Goal: Task Accomplishment & Management: Complete application form

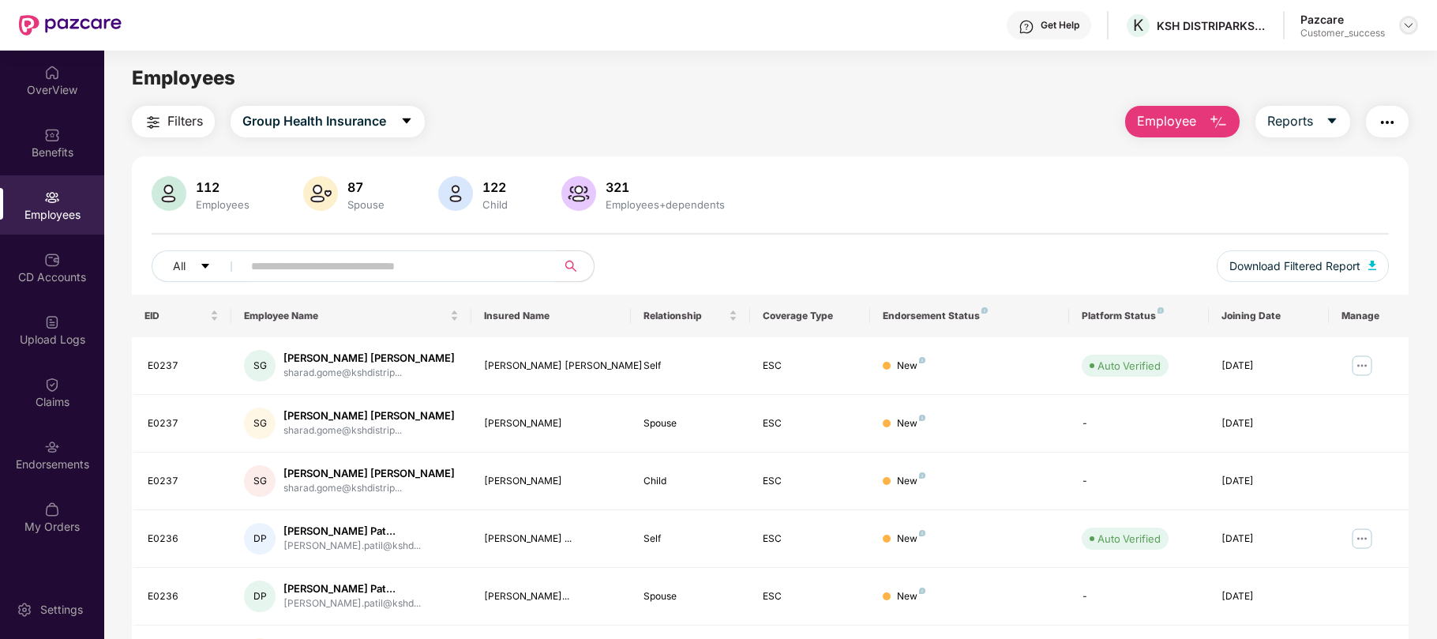
click at [1410, 28] on img at bounding box center [1408, 25] width 13 height 13
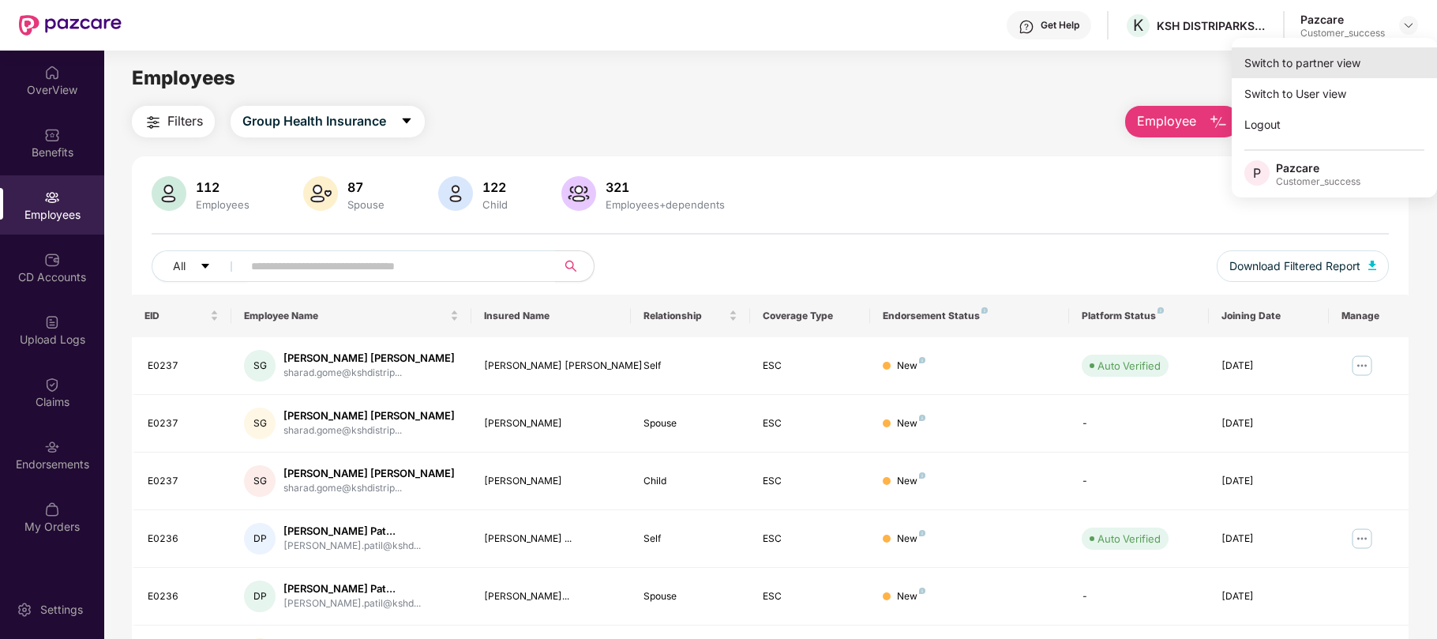
click at [1330, 54] on div "Switch to partner view" at bounding box center [1333, 62] width 205 height 31
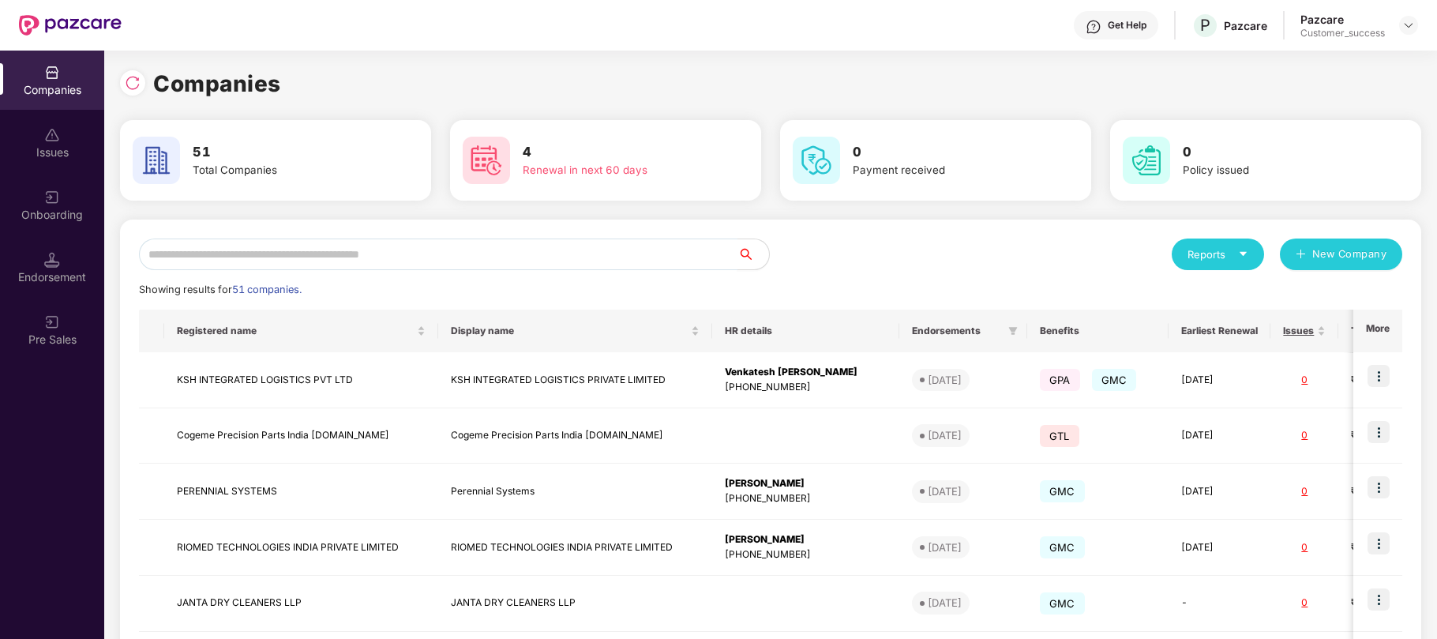
click at [464, 247] on input "text" at bounding box center [438, 254] width 598 height 32
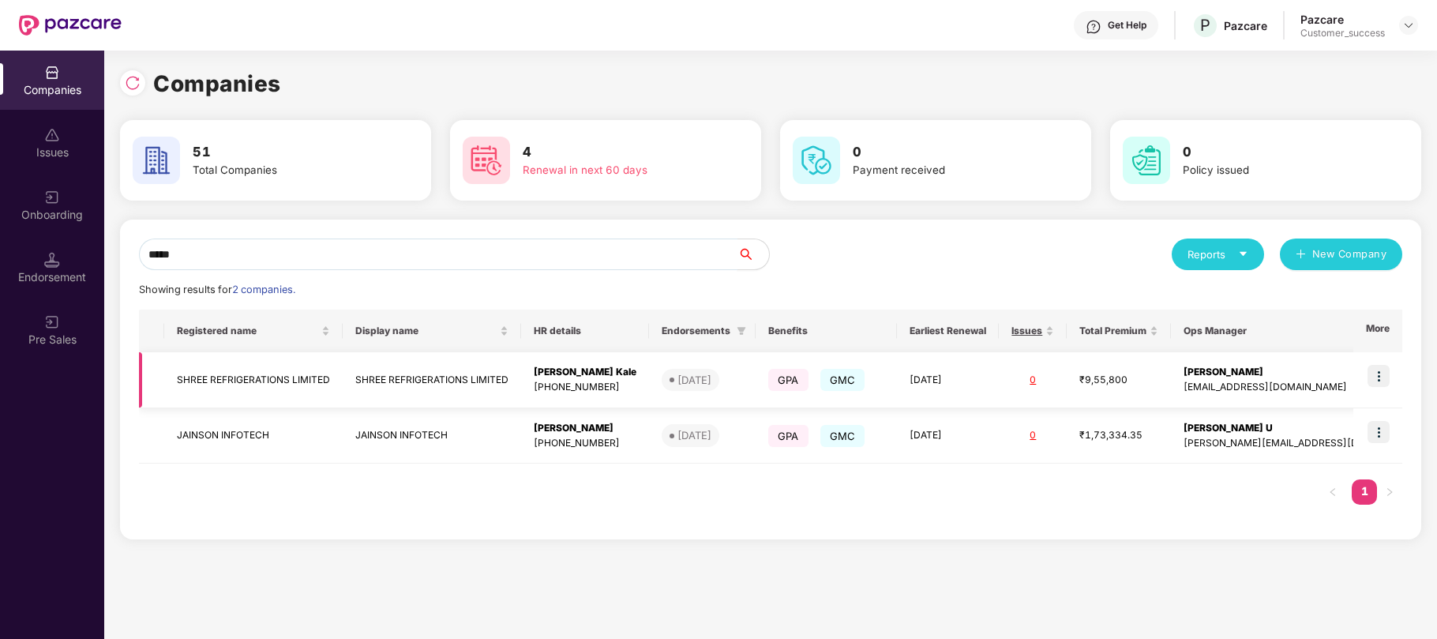
type input "*****"
click at [1378, 382] on img at bounding box center [1378, 376] width 22 height 22
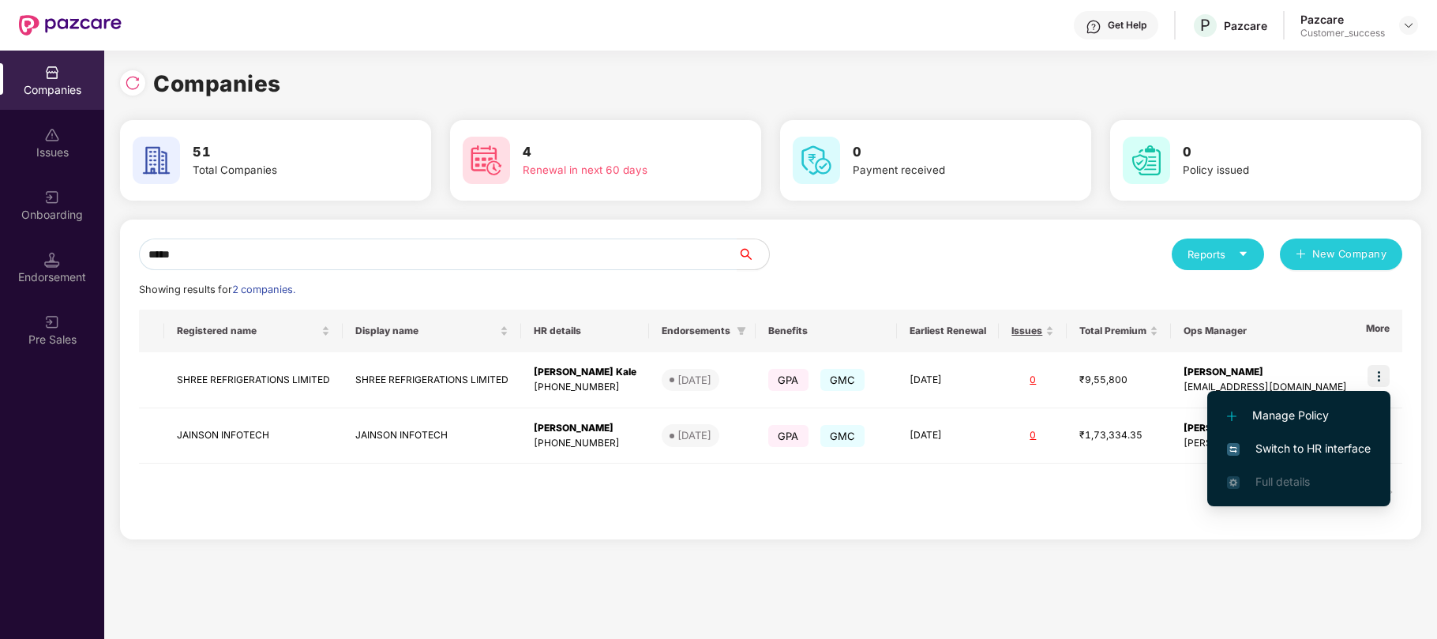
click at [1287, 446] on span "Switch to HR interface" at bounding box center [1299, 448] width 144 height 17
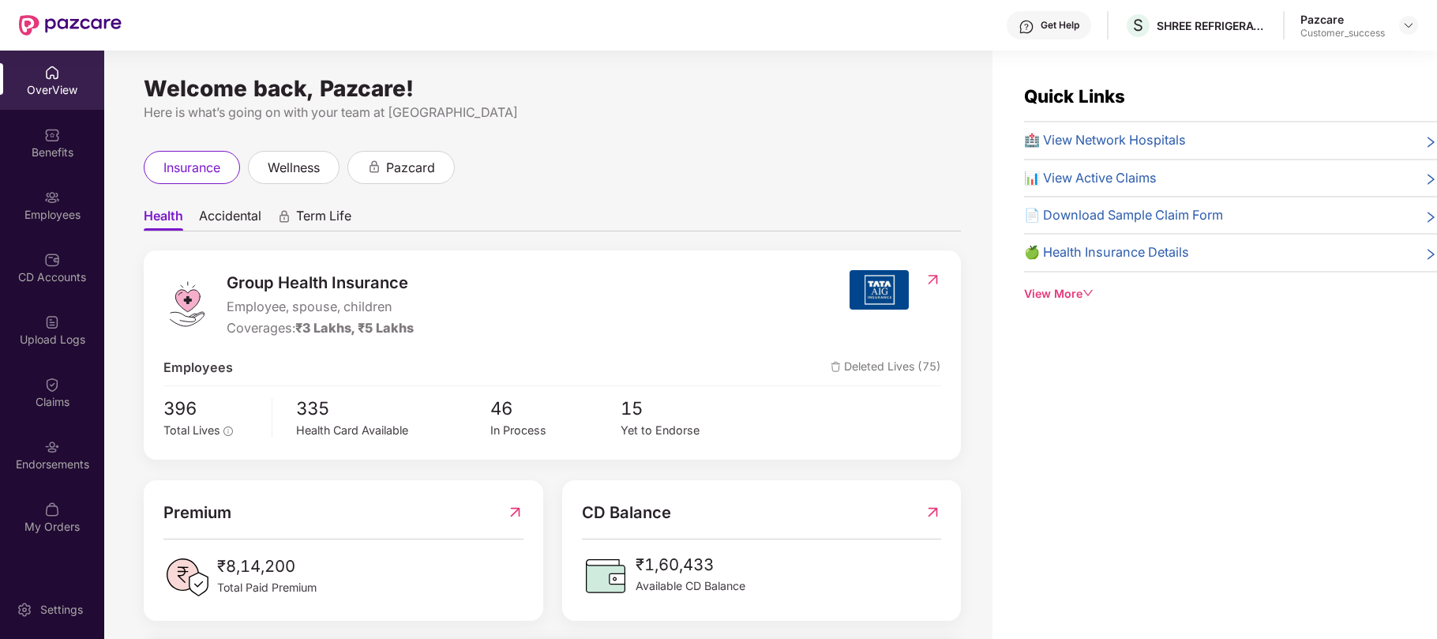
click at [46, 204] on div "Employees" at bounding box center [52, 204] width 104 height 59
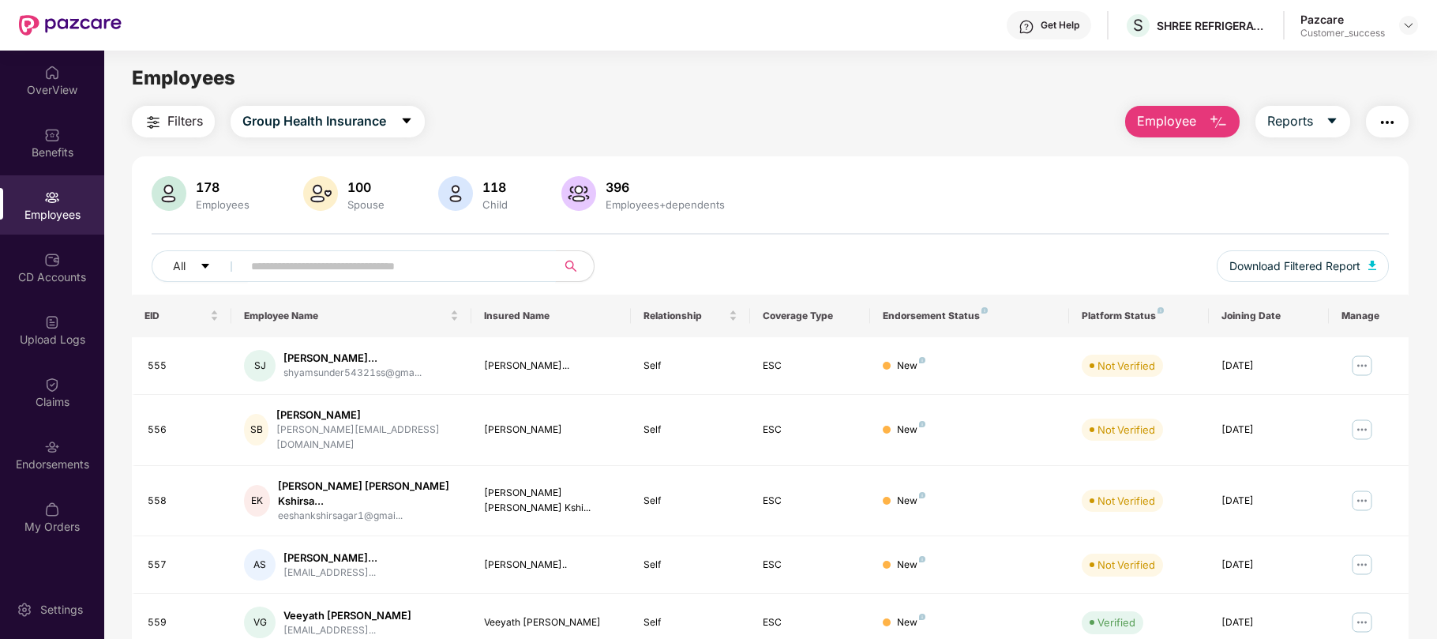
click at [265, 269] on input "text" at bounding box center [392, 266] width 283 height 24
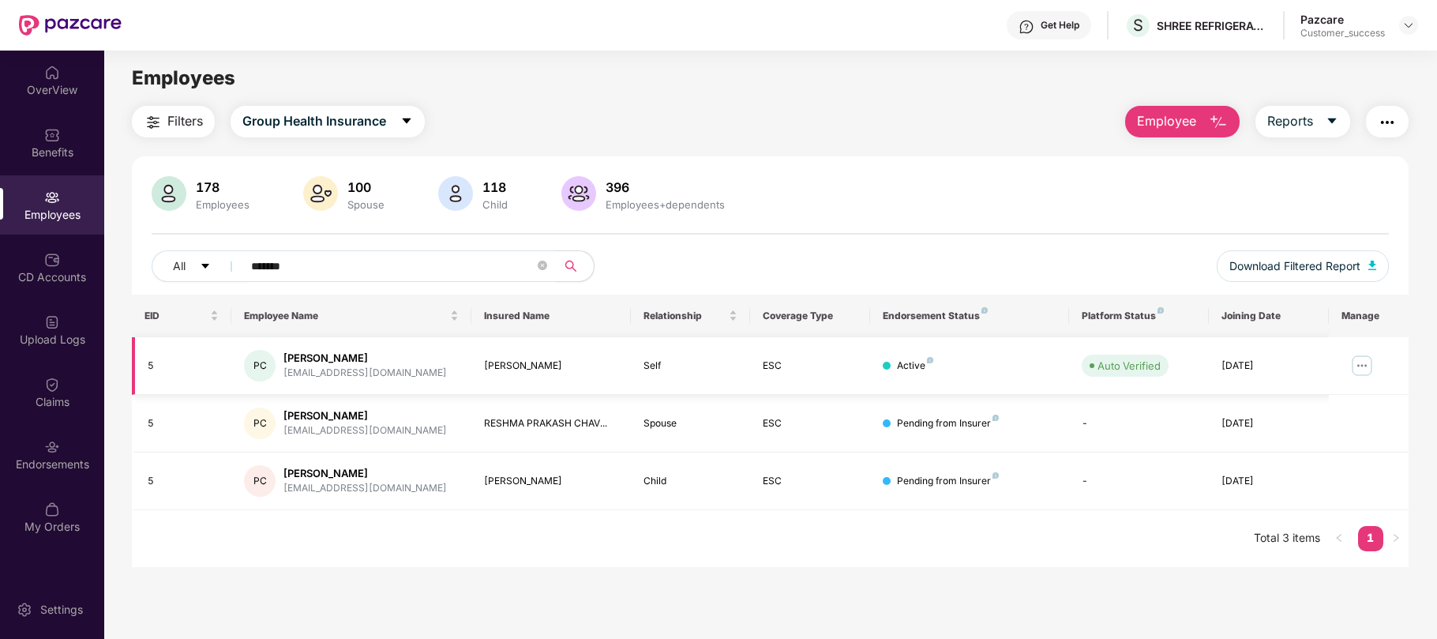
type input "*******"
click at [1359, 366] on img at bounding box center [1361, 365] width 25 height 25
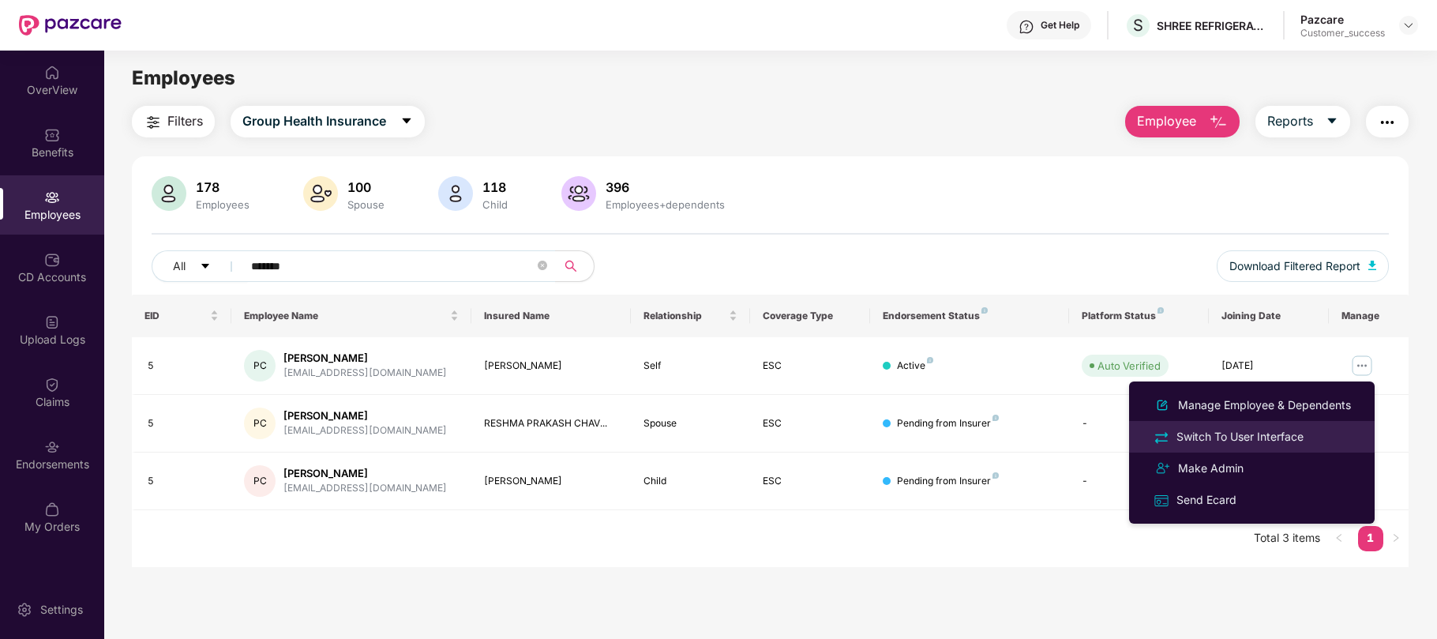
click at [1261, 433] on div "Switch To User Interface" at bounding box center [1239, 436] width 133 height 17
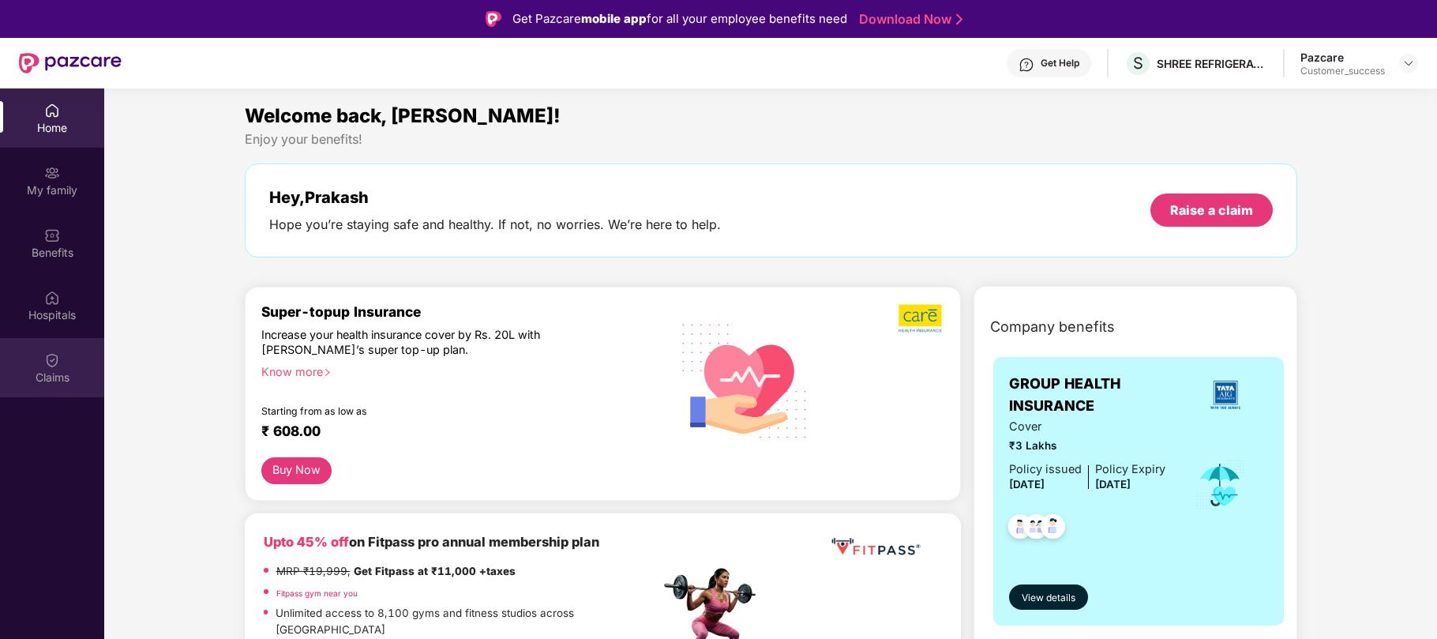
click at [55, 377] on div "Claims" at bounding box center [52, 377] width 104 height 16
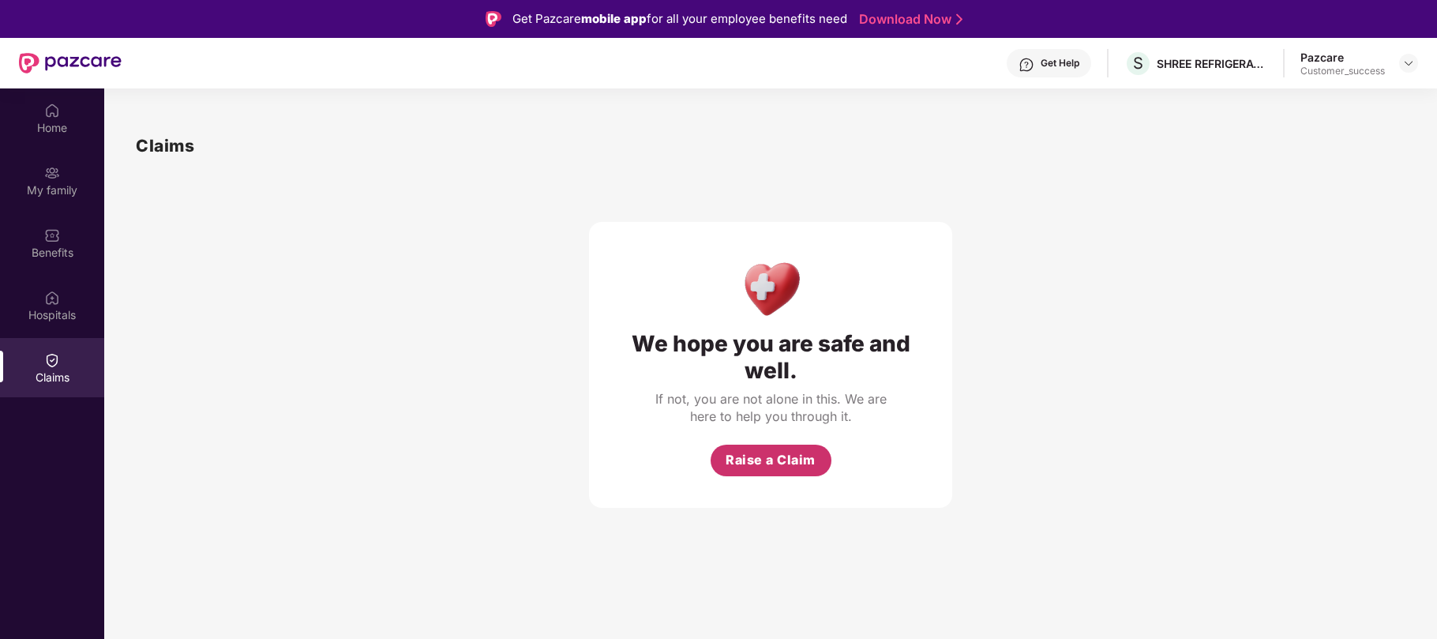
click at [784, 463] on span "Raise a Claim" at bounding box center [770, 460] width 90 height 20
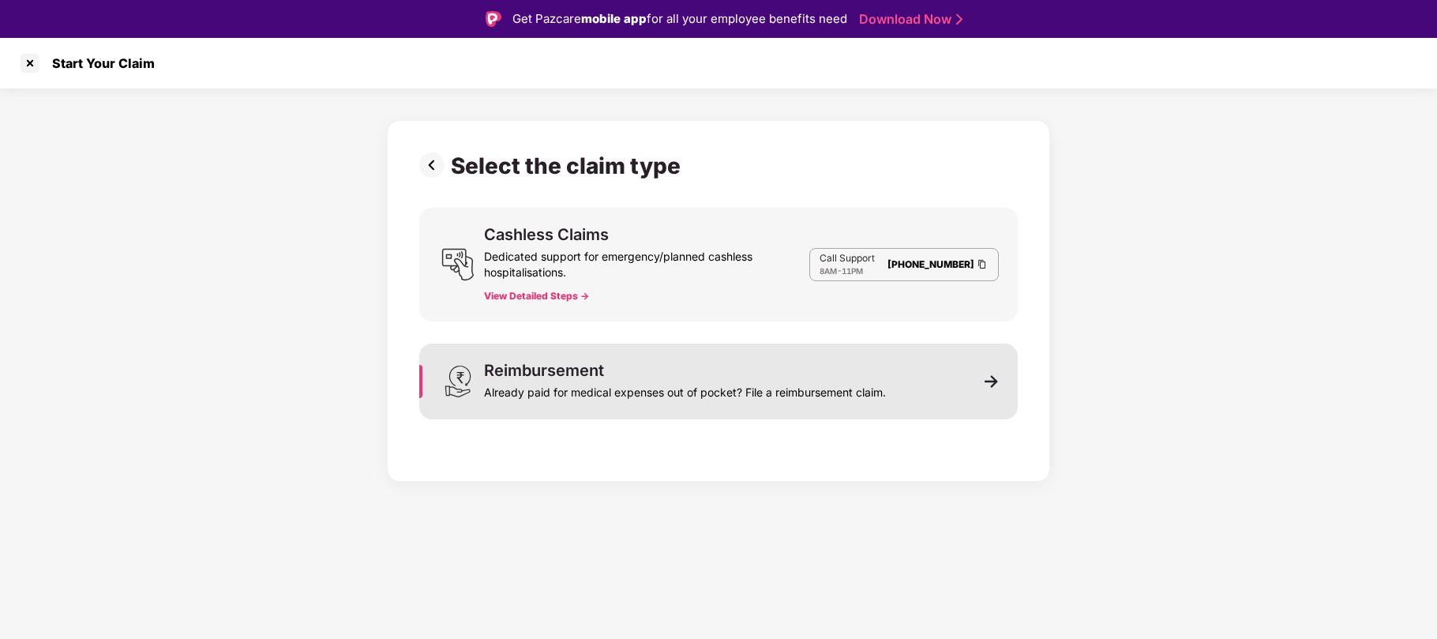
click at [840, 383] on div "Already paid for medical expenses out of pocket? File a reimbursement claim." at bounding box center [685, 389] width 402 height 22
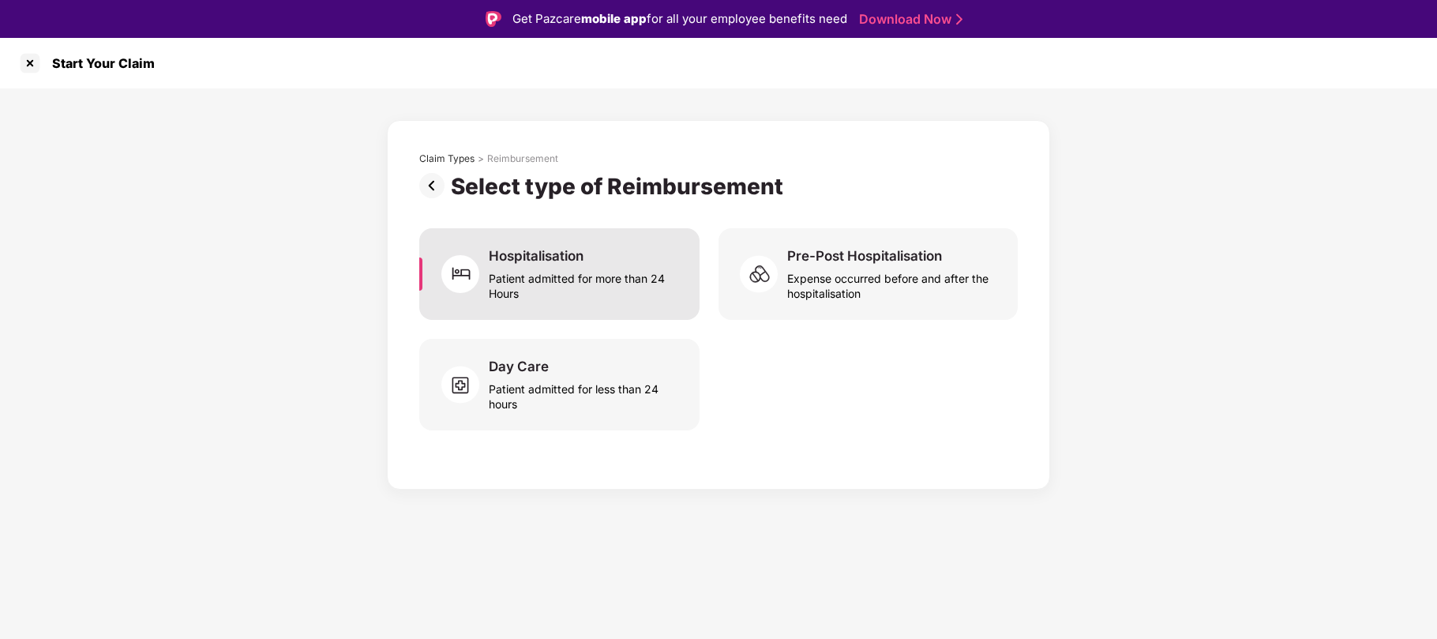
click at [570, 284] on div "Patient admitted for more than 24 Hours" at bounding box center [585, 282] width 192 height 36
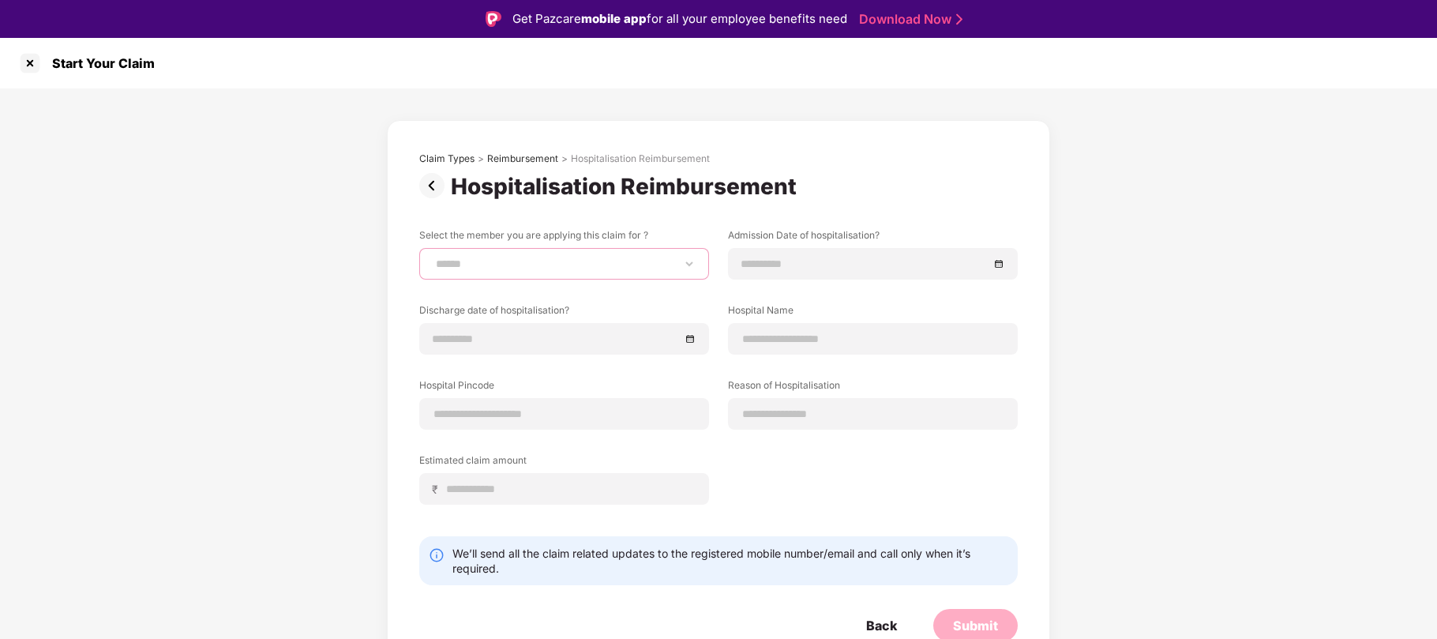
click at [544, 264] on select "**********" at bounding box center [564, 263] width 263 height 13
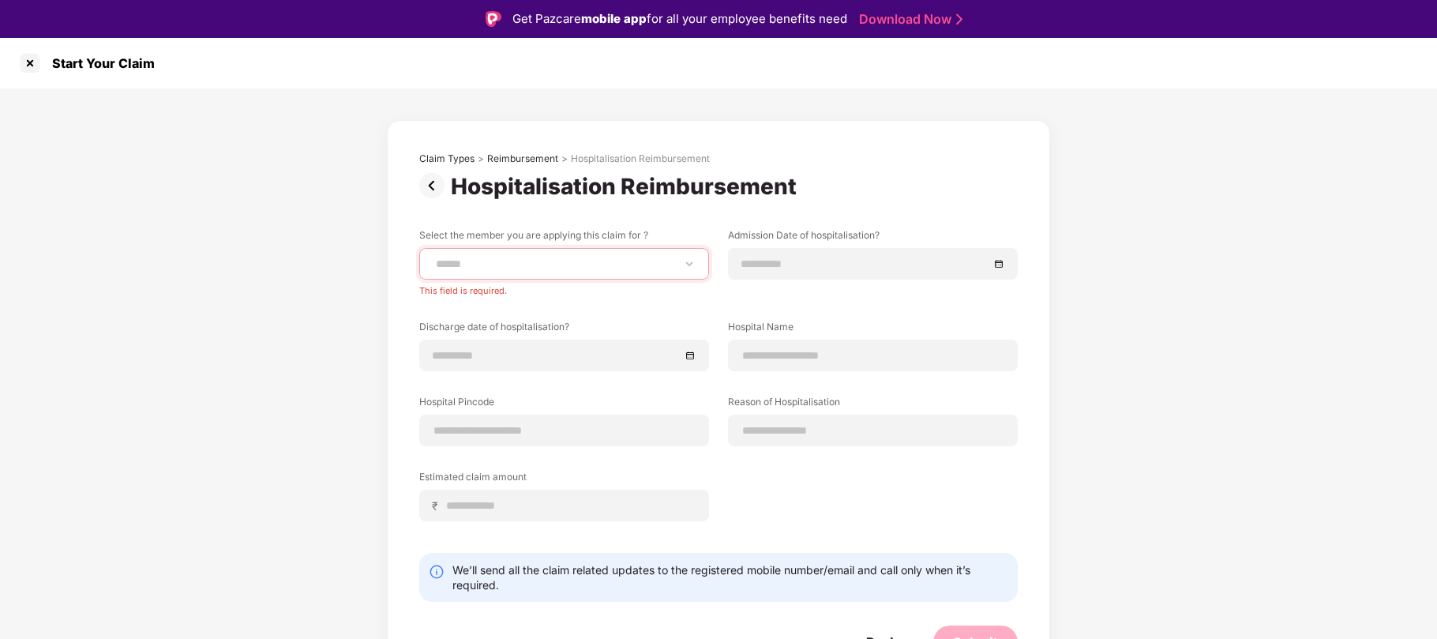
click at [506, 262] on select "**********" at bounding box center [564, 263] width 263 height 13
select select "**********"
click at [433, 257] on select "**********" at bounding box center [564, 263] width 263 height 13
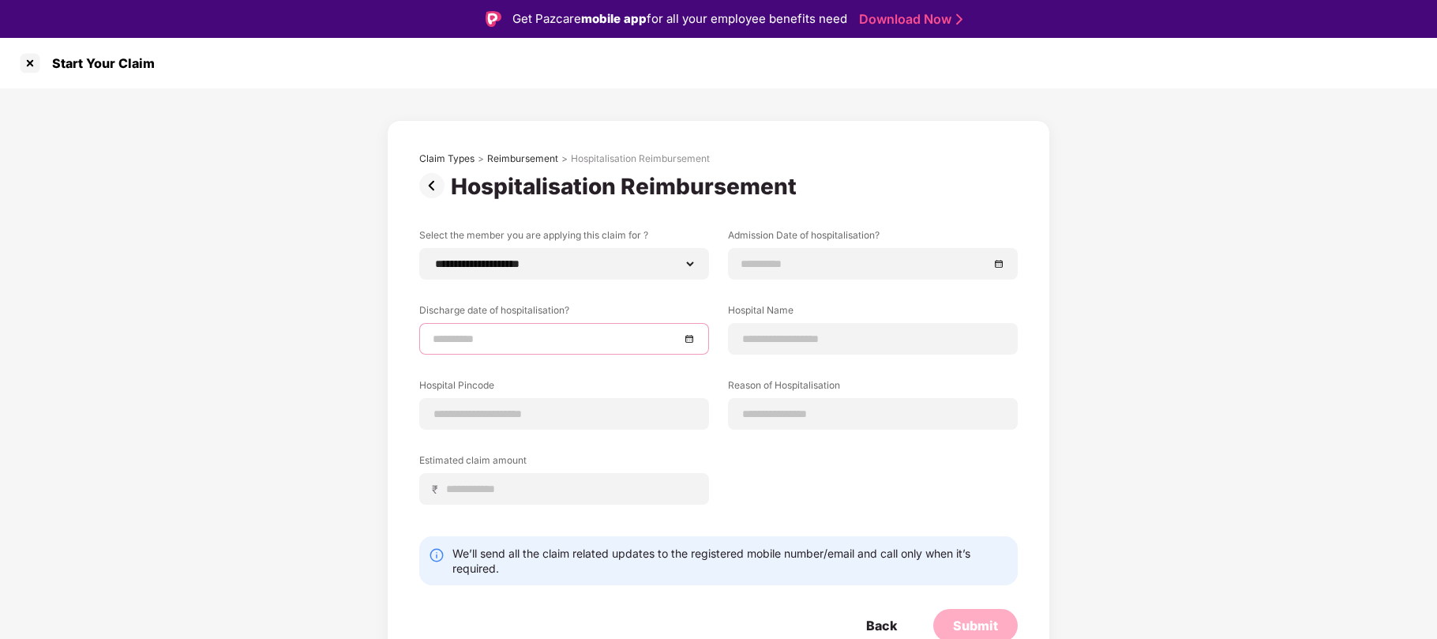
click at [491, 335] on input at bounding box center [556, 338] width 247 height 17
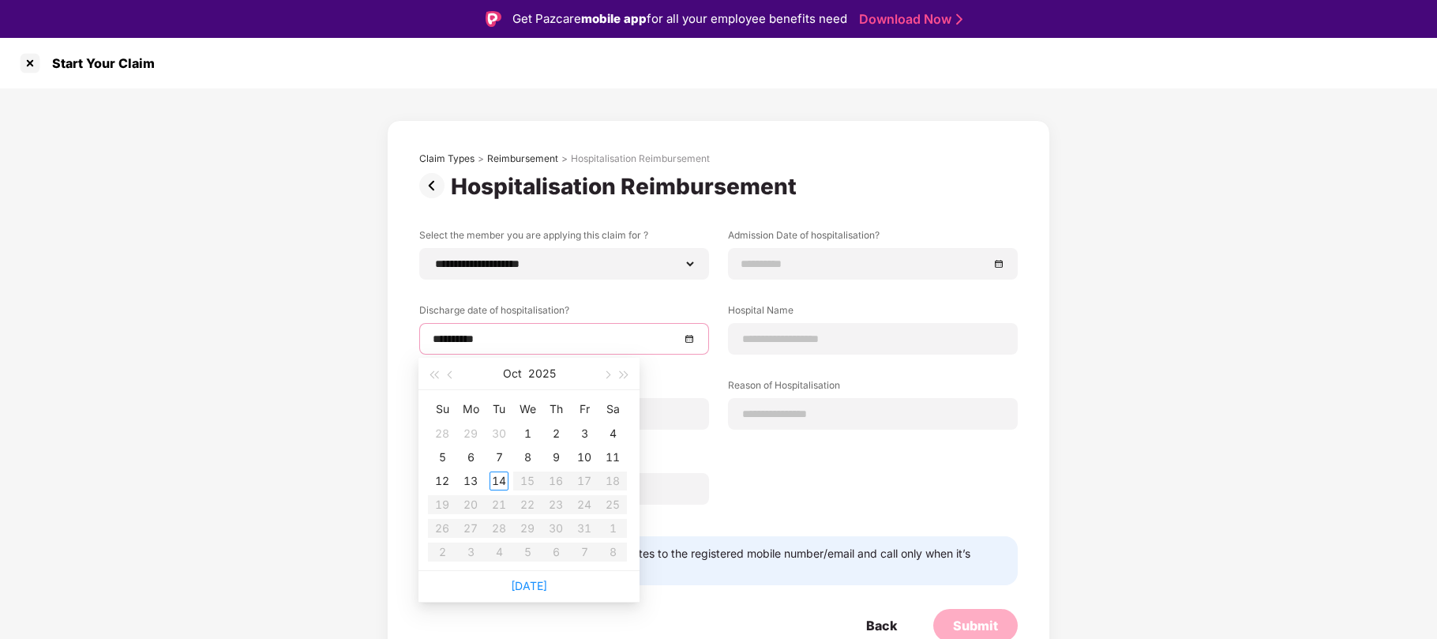
type input "**********"
click at [446, 374] on button "button" at bounding box center [450, 374] width 17 height 32
type input "**********"
click at [586, 480] on div "19" at bounding box center [584, 480] width 19 height 19
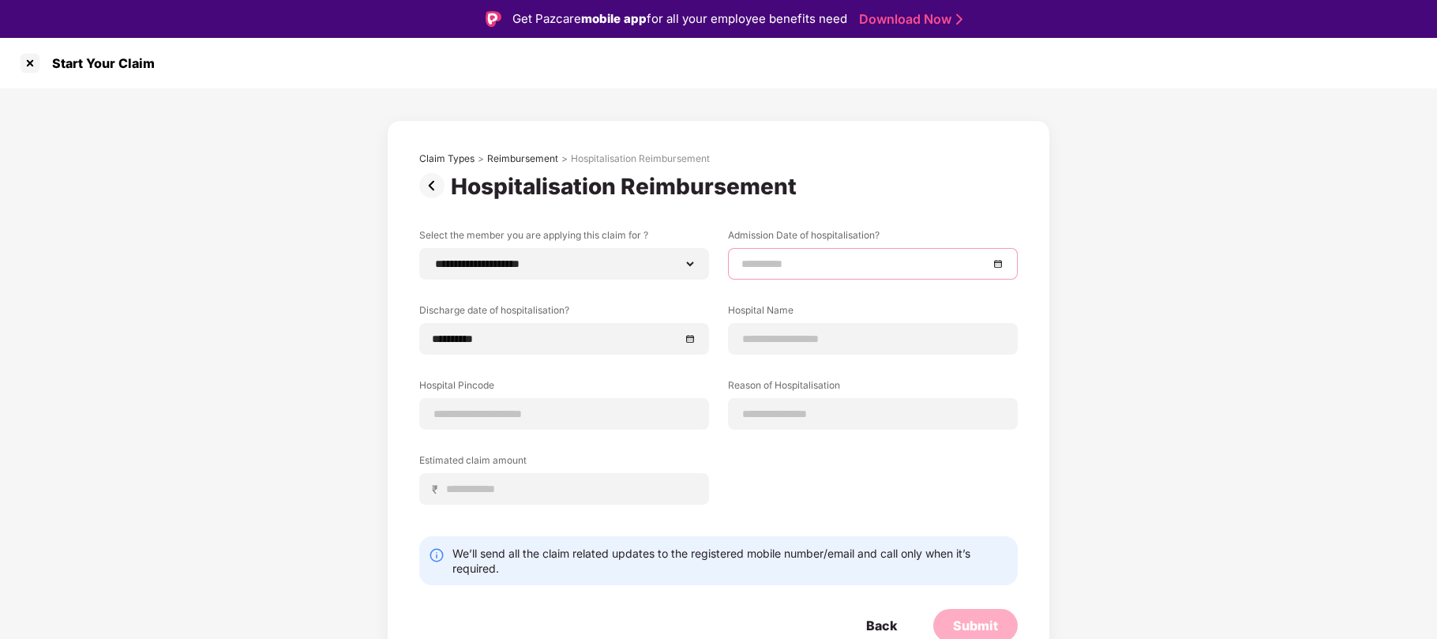
click at [796, 266] on input at bounding box center [864, 263] width 247 height 17
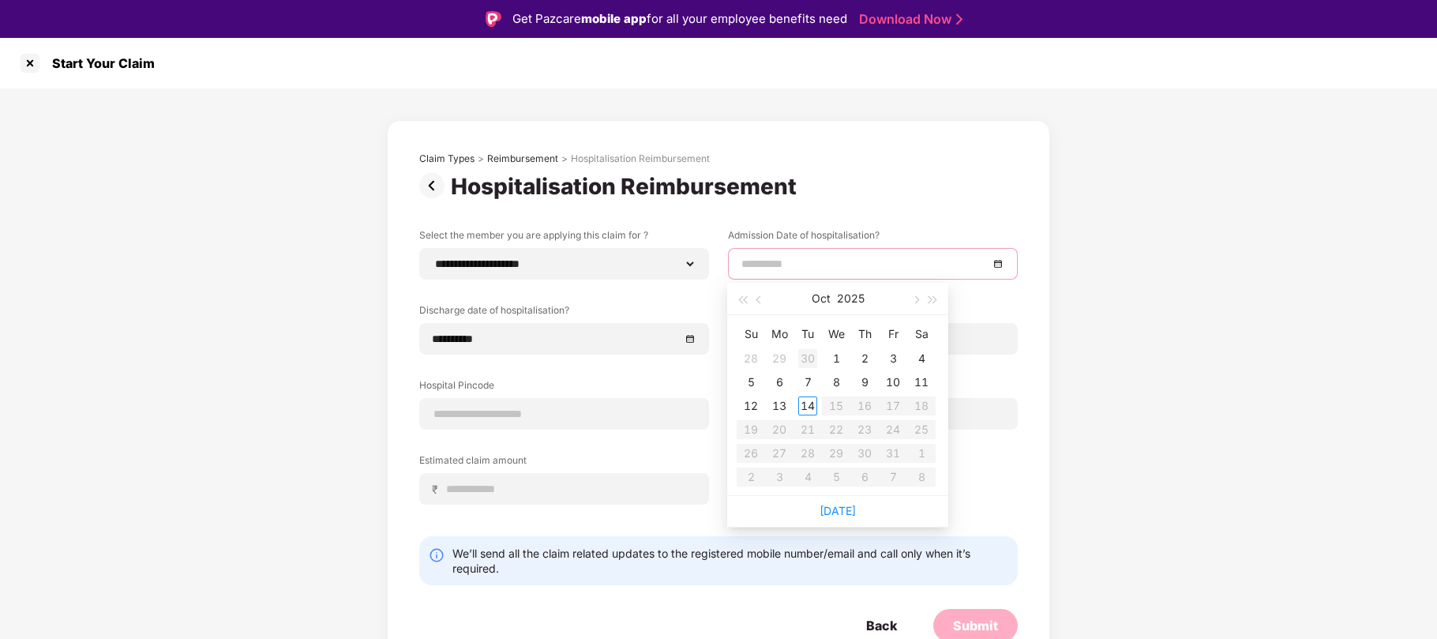
type input "**********"
click at [756, 298] on span "button" at bounding box center [760, 300] width 8 height 8
type input "**********"
click at [892, 408] on div "19" at bounding box center [892, 405] width 19 height 19
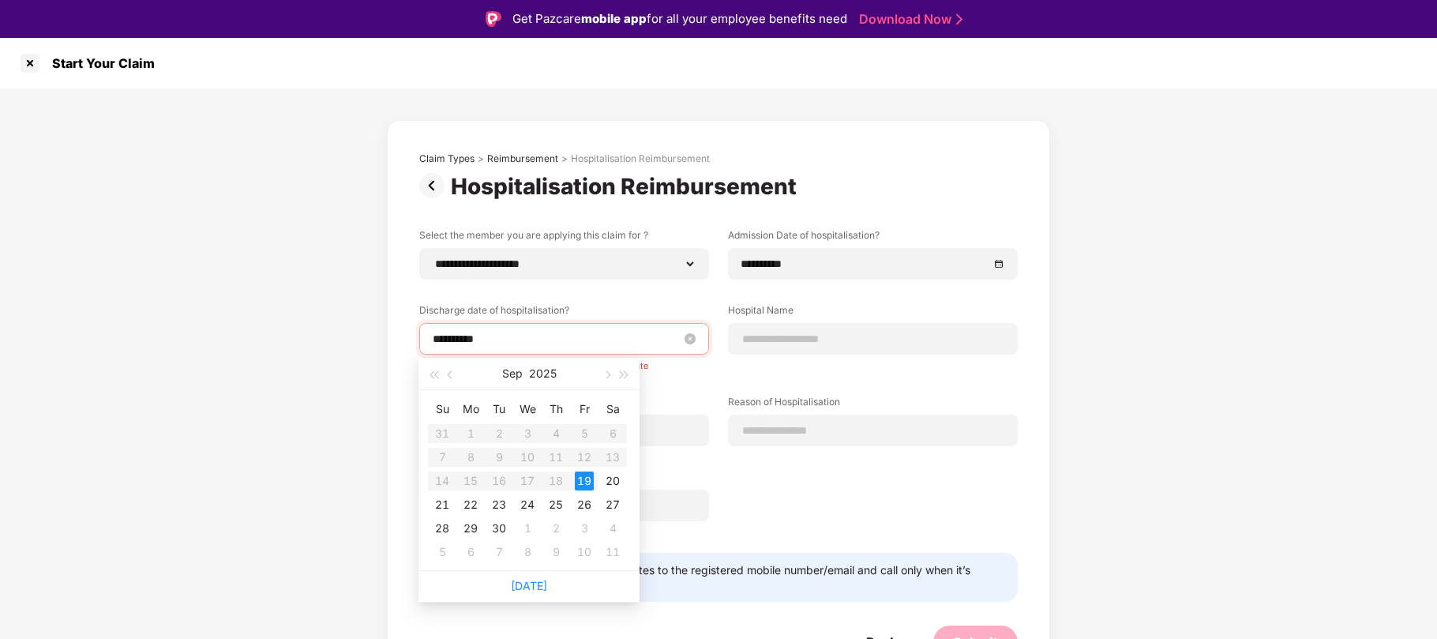
click at [518, 338] on input "**********" at bounding box center [556, 338] width 247 height 17
type input "**********"
click at [467, 504] on div "22" at bounding box center [470, 504] width 19 height 19
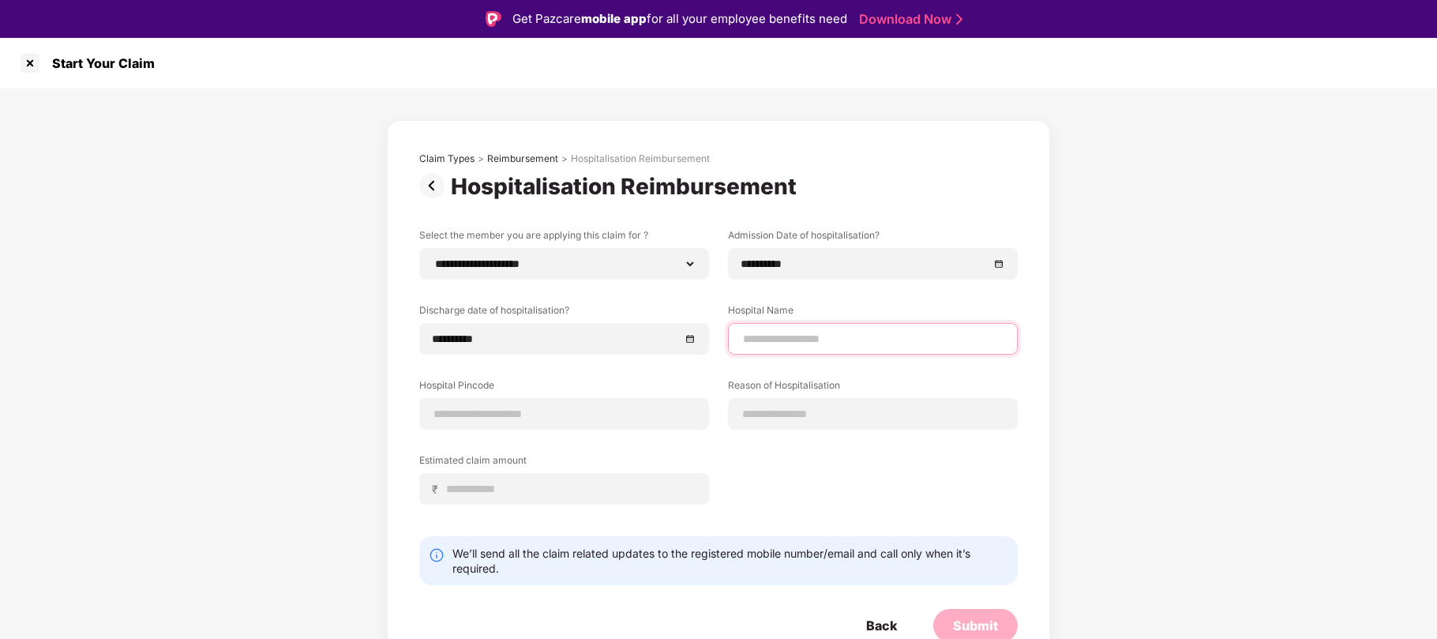
click at [815, 336] on input at bounding box center [872, 339] width 263 height 17
type input "**********"
click at [519, 411] on input at bounding box center [564, 414] width 263 height 17
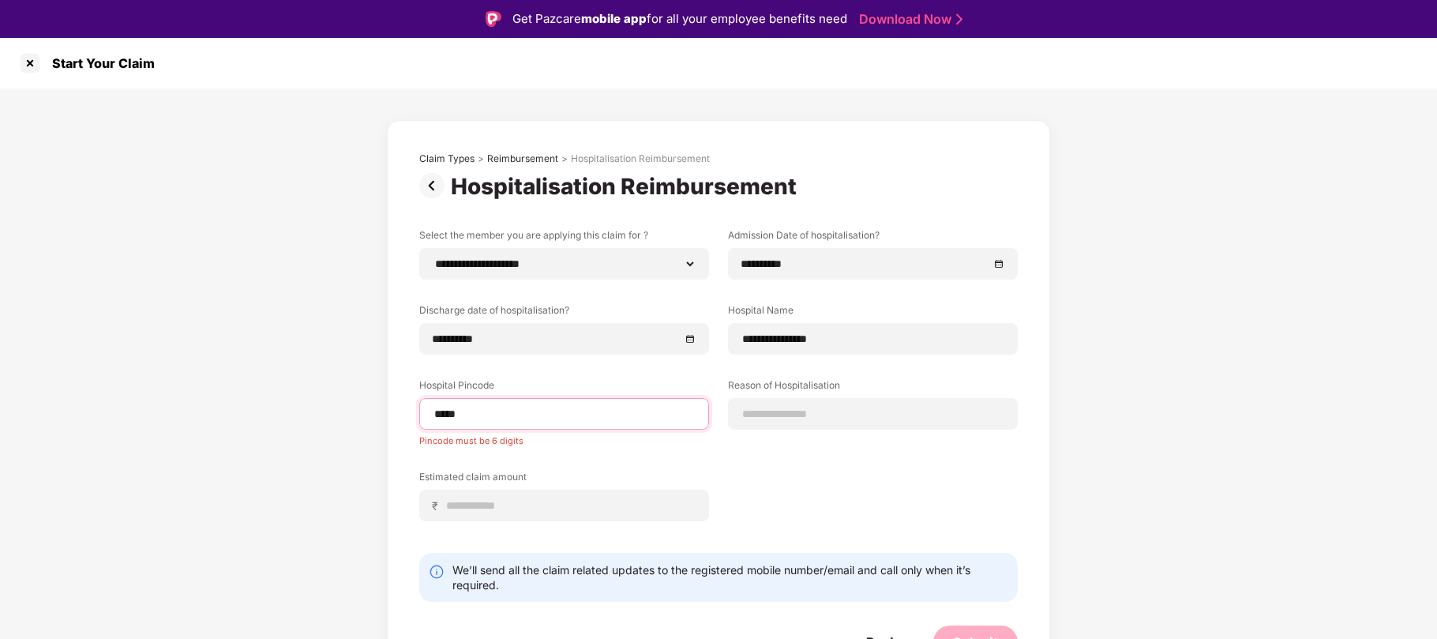
type input "******"
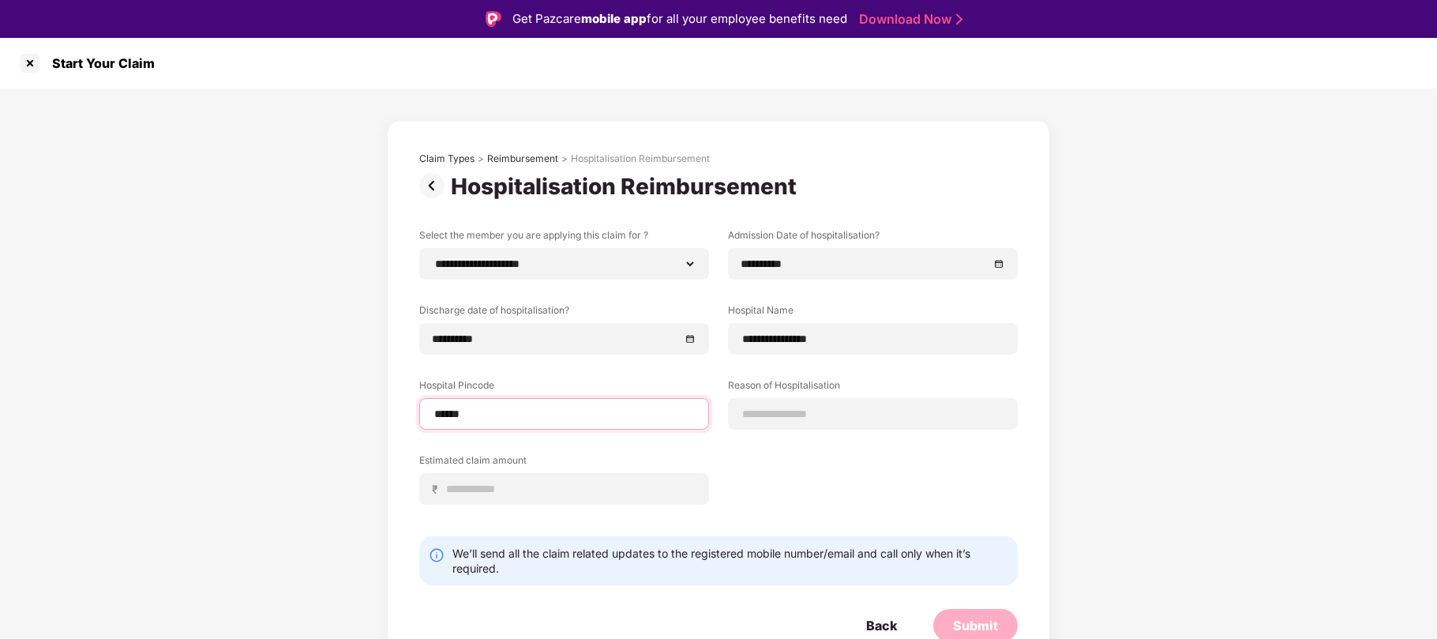
select select "******"
select select "**********"
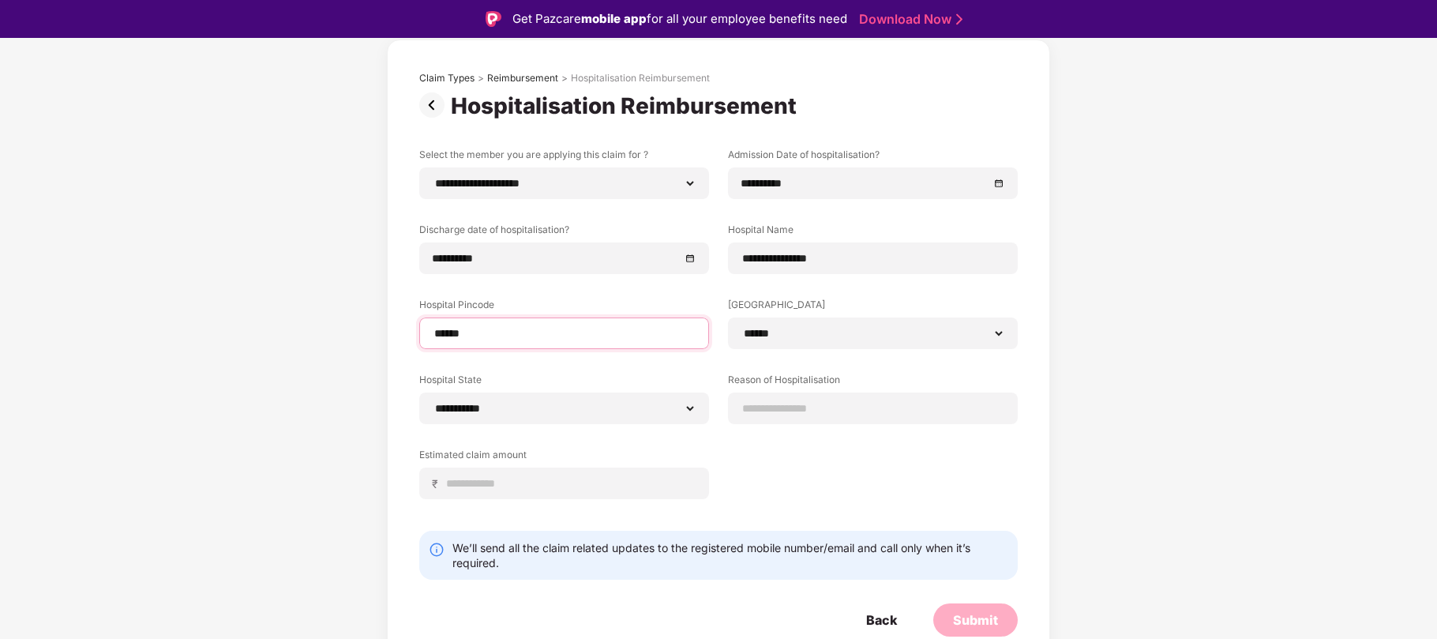
scroll to position [81, 0]
type input "******"
click at [611, 475] on input at bounding box center [570, 483] width 250 height 17
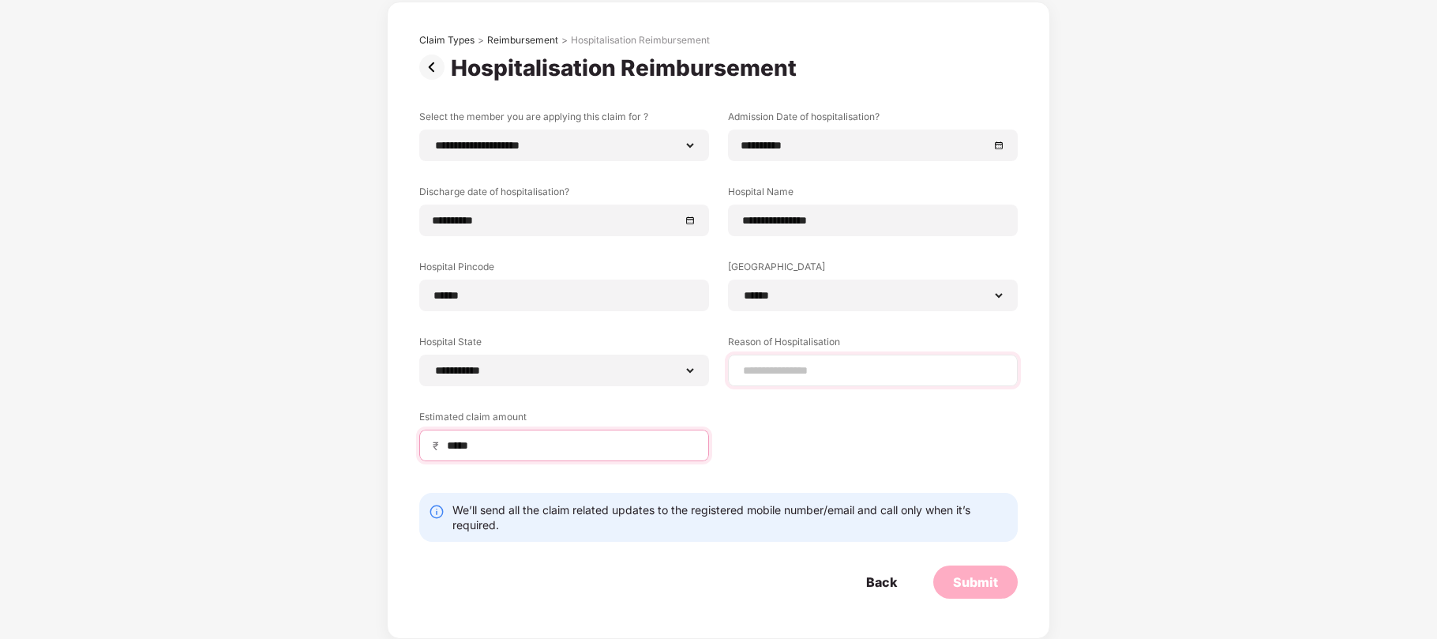
type input "*****"
click at [791, 367] on input at bounding box center [872, 370] width 263 height 17
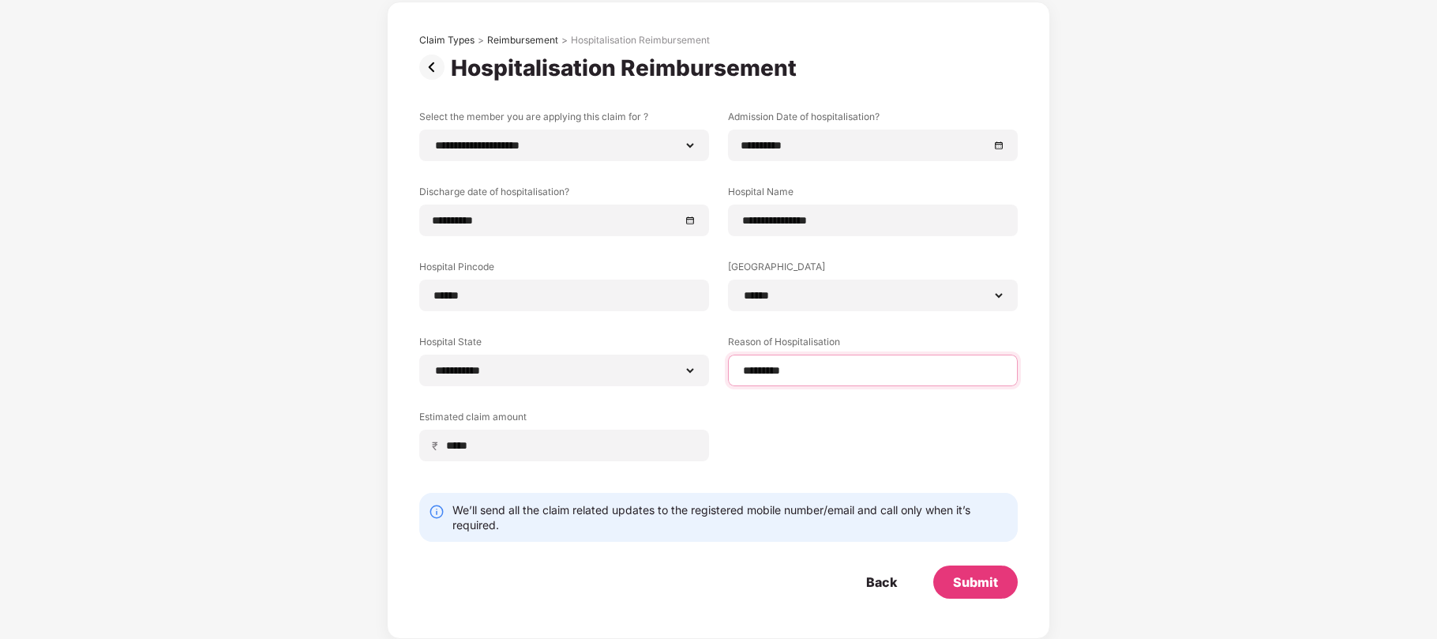
type input "*********"
click at [775, 444] on div "**********" at bounding box center [718, 297] width 598 height 375
click at [980, 592] on div "Submit" at bounding box center [975, 581] width 84 height 33
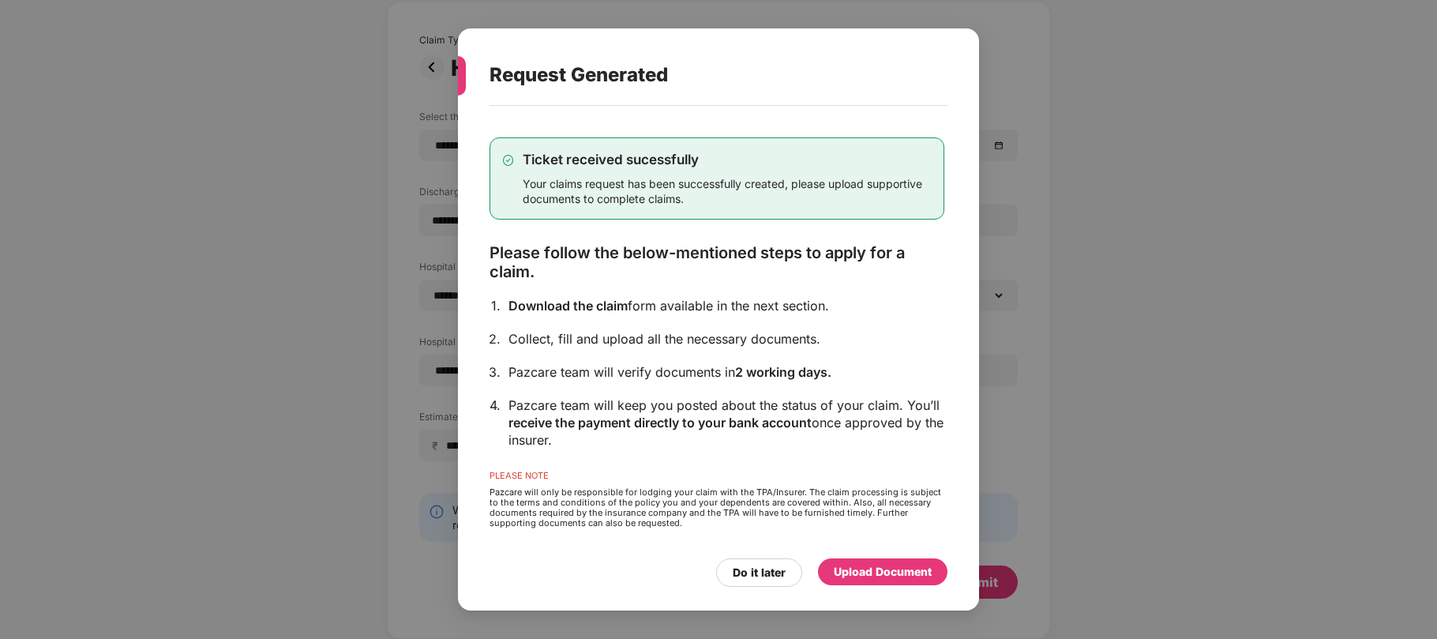
click at [860, 568] on div "Upload Document" at bounding box center [883, 571] width 98 height 17
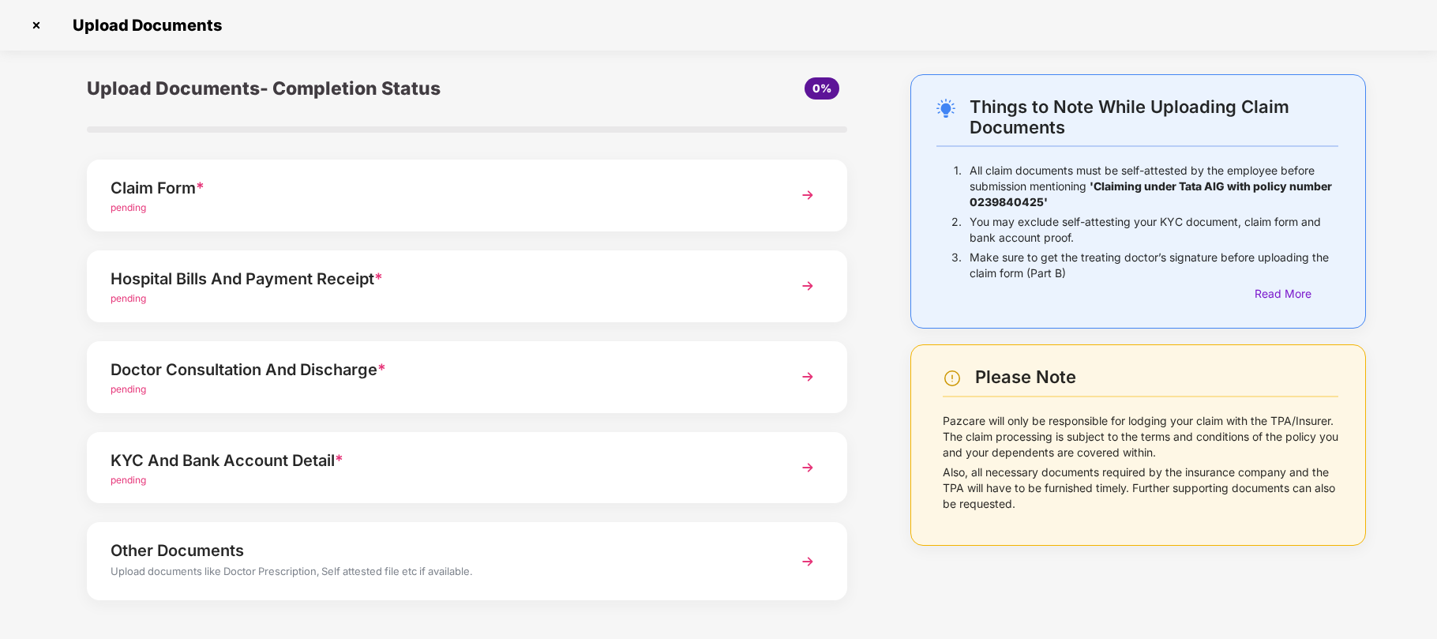
click at [810, 196] on img at bounding box center [807, 195] width 28 height 28
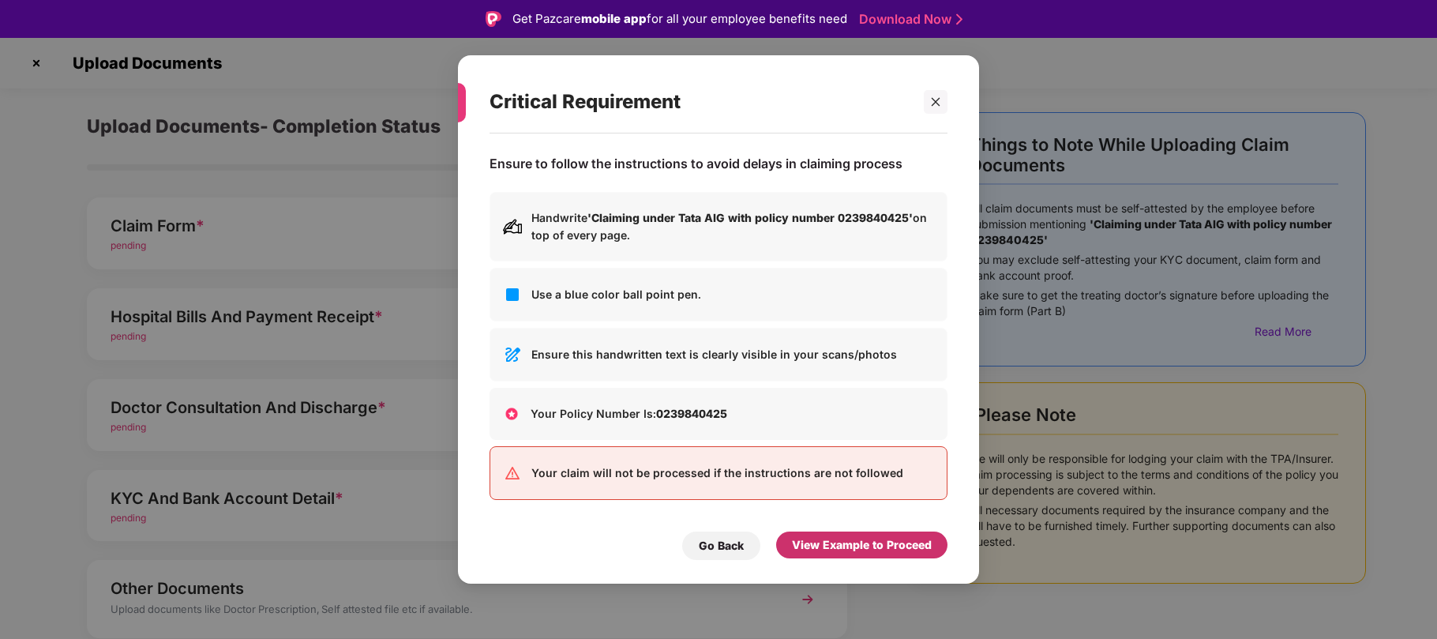
click at [812, 553] on div "View Example to Proceed" at bounding box center [862, 544] width 140 height 17
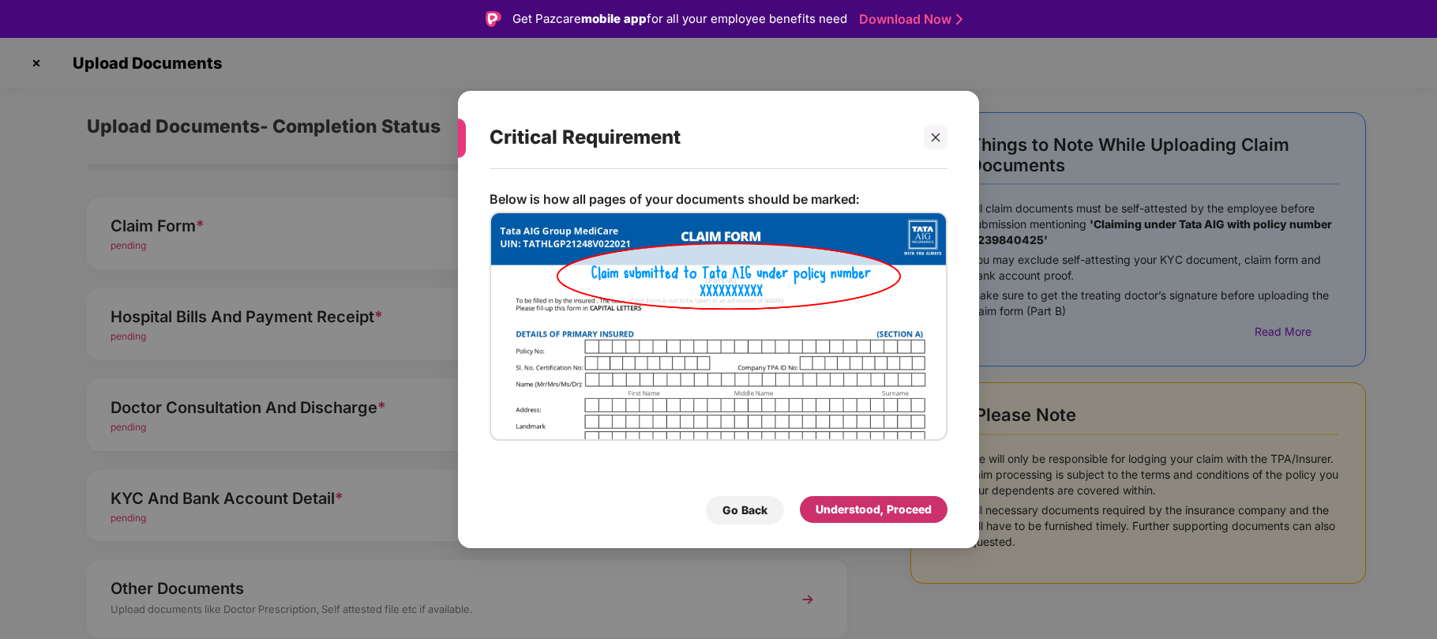
click at [860, 509] on div "Understood, Proceed" at bounding box center [873, 508] width 116 height 17
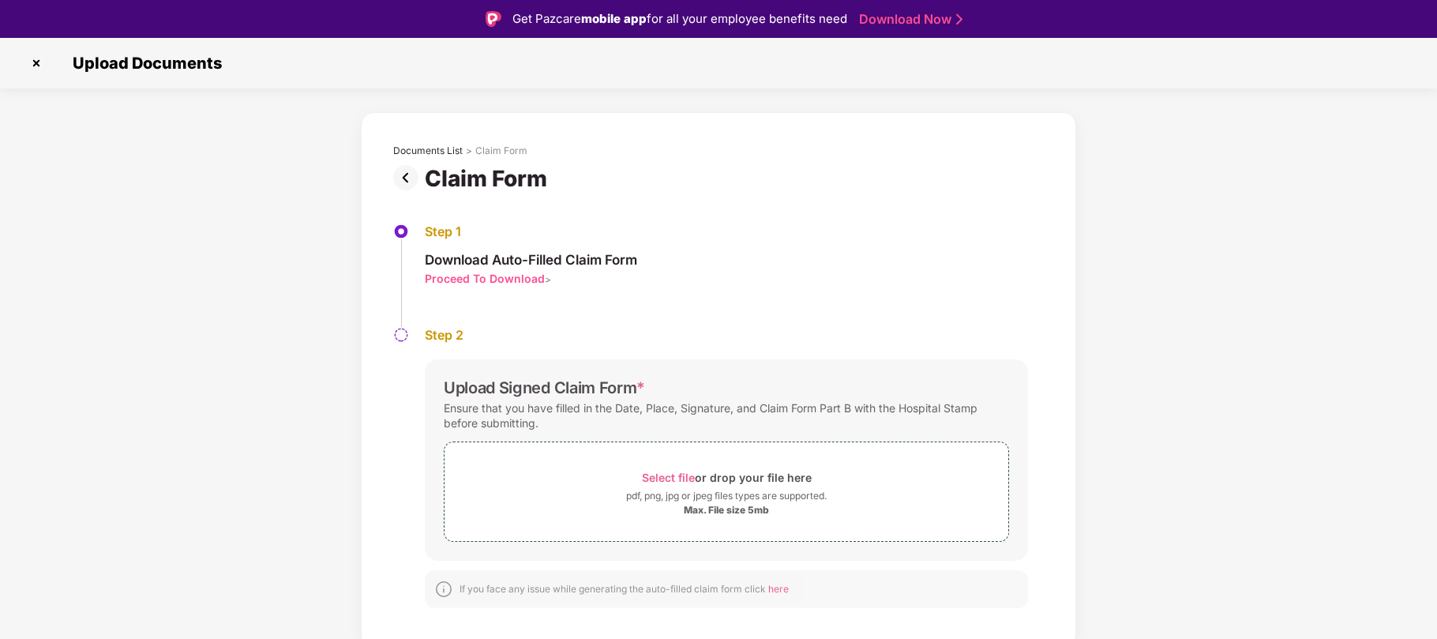
click at [677, 399] on div "Ensure that you have filled in the Date, Place, Signature, and Claim Form Part …" at bounding box center [726, 415] width 565 height 36
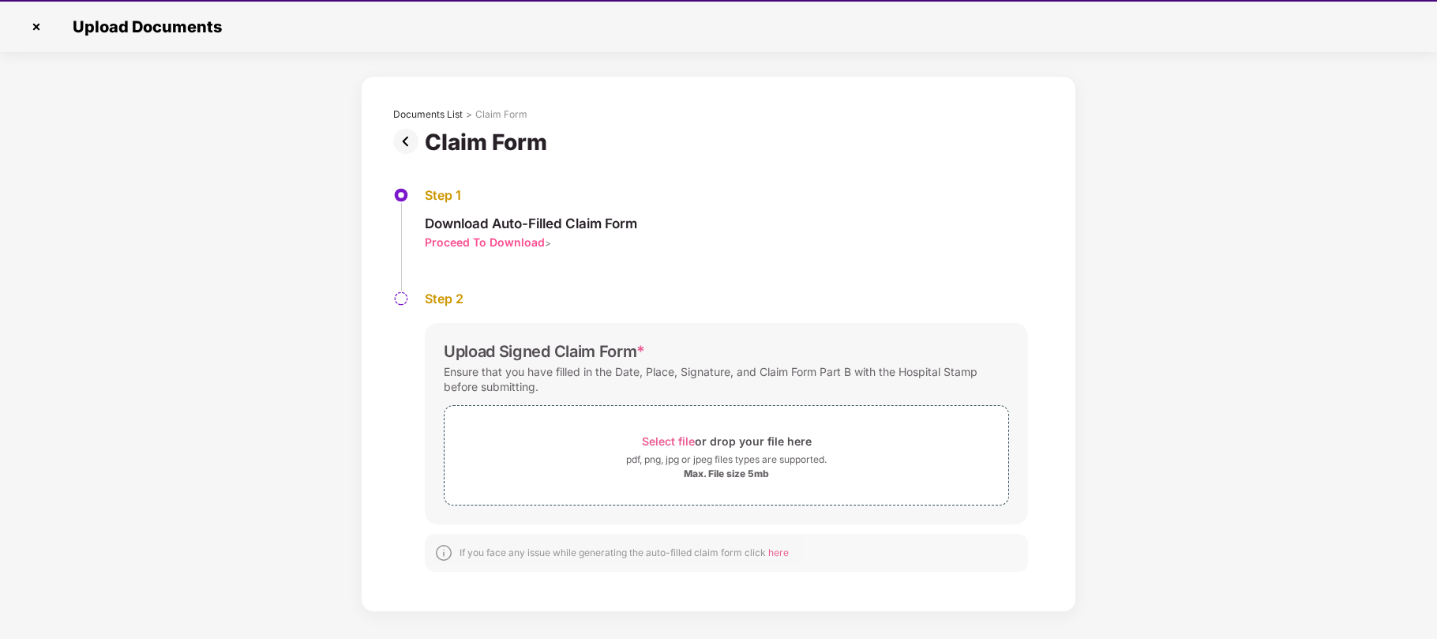
scroll to position [38, 0]
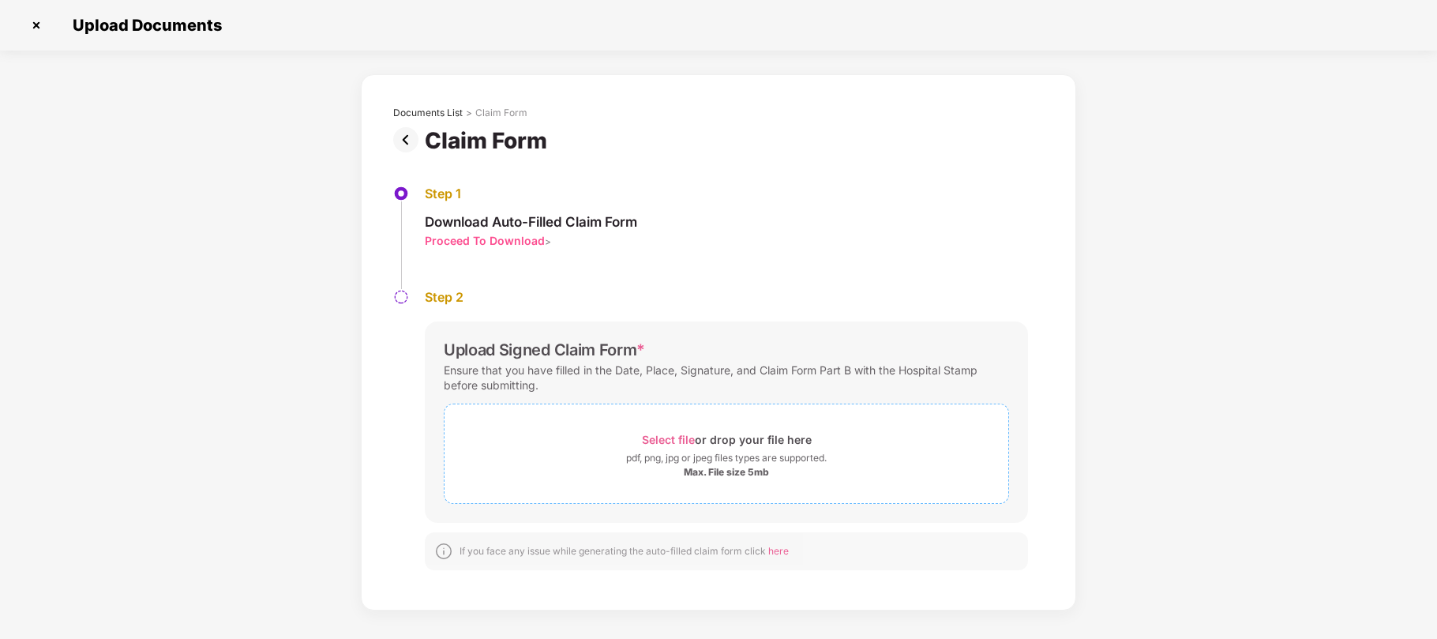
click at [683, 436] on span "Select file" at bounding box center [668, 439] width 53 height 13
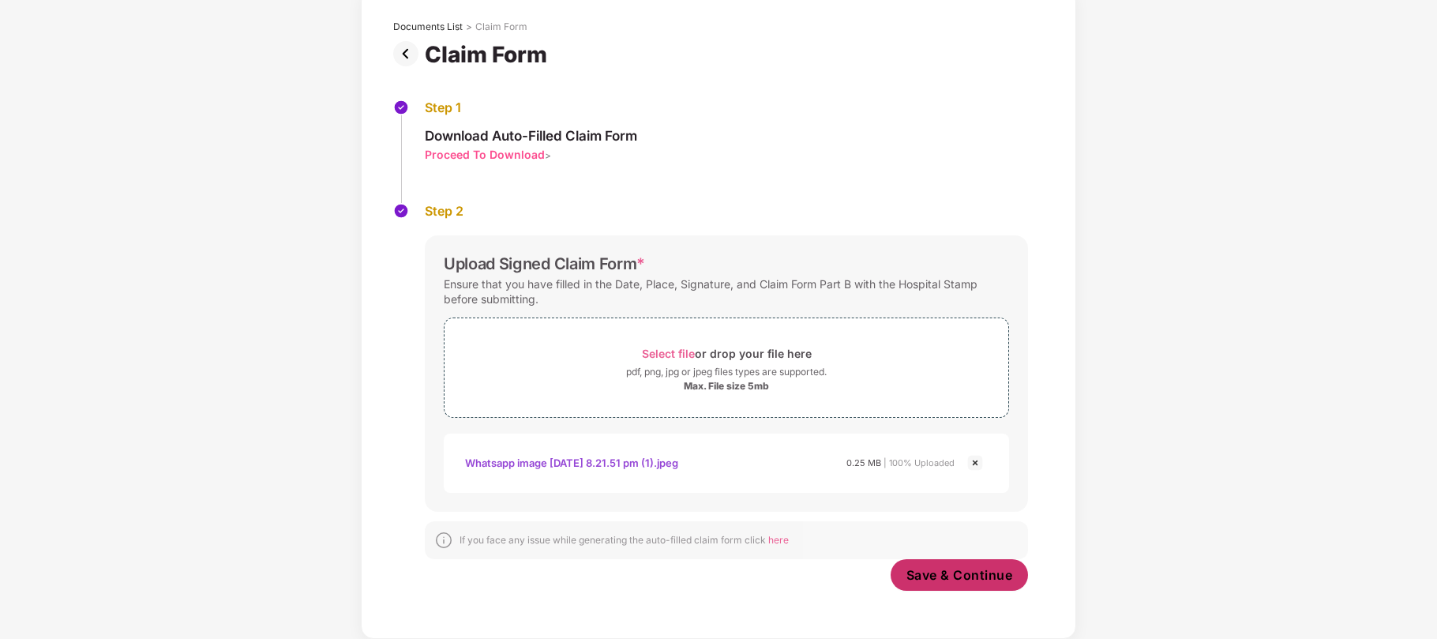
scroll to position [87, 0]
click at [949, 578] on span "Save & Continue" at bounding box center [959, 574] width 107 height 17
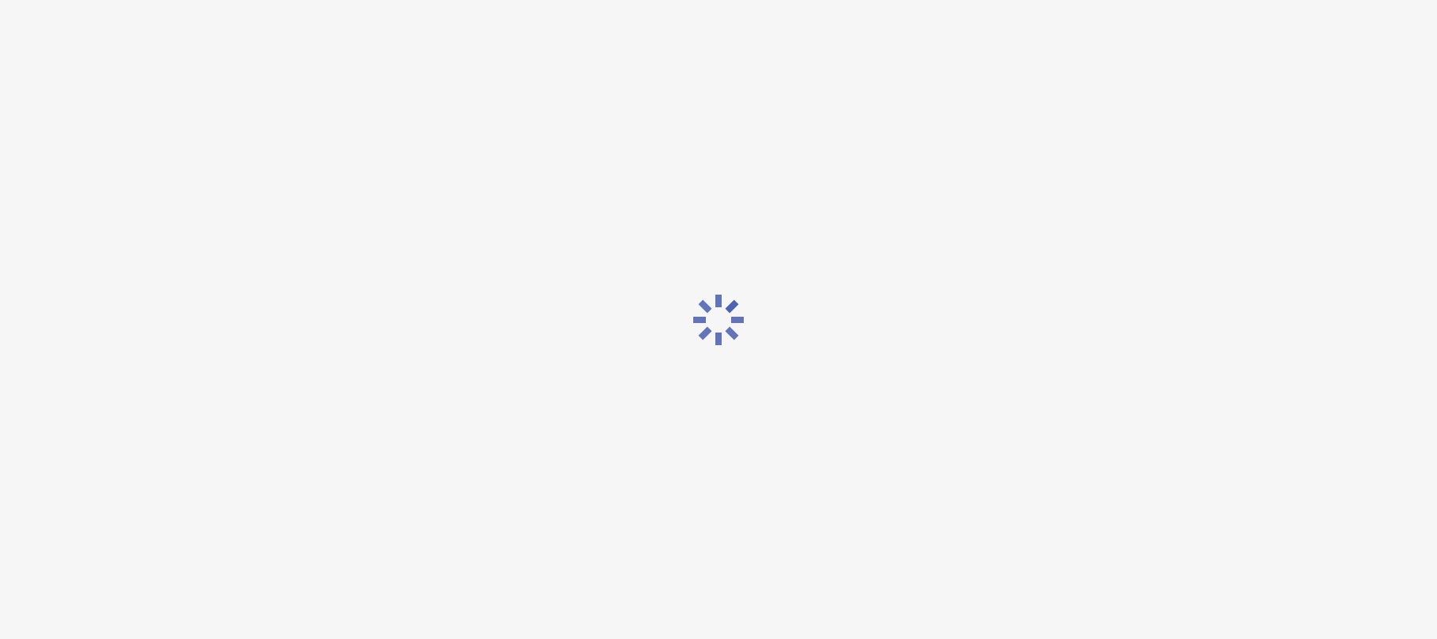
scroll to position [0, 0]
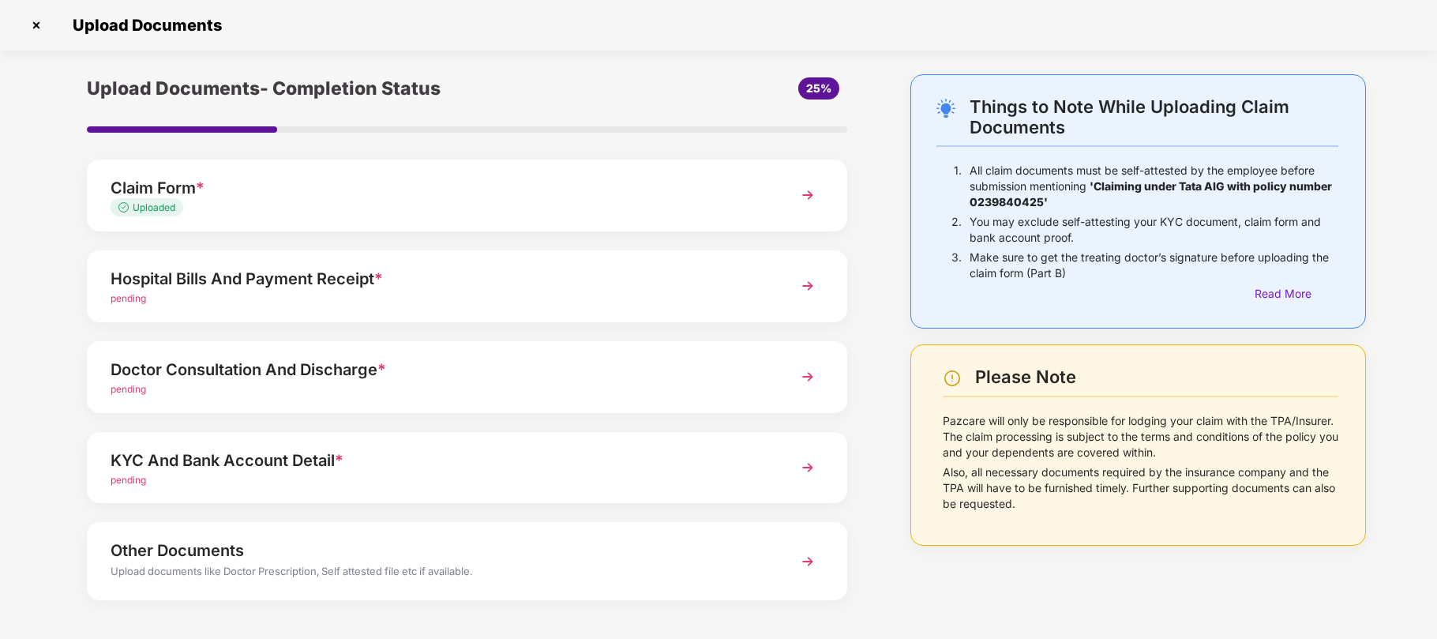
click at [805, 193] on img at bounding box center [807, 195] width 28 height 28
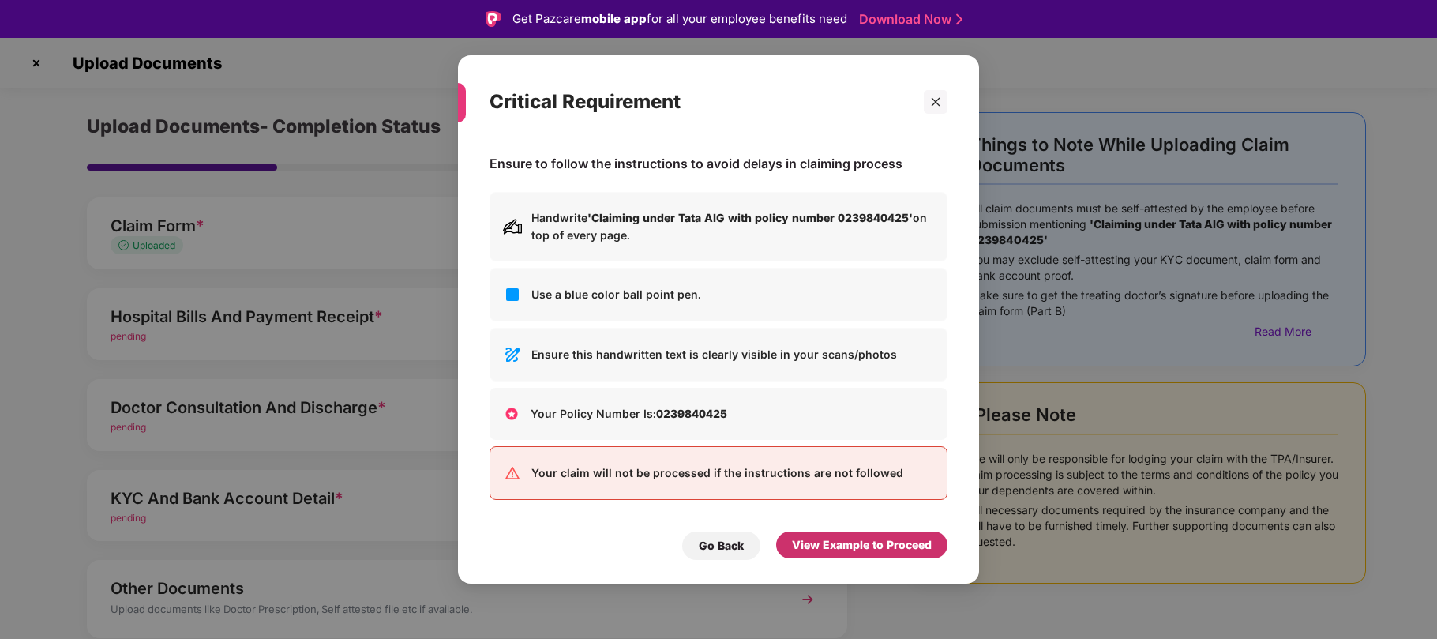
click at [840, 543] on div "View Example to Proceed" at bounding box center [862, 544] width 140 height 17
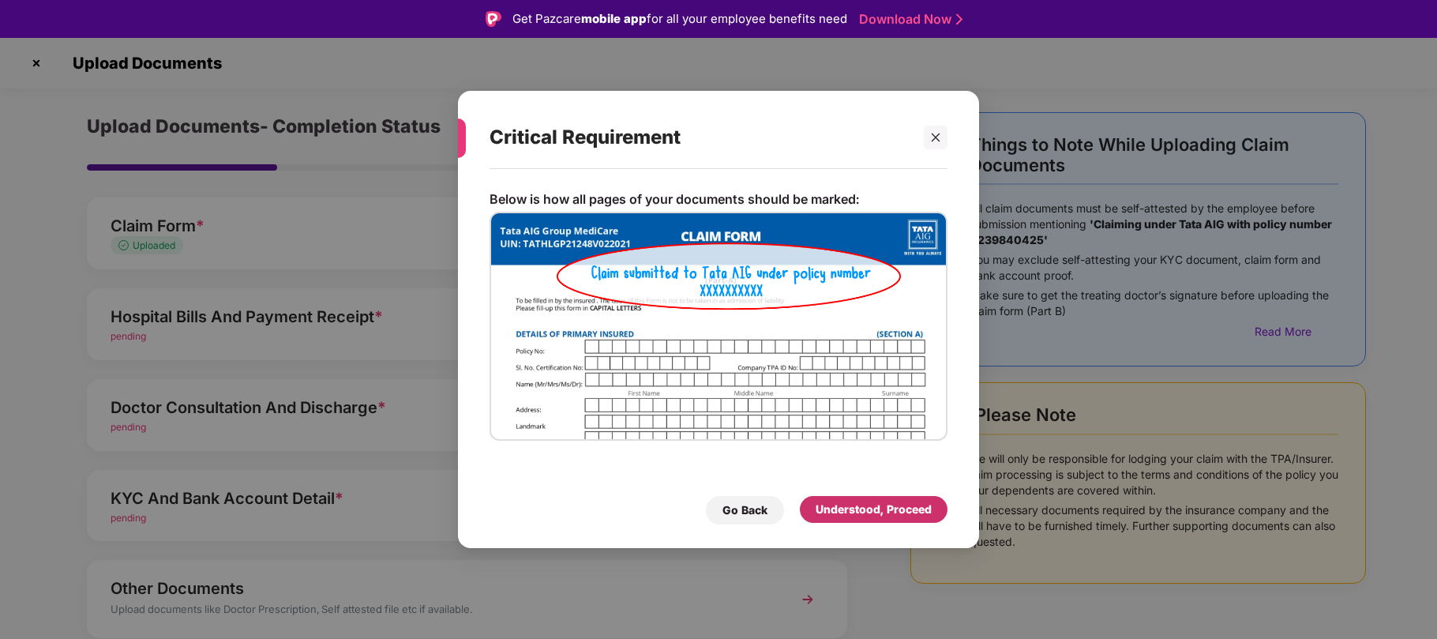
click at [863, 512] on div "Understood, Proceed" at bounding box center [873, 508] width 116 height 17
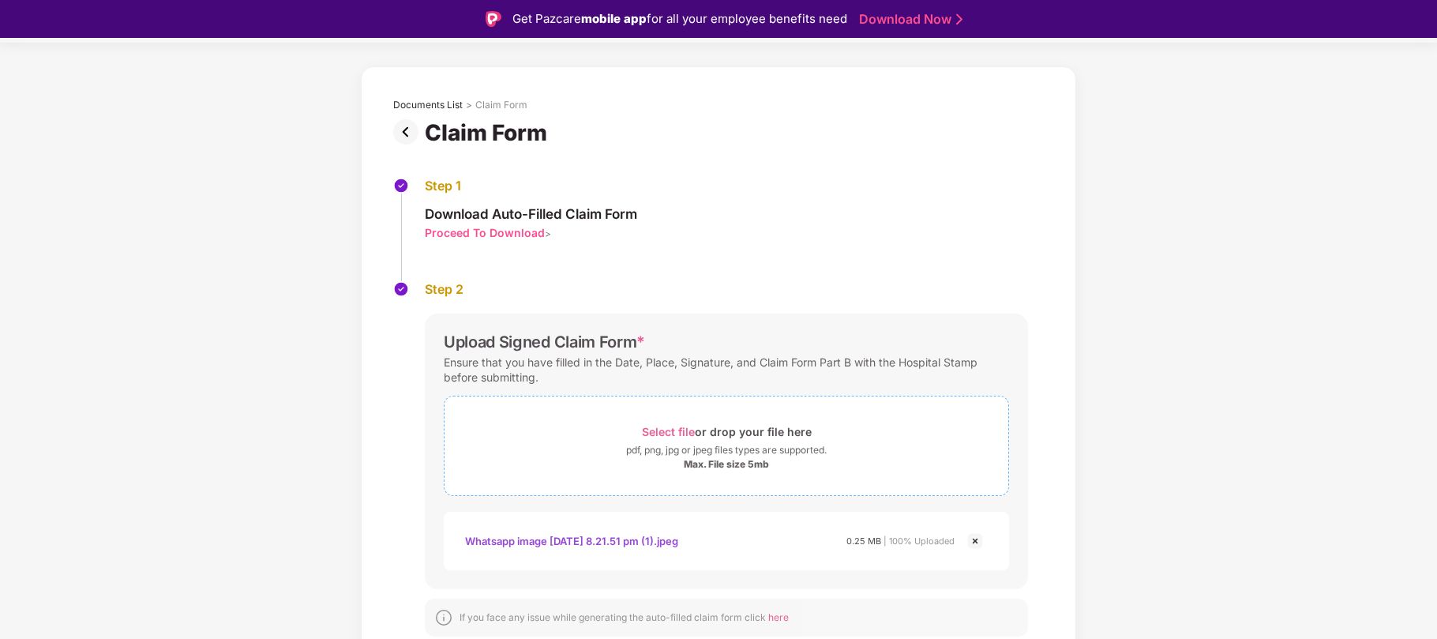
scroll to position [38, 0]
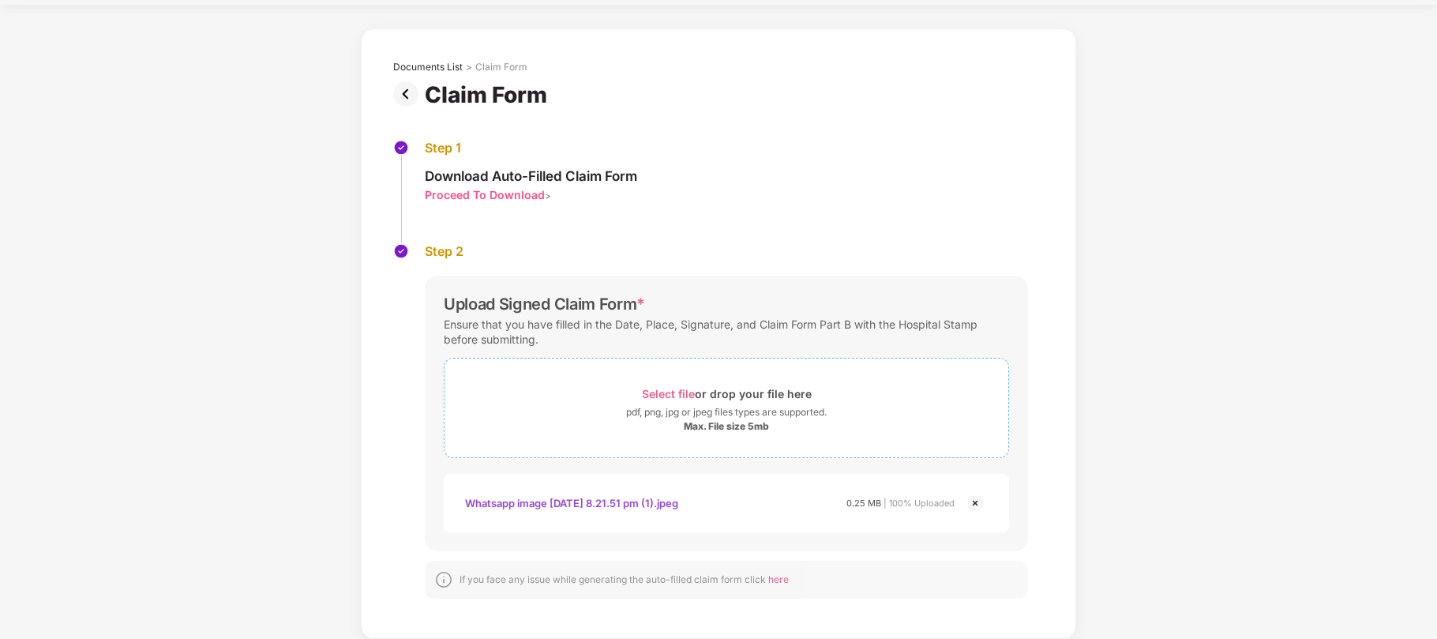
click at [642, 393] on span "Select file" at bounding box center [668, 393] width 53 height 13
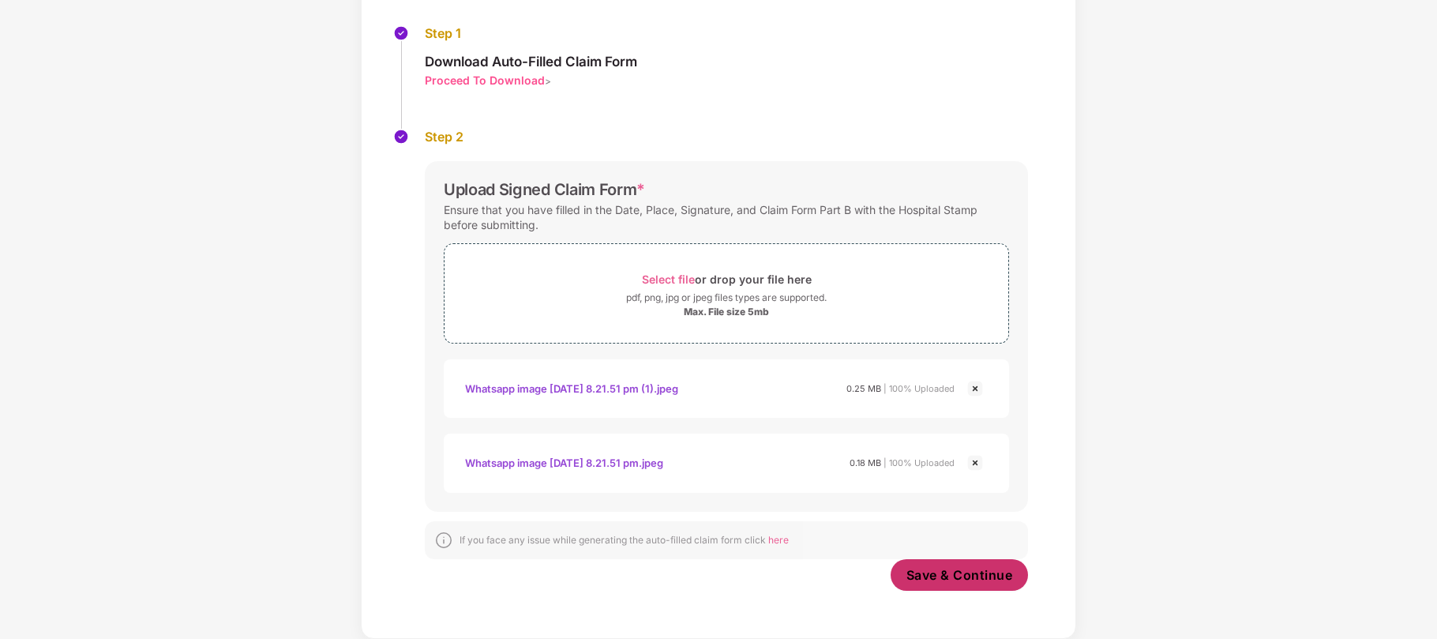
scroll to position [161, 0]
click at [948, 578] on span "Save & Continue" at bounding box center [959, 574] width 107 height 17
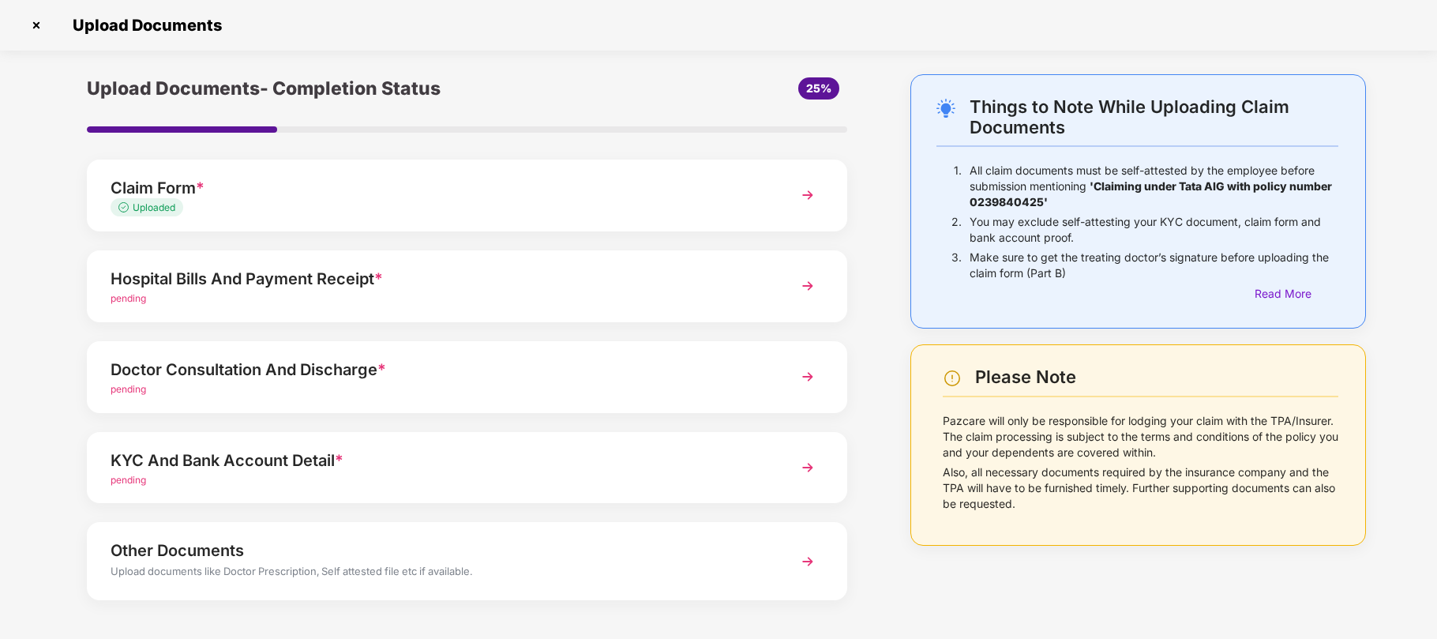
click at [809, 286] on img at bounding box center [807, 286] width 28 height 28
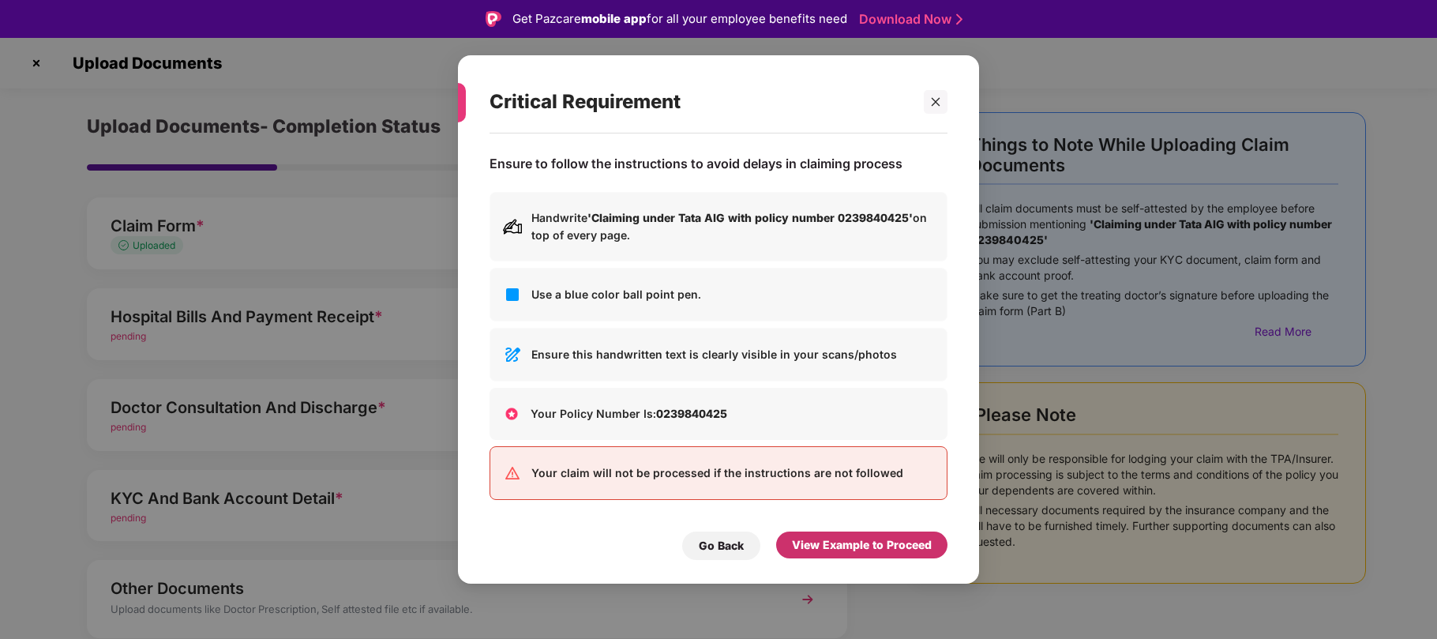
click at [826, 544] on div "View Example to Proceed" at bounding box center [862, 544] width 140 height 17
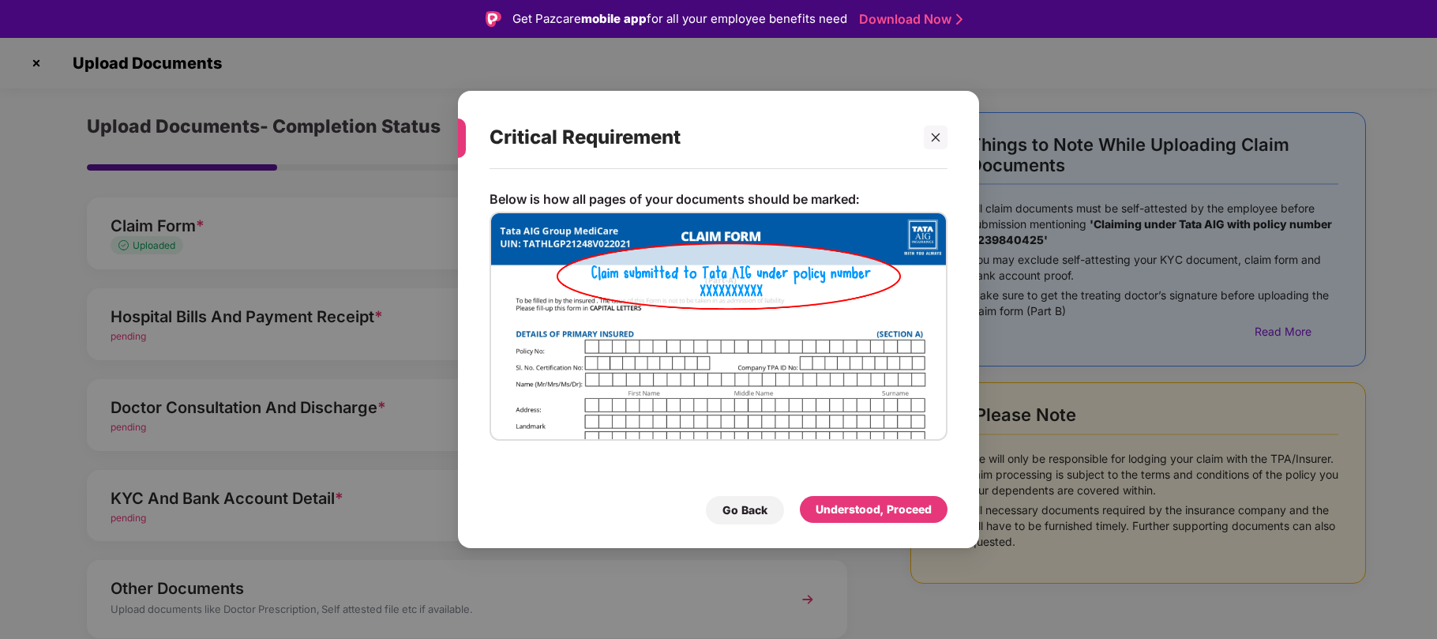
click at [860, 493] on div "Go Back Understood, Proceed" at bounding box center [718, 506] width 458 height 36
click at [856, 504] on div "Understood, Proceed" at bounding box center [873, 508] width 116 height 17
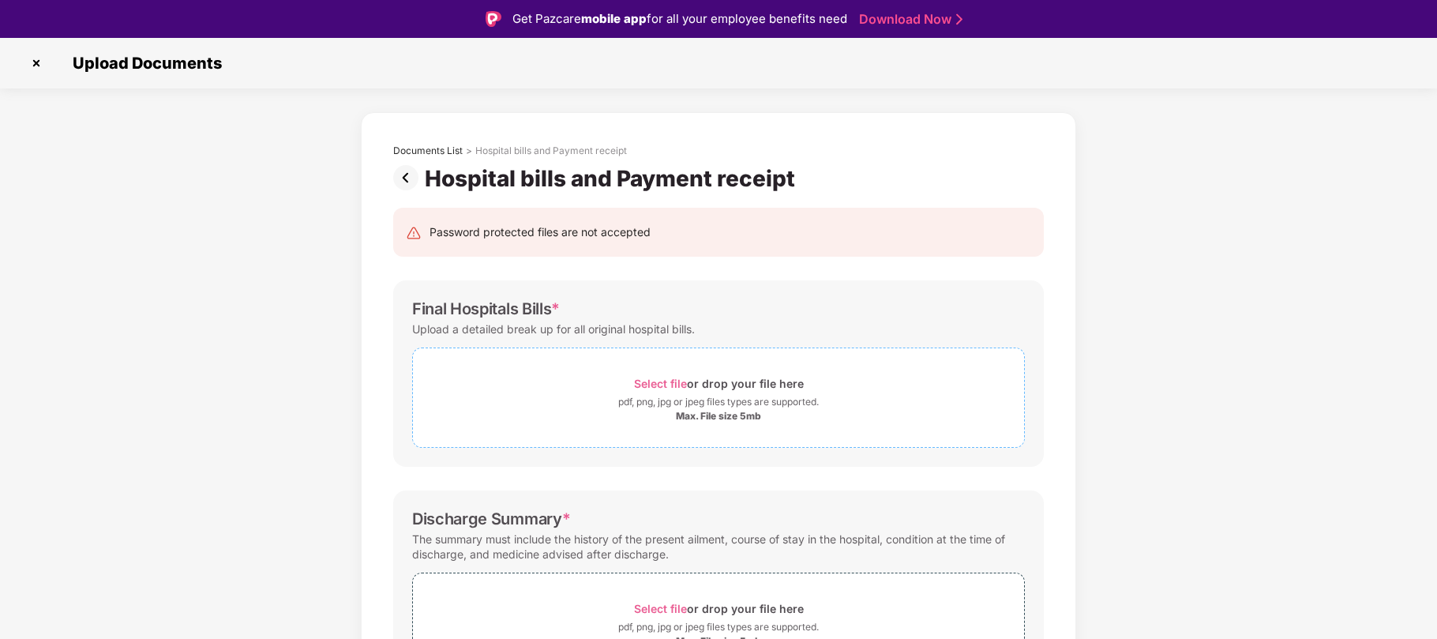
click at [666, 377] on span "Select file" at bounding box center [660, 383] width 53 height 13
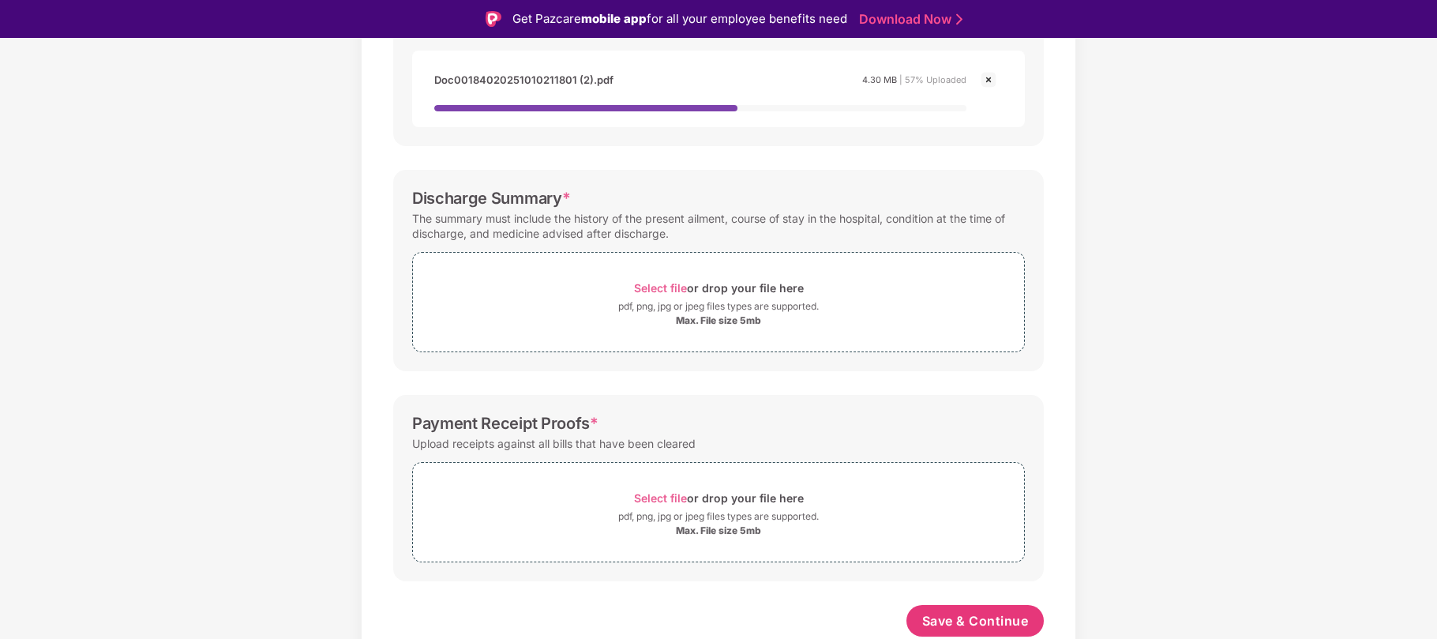
scroll to position [414, 0]
click at [650, 283] on span "Select file" at bounding box center [660, 287] width 53 height 13
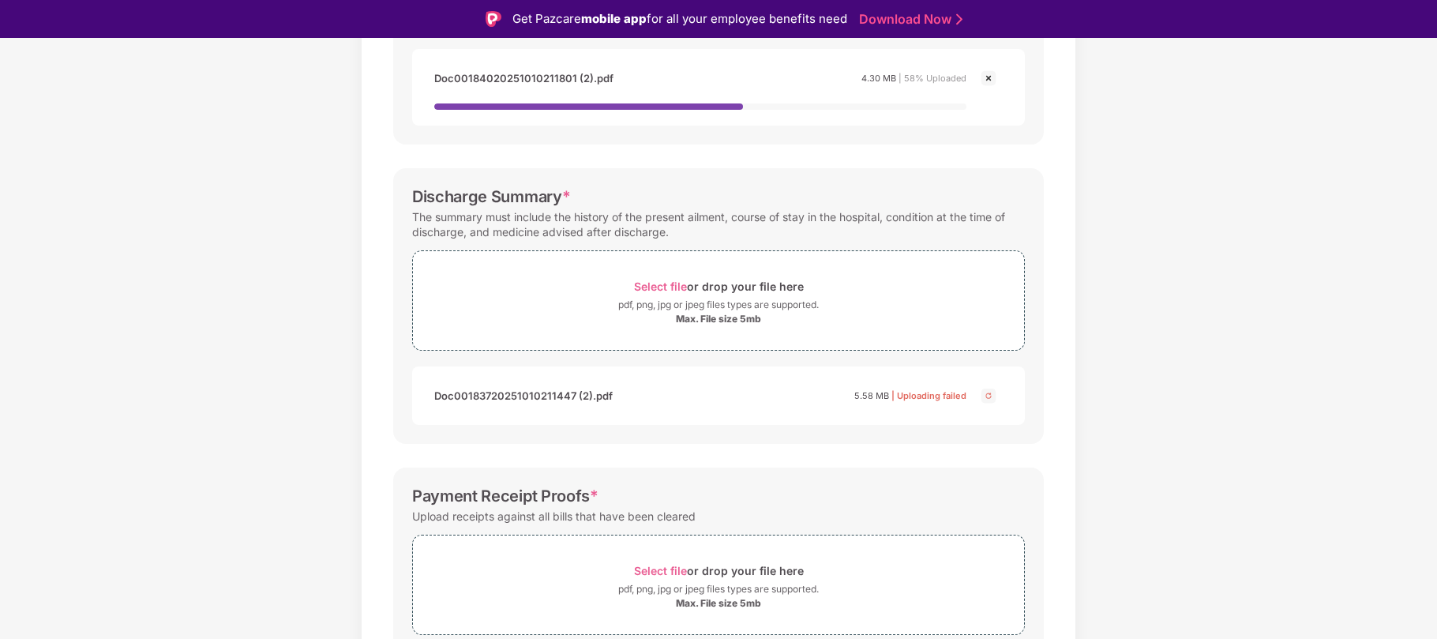
scroll to position [489, 0]
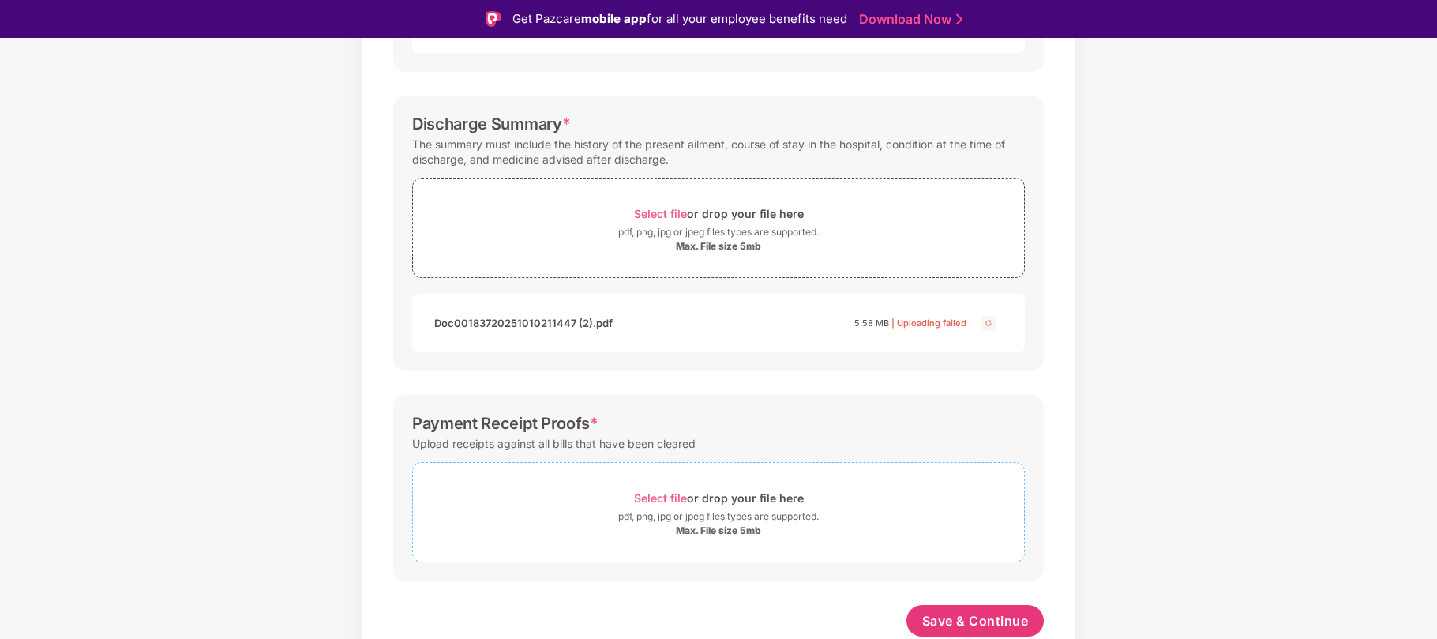
click at [669, 494] on span "Select file" at bounding box center [660, 497] width 53 height 13
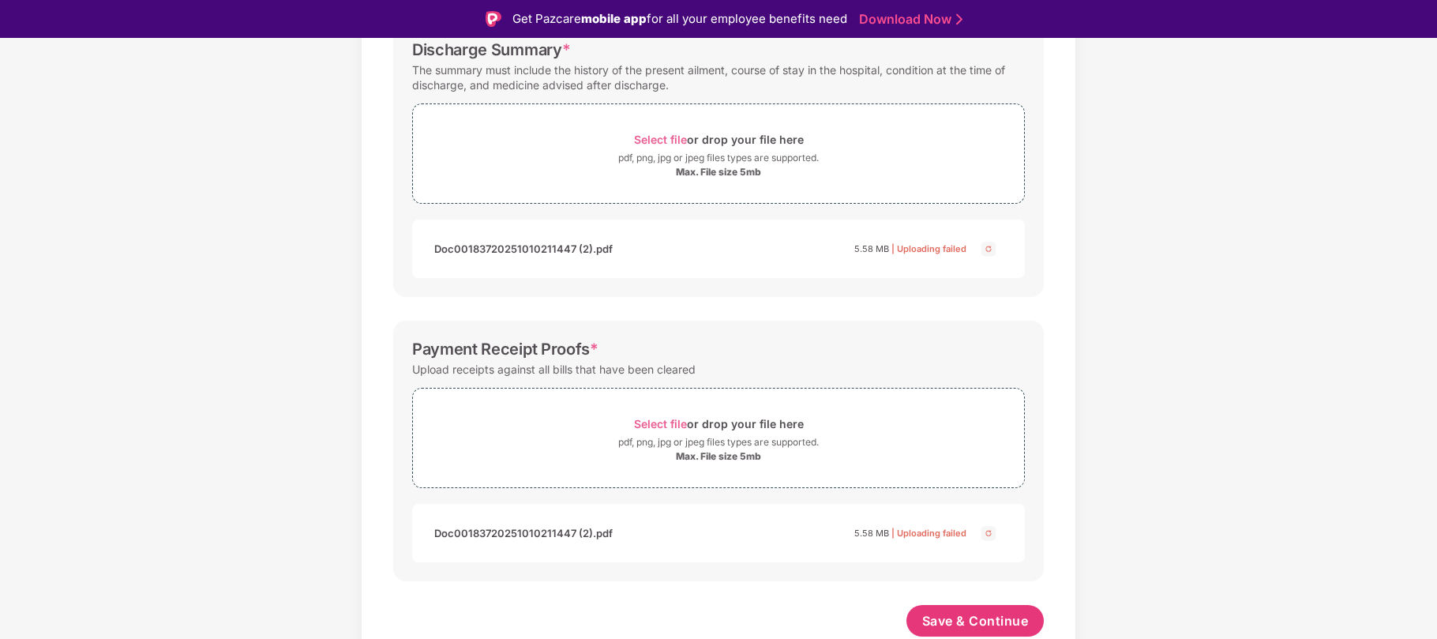
scroll to position [563, 0]
click at [999, 629] on button "Save & Continue" at bounding box center [975, 621] width 138 height 32
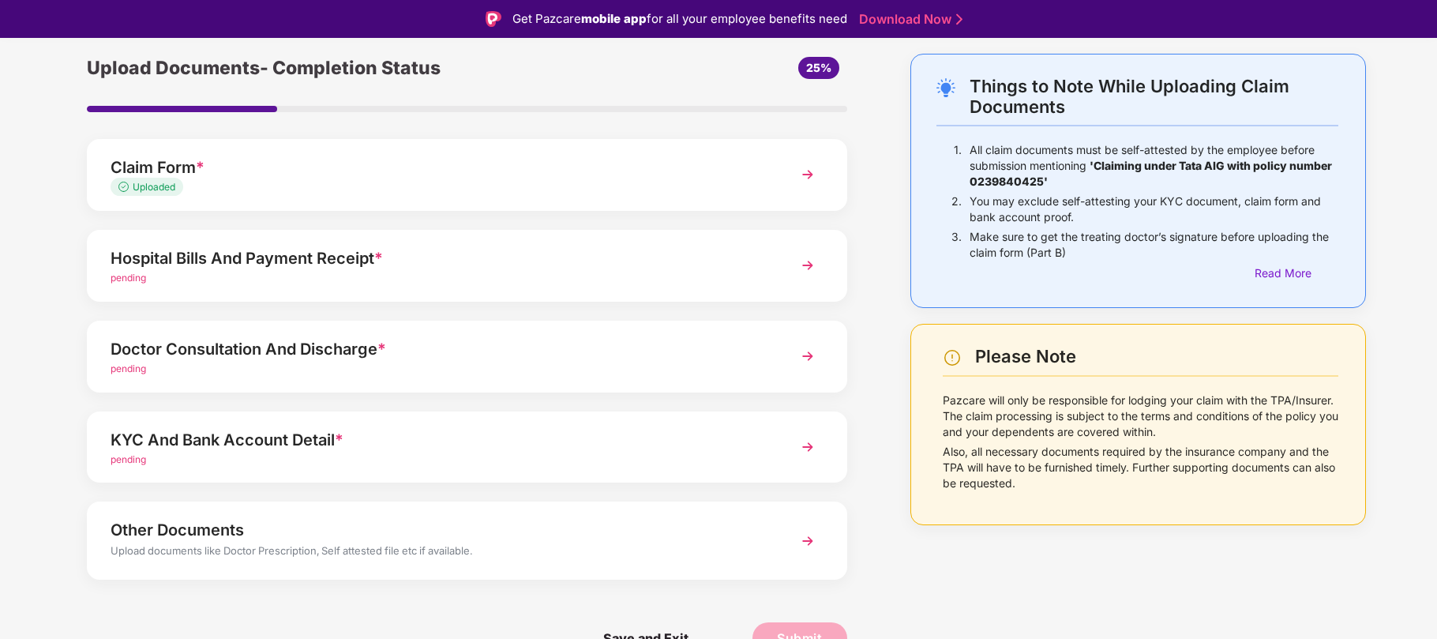
scroll to position [38, 0]
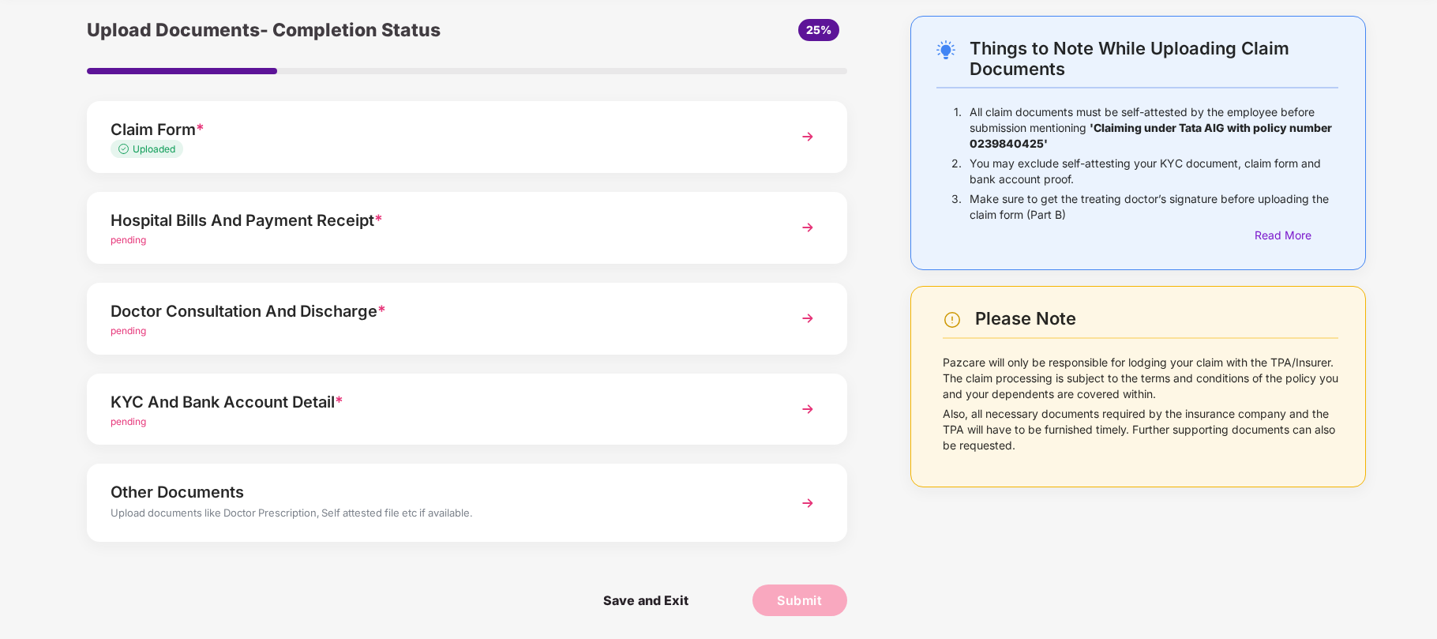
click at [137, 418] on span "pending" at bounding box center [129, 421] width 36 height 12
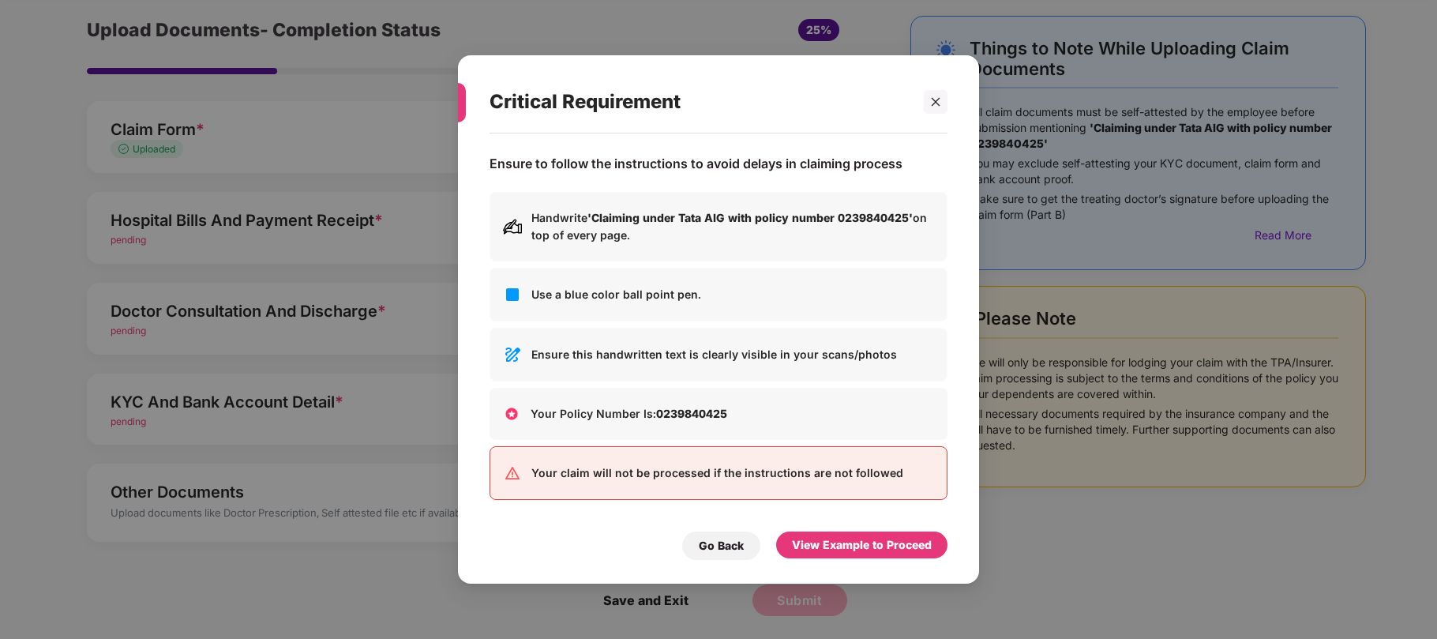
scroll to position [0, 0]
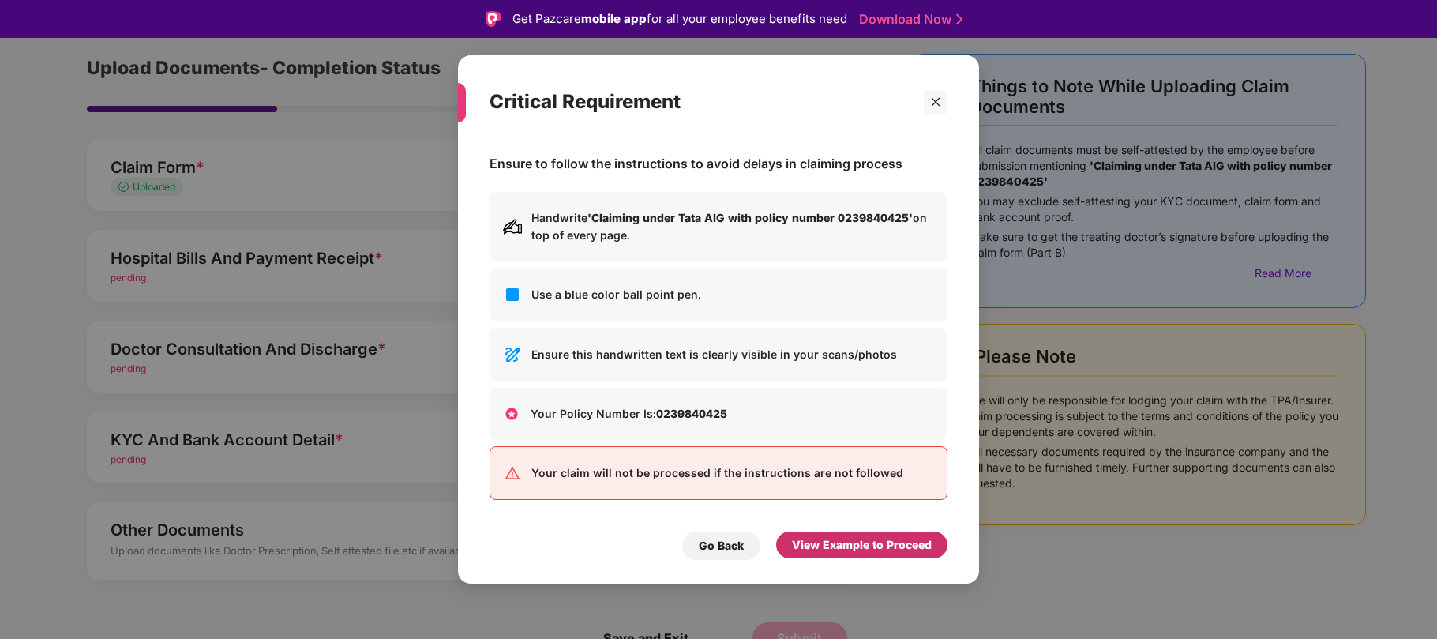
click at [841, 541] on div "View Example to Proceed" at bounding box center [862, 544] width 140 height 17
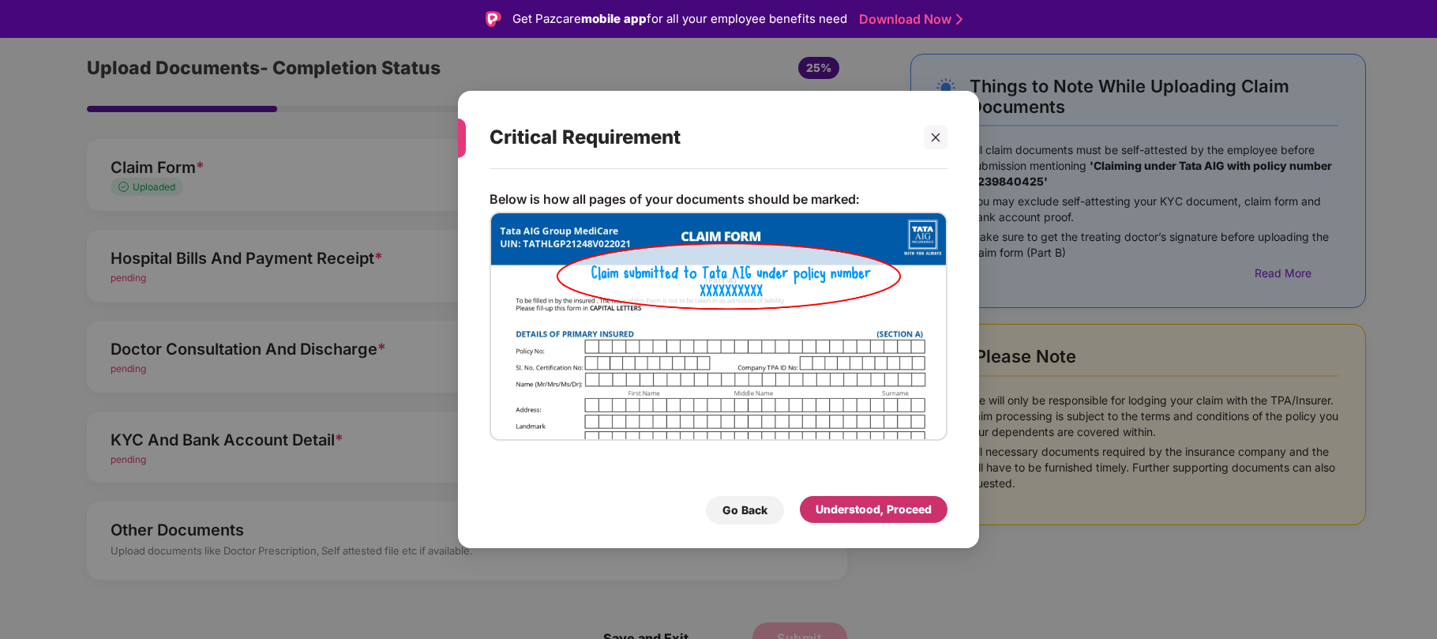
click at [859, 500] on div "Understood, Proceed" at bounding box center [873, 508] width 116 height 17
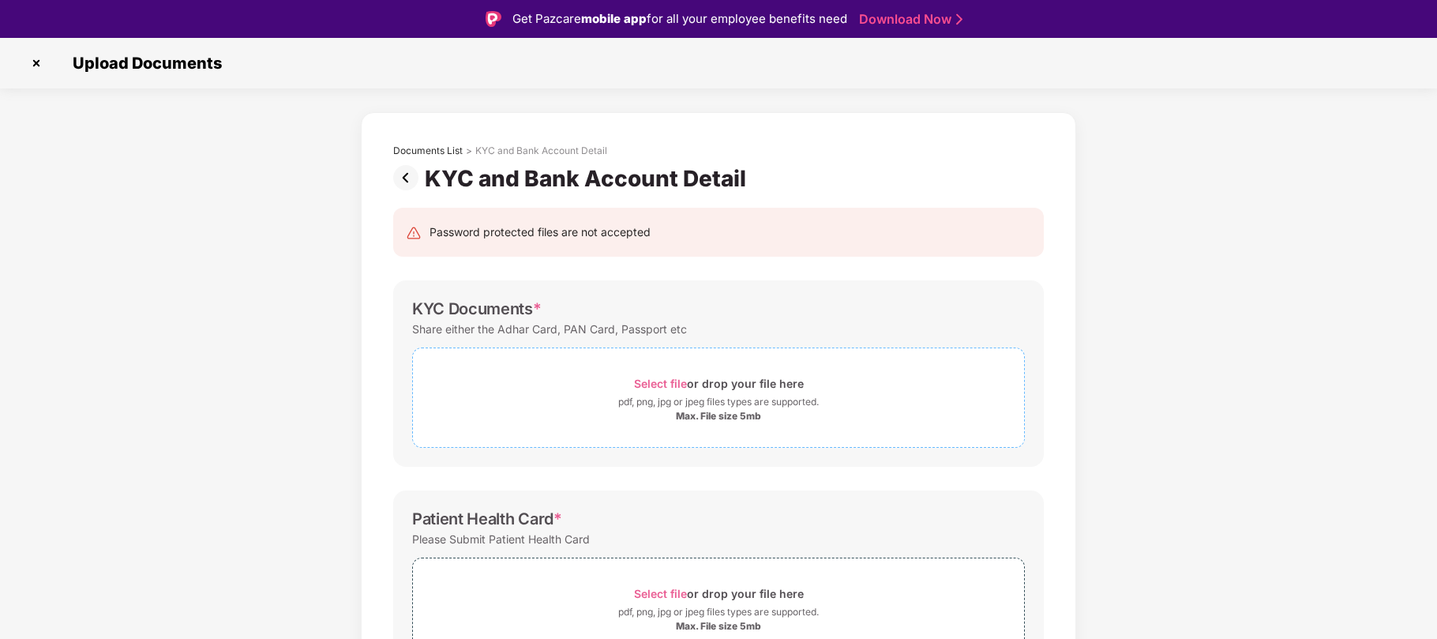
click at [654, 373] on div "Select file or drop your file here" at bounding box center [719, 383] width 170 height 21
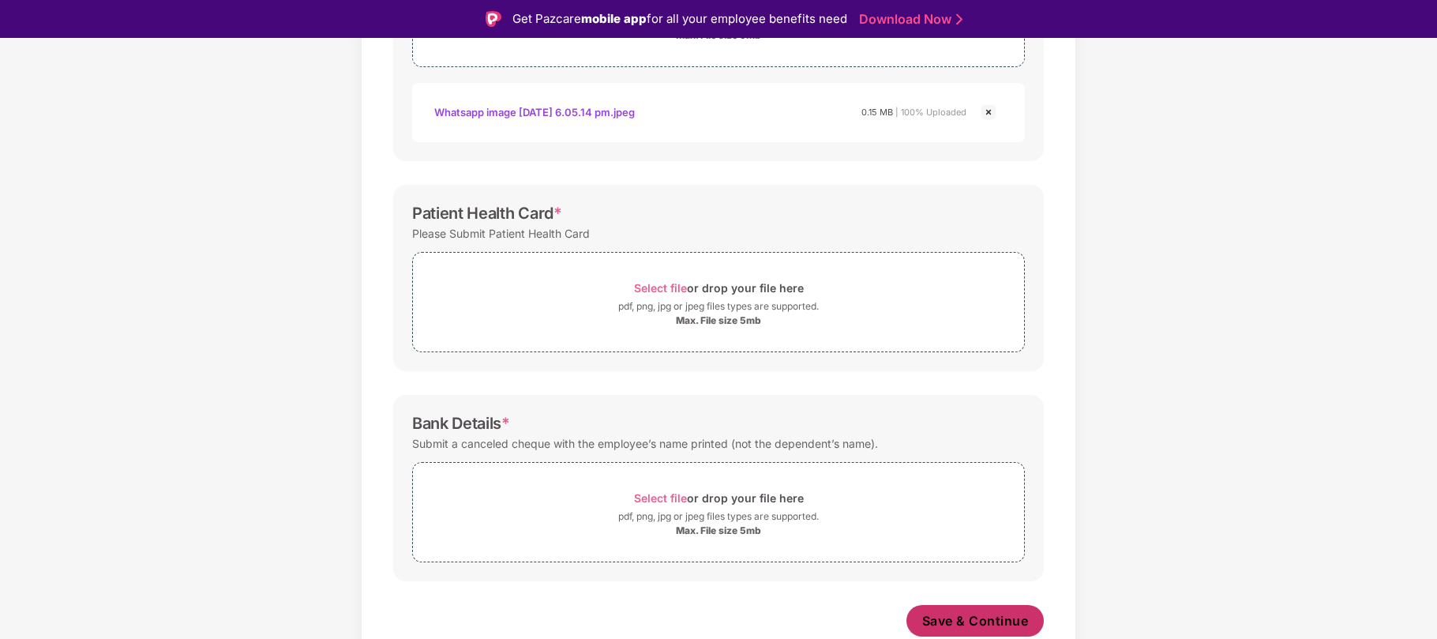
click at [999, 616] on span "Save & Continue" at bounding box center [975, 620] width 107 height 17
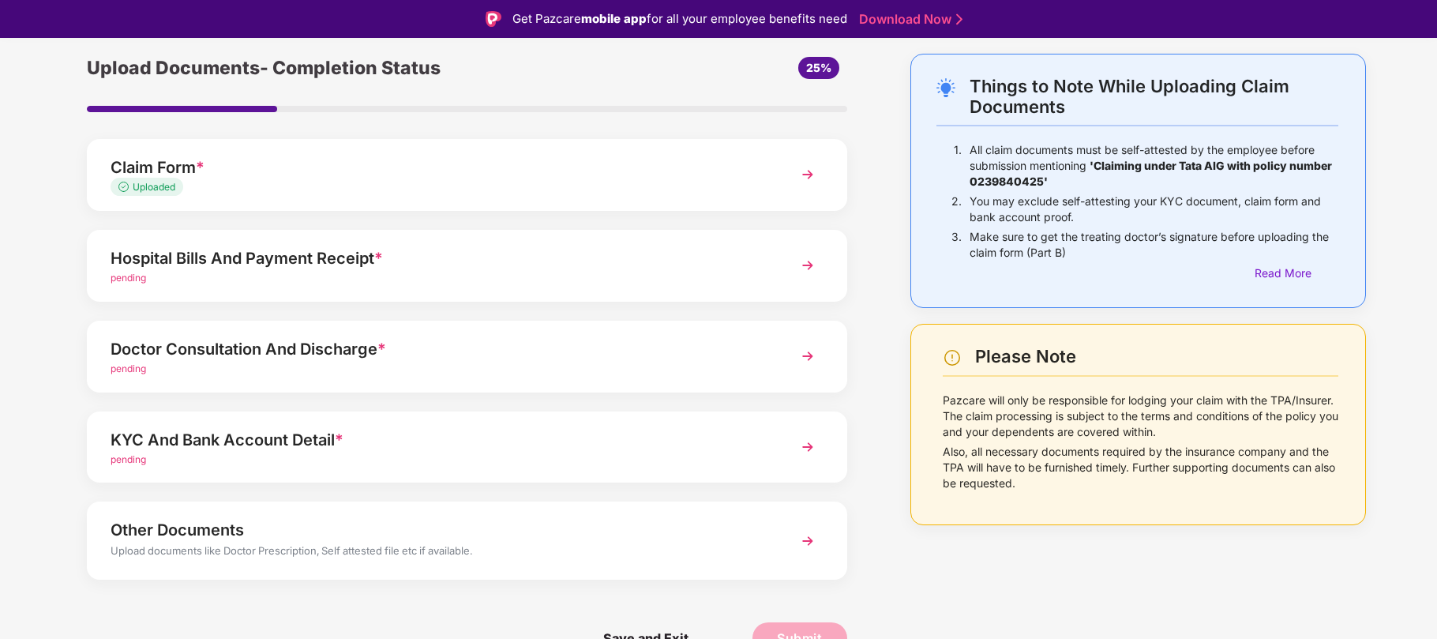
scroll to position [38, 0]
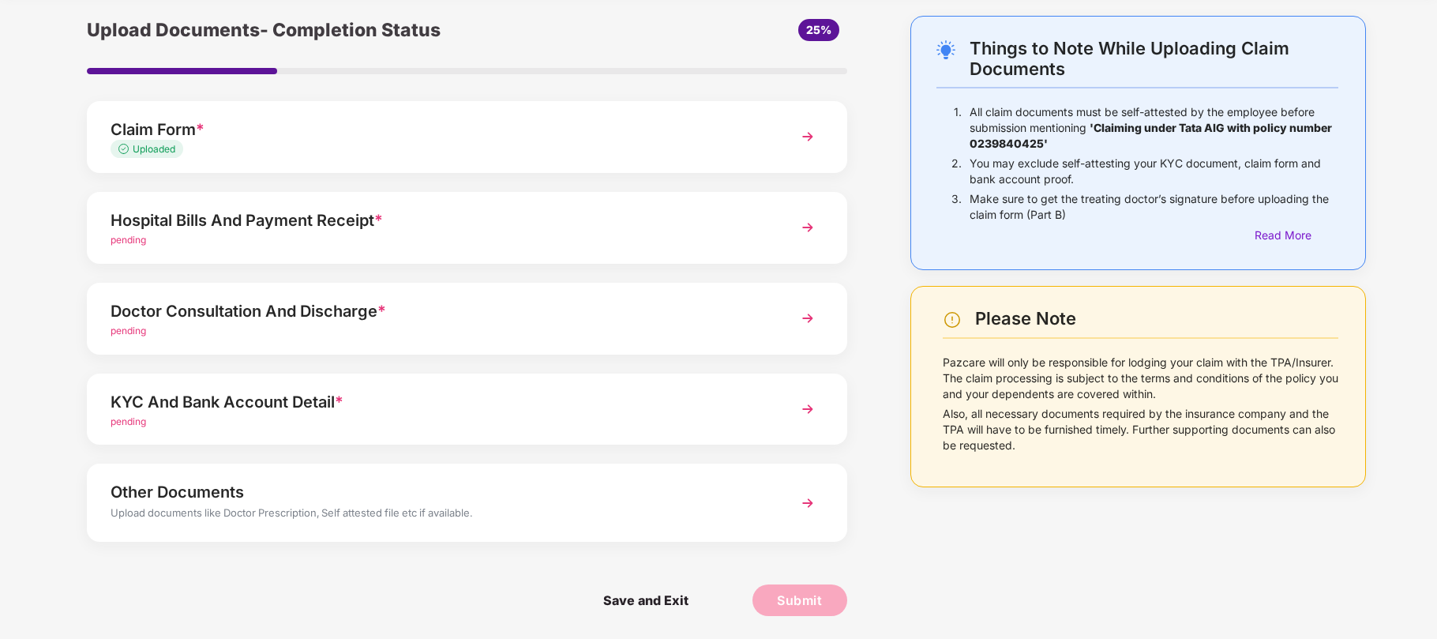
click at [129, 424] on span "pending" at bounding box center [129, 421] width 36 height 12
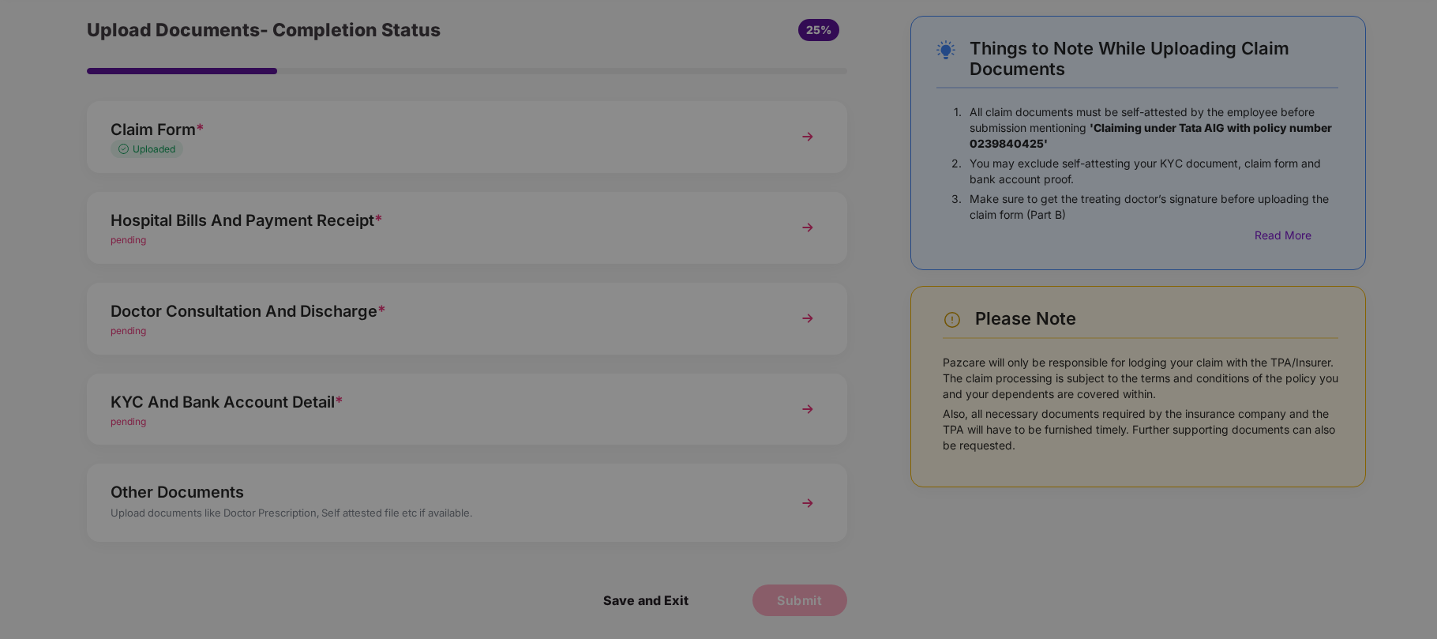
scroll to position [0, 0]
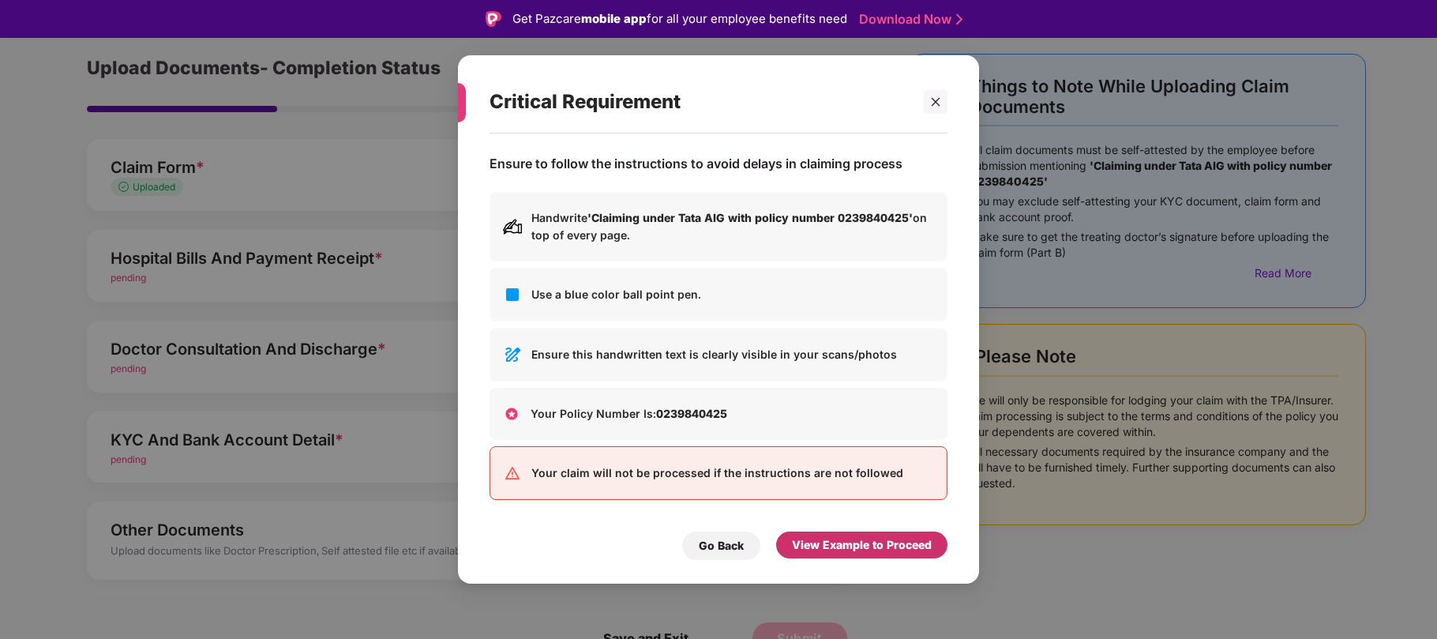
click at [882, 548] on div "View Example to Proceed" at bounding box center [862, 544] width 140 height 17
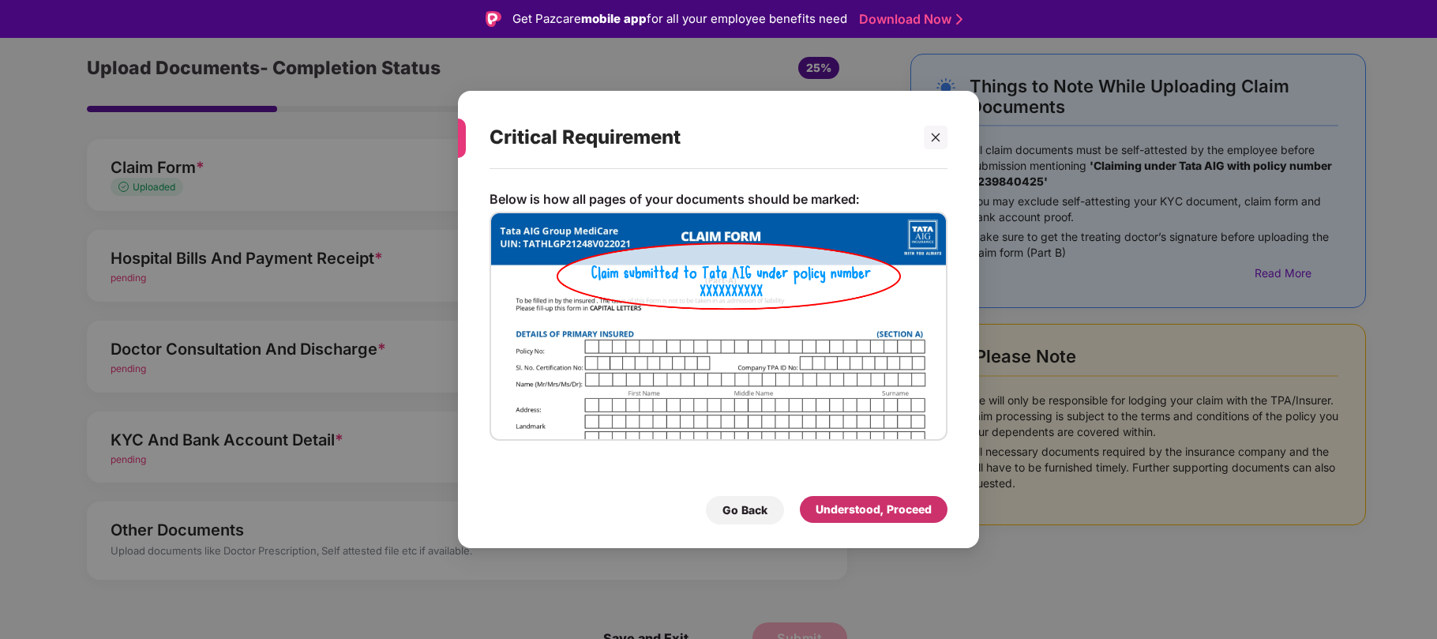
click at [869, 509] on div "Understood, Proceed" at bounding box center [873, 508] width 116 height 17
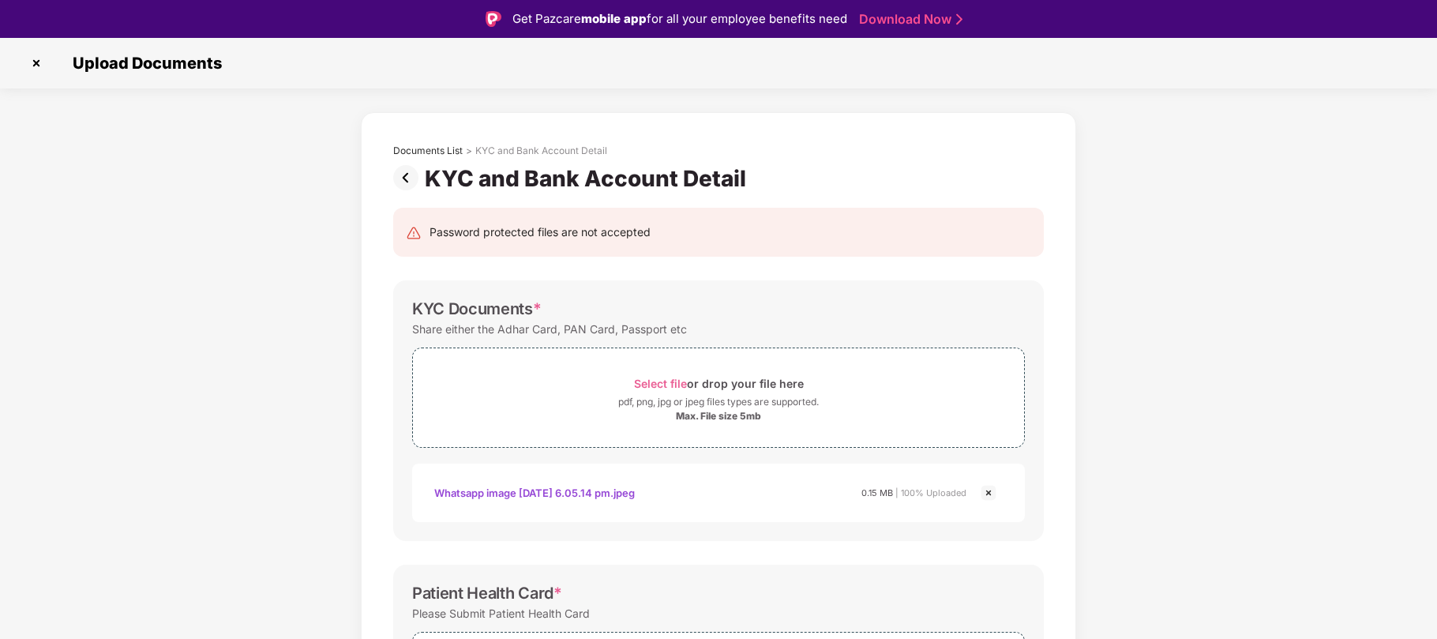
scroll to position [382, 0]
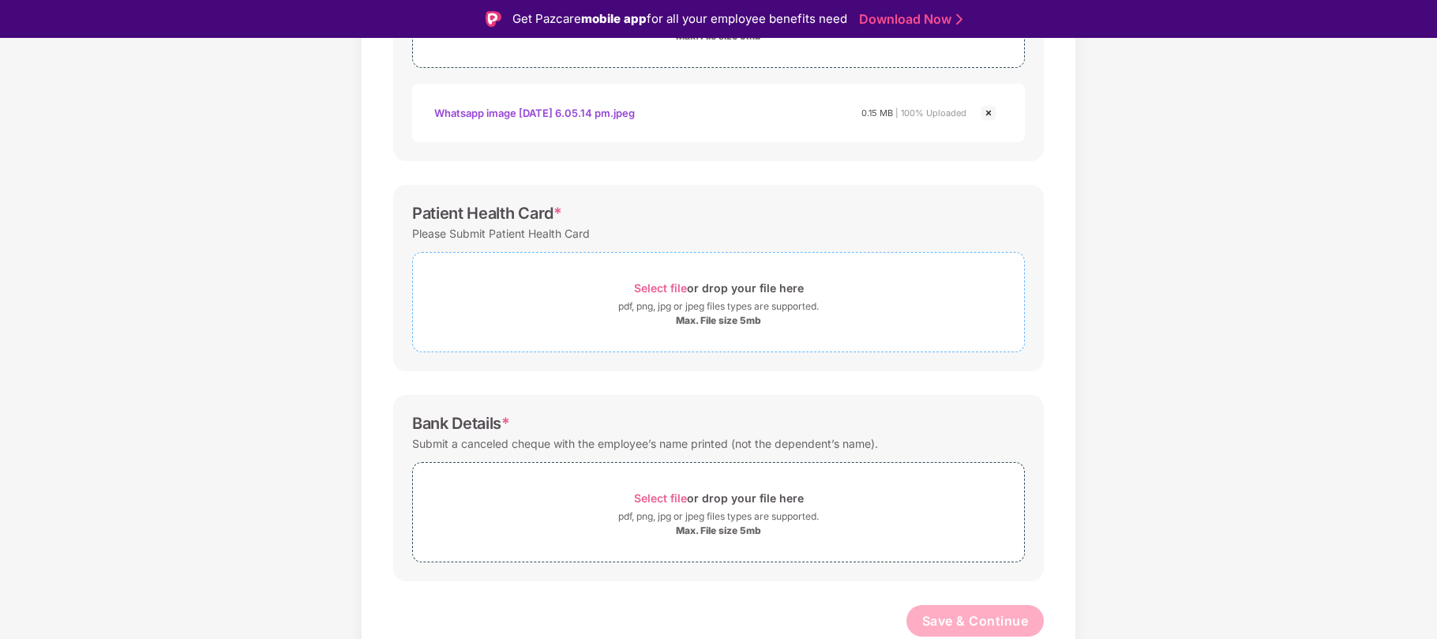
click at [639, 283] on span "Select file" at bounding box center [660, 287] width 53 height 13
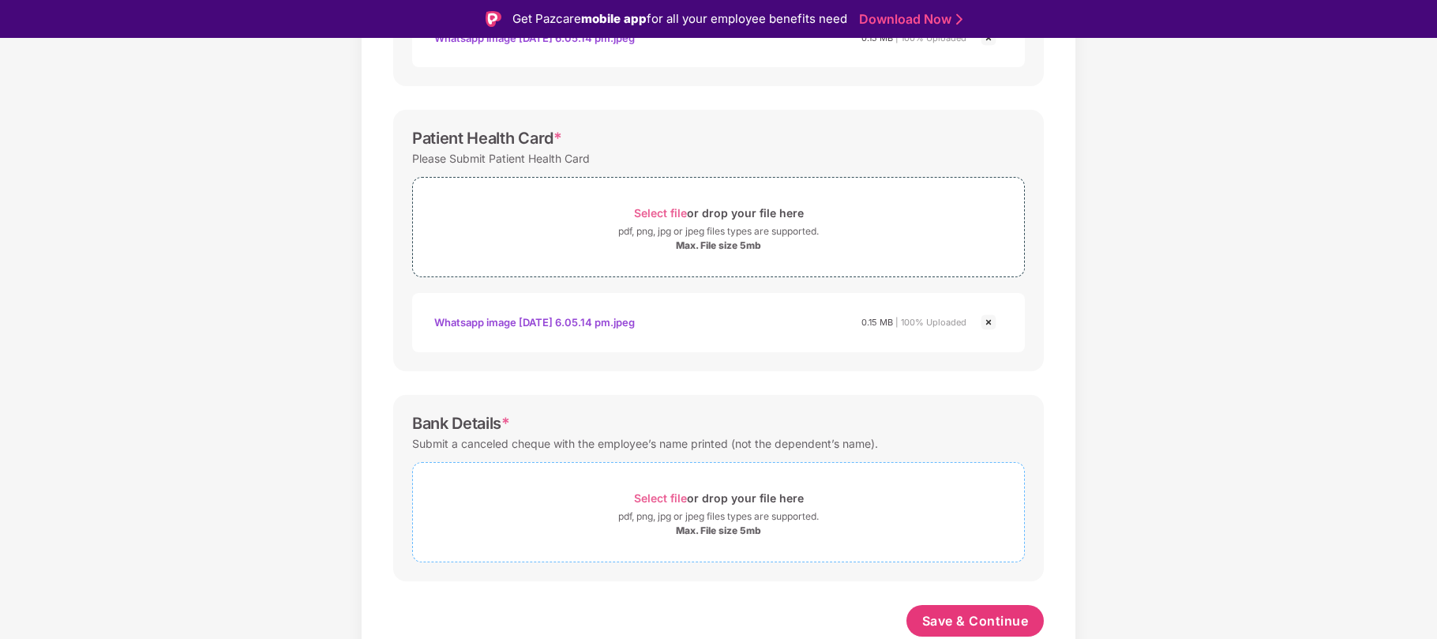
click at [664, 497] on span "Select file" at bounding box center [660, 497] width 53 height 13
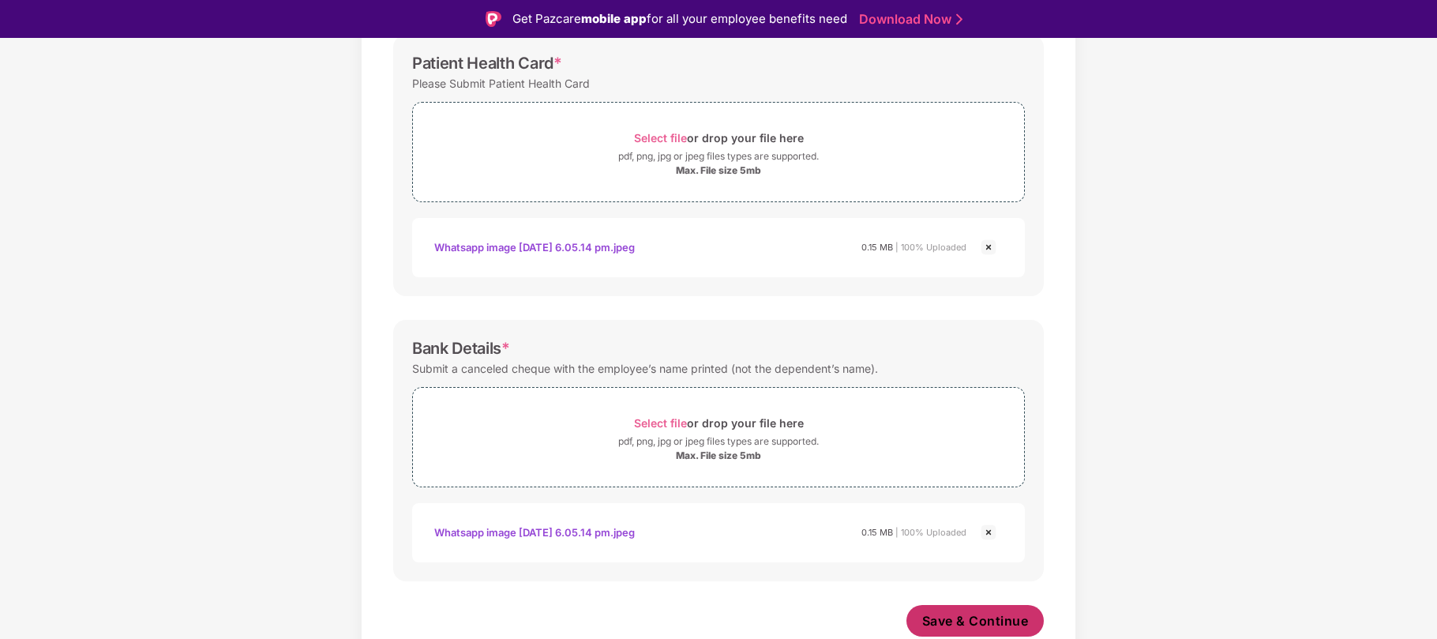
scroll to position [531, 0]
click at [952, 617] on span "Save & Continue" at bounding box center [975, 620] width 107 height 17
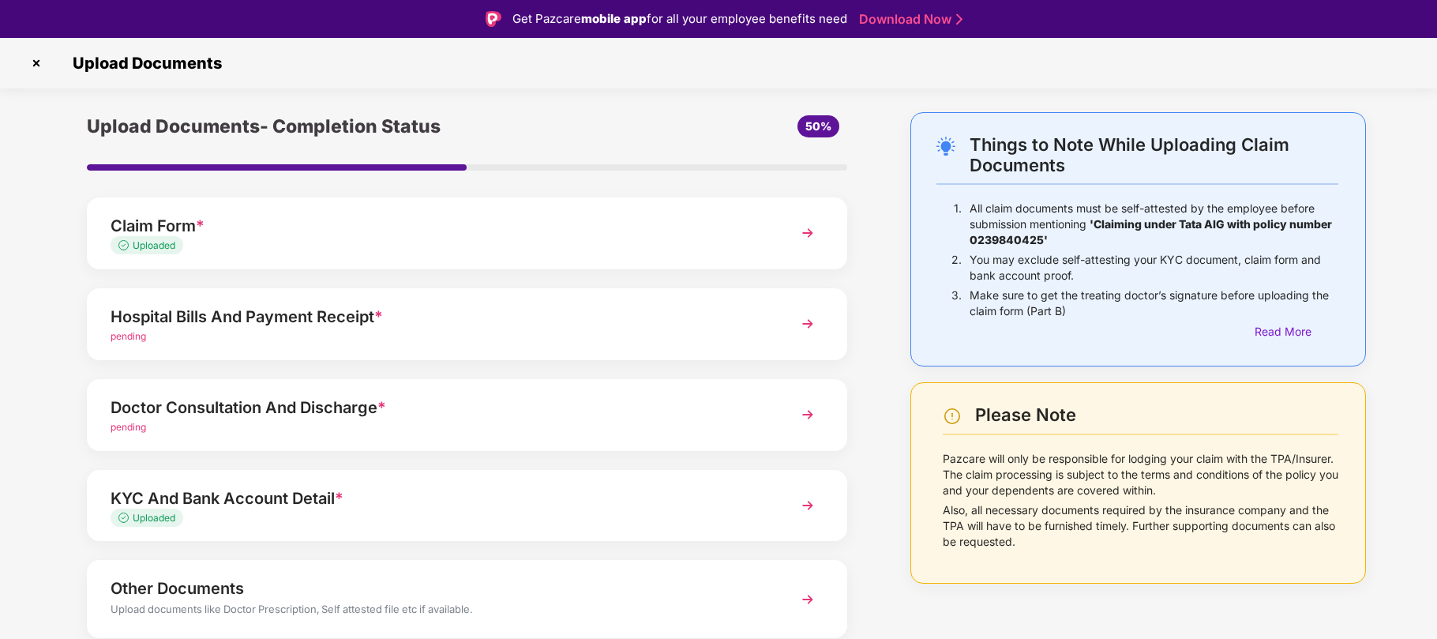
scroll to position [58, 0]
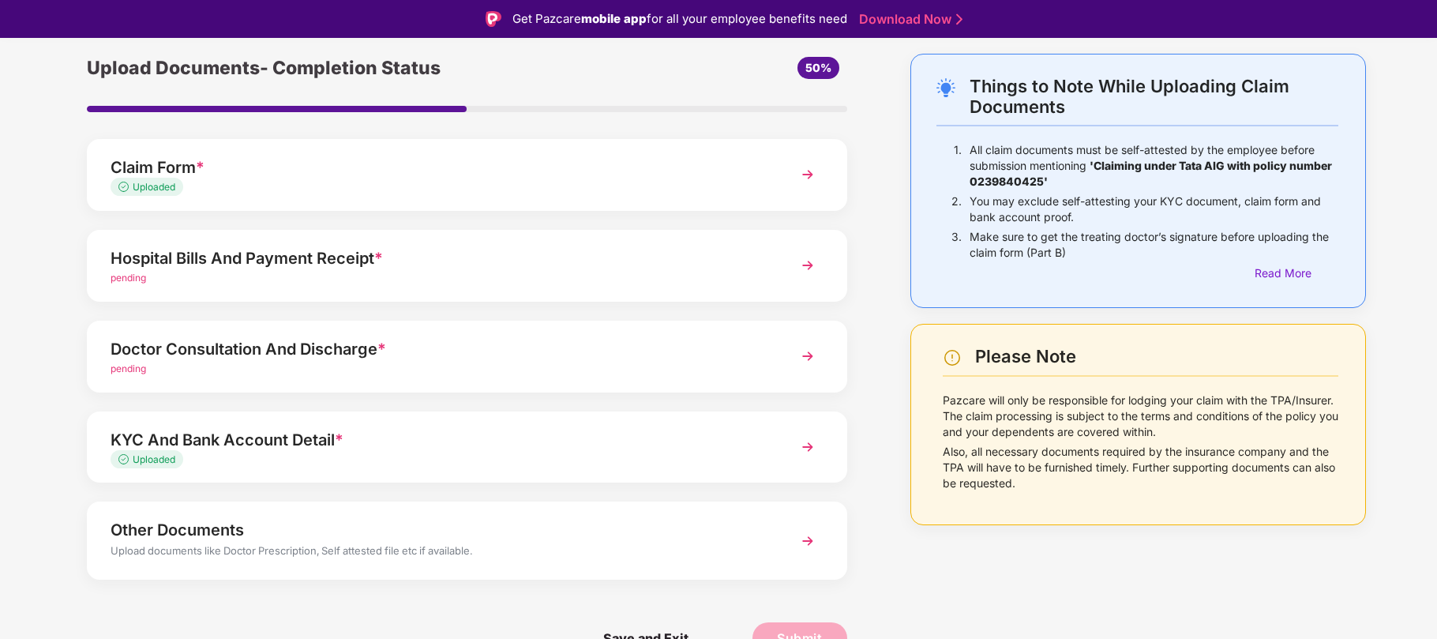
click at [137, 369] on span "pending" at bounding box center [129, 368] width 36 height 12
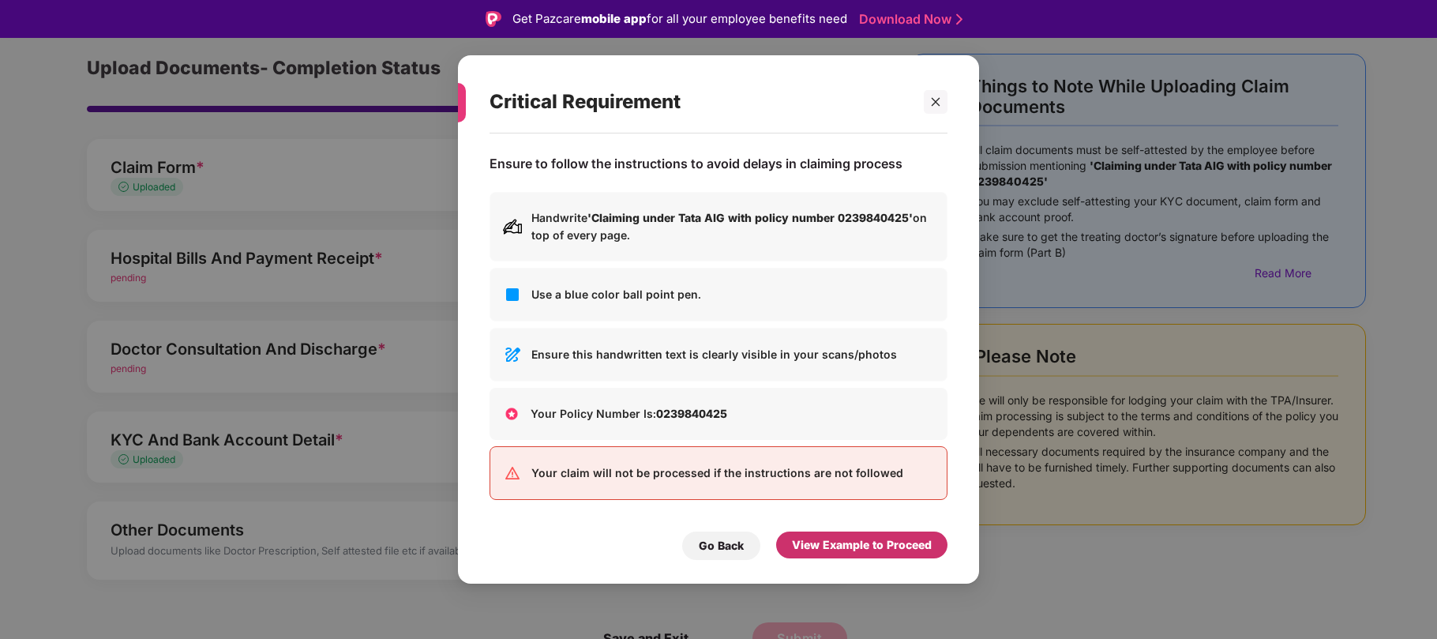
click at [803, 538] on div "View Example to Proceed" at bounding box center [862, 544] width 140 height 17
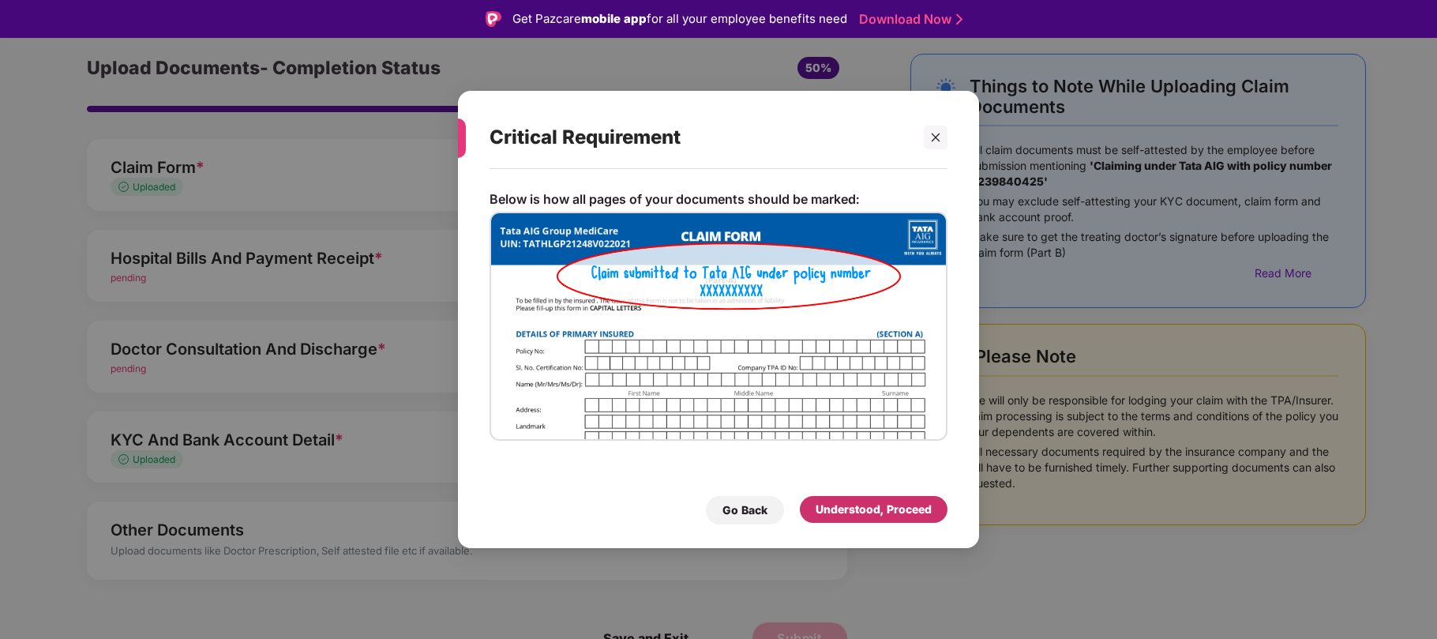
click at [856, 500] on div "Understood, Proceed" at bounding box center [873, 508] width 116 height 17
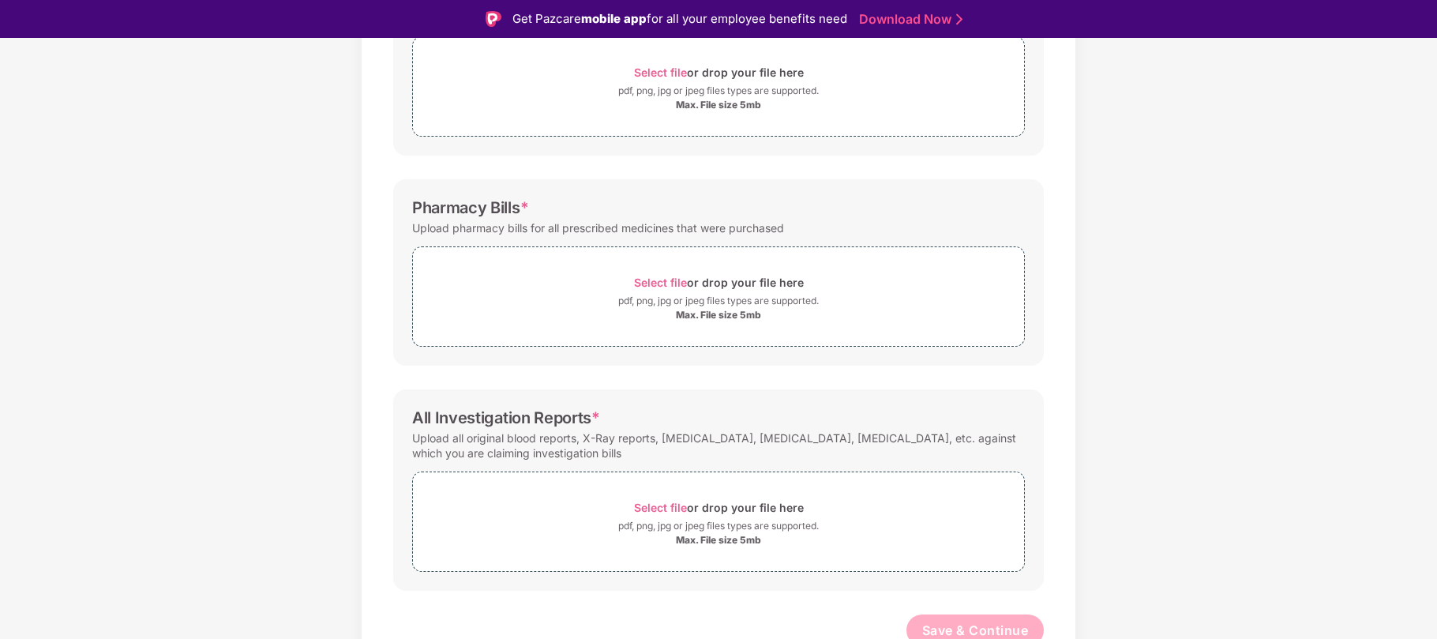
scroll to position [311, 0]
click at [661, 281] on span "Select file" at bounding box center [660, 281] width 53 height 13
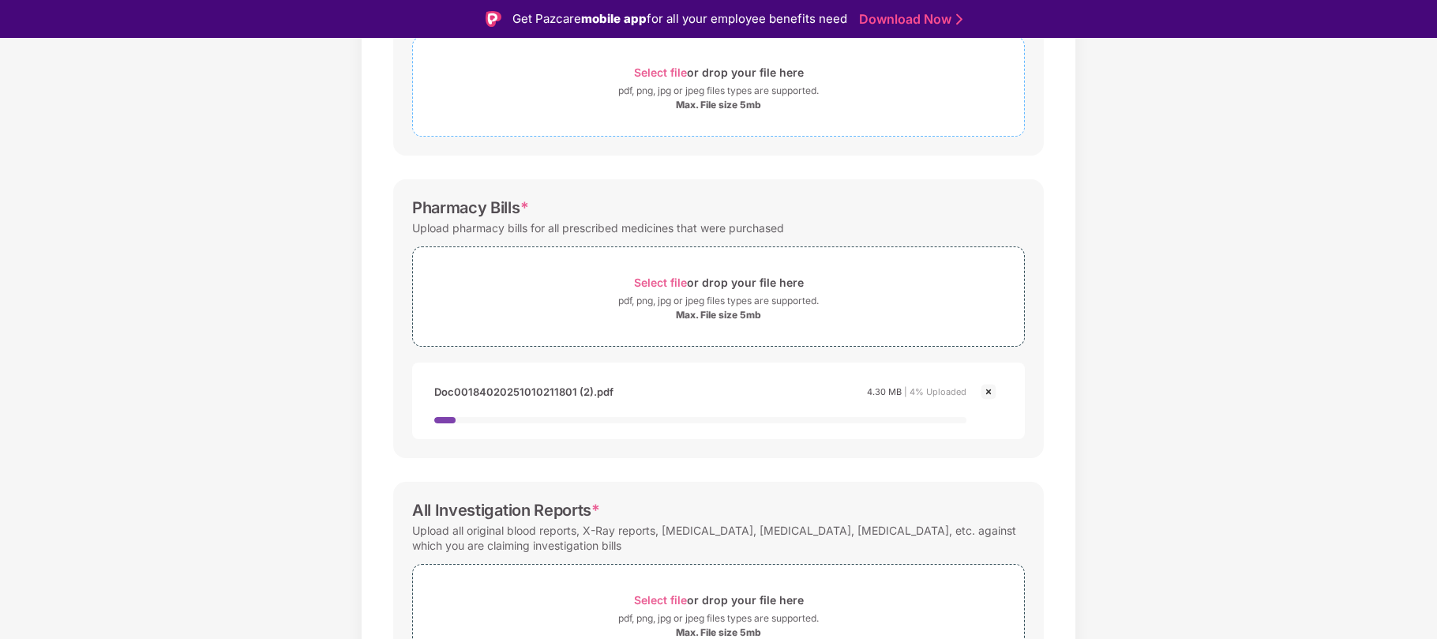
click at [671, 71] on span "Select file" at bounding box center [660, 72] width 53 height 13
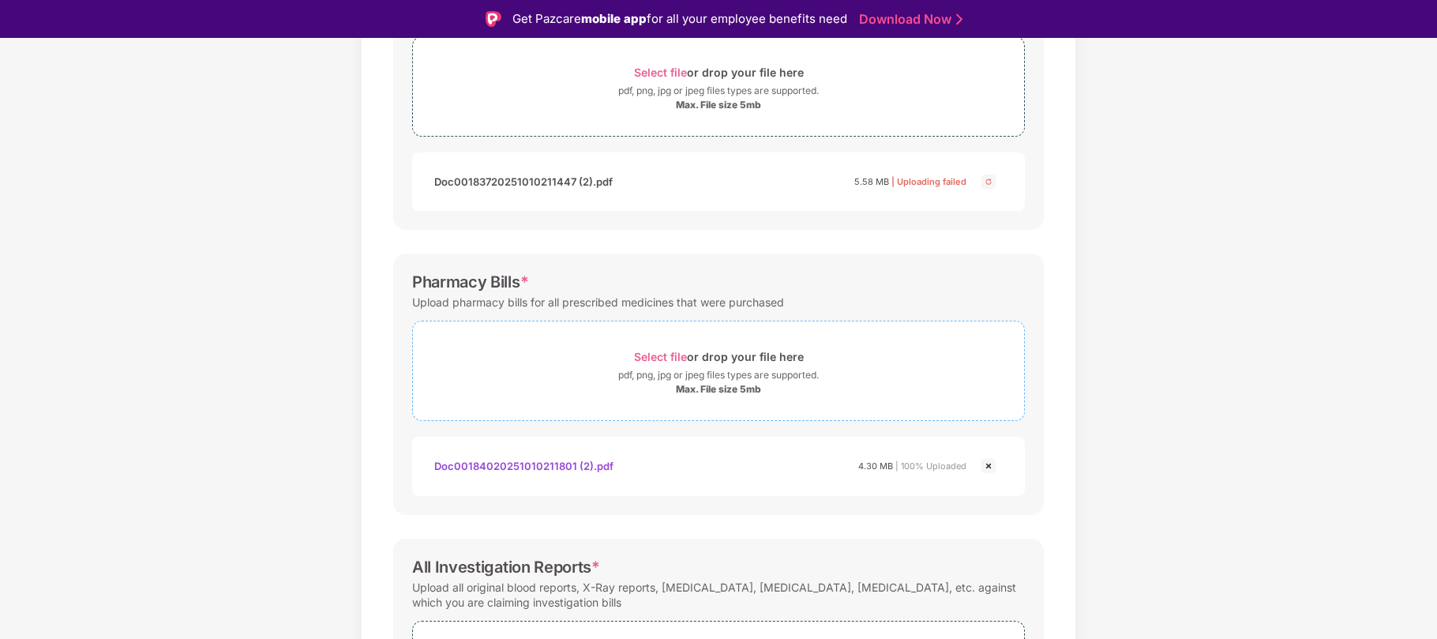
scroll to position [471, 0]
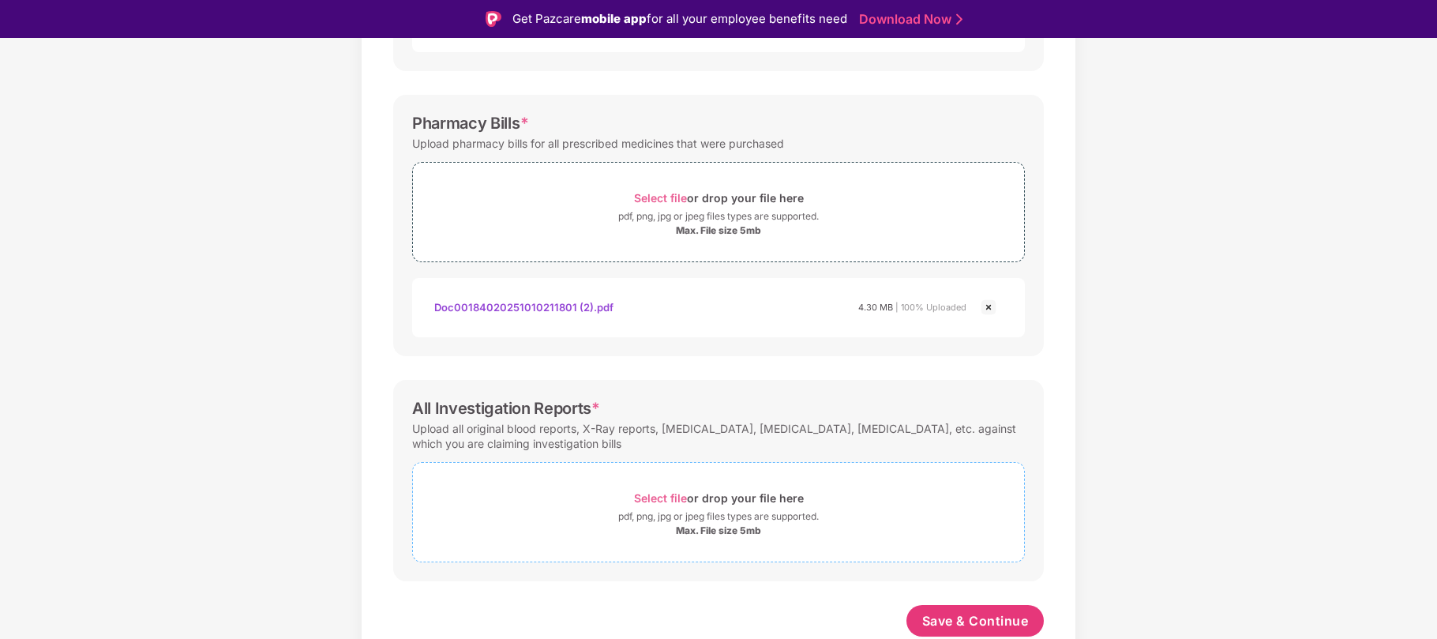
click at [658, 484] on span "Select file or drop your file here pdf, png, jpg or jpeg files types are suppor…" at bounding box center [718, 511] width 611 height 75
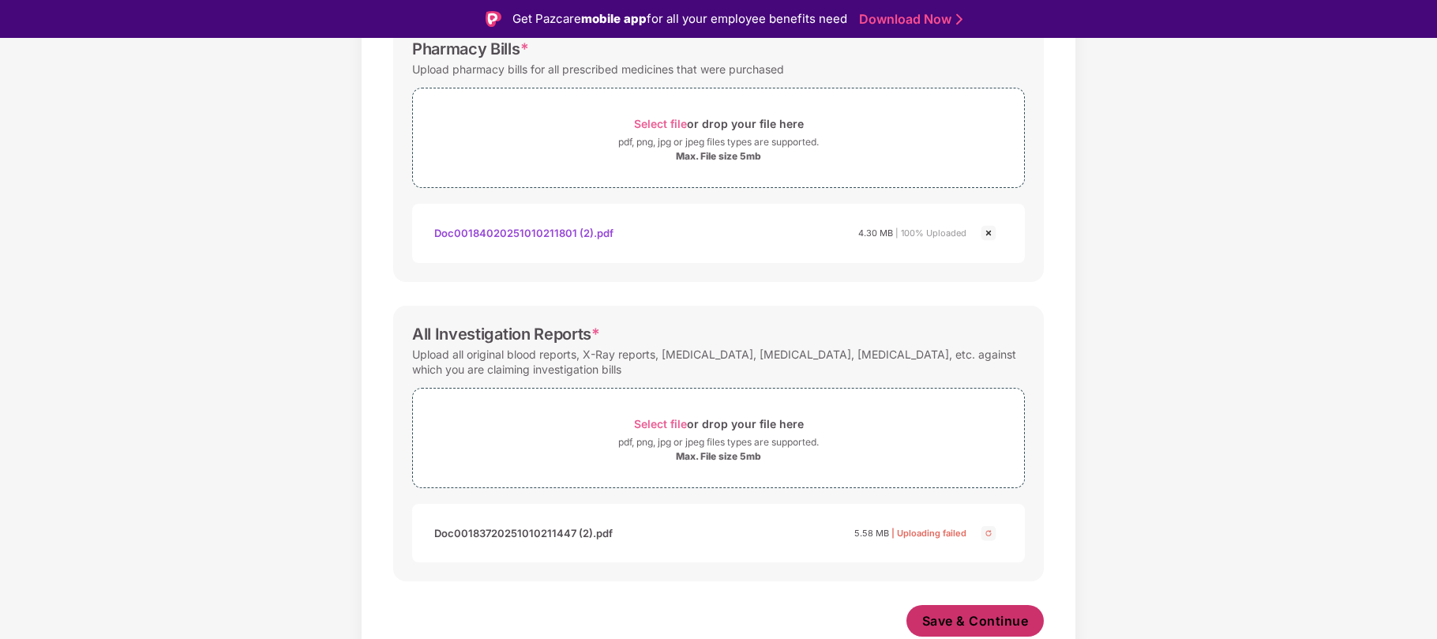
click at [1002, 620] on span "Save & Continue" at bounding box center [975, 620] width 107 height 17
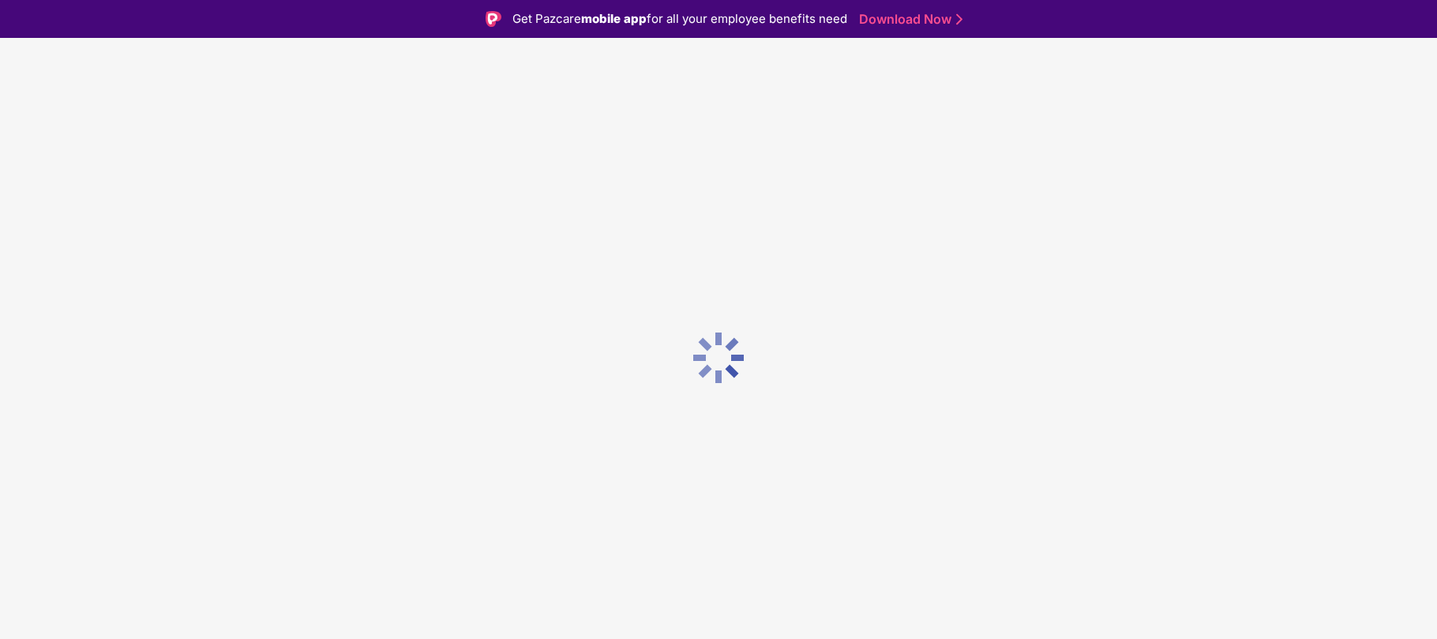
scroll to position [0, 0]
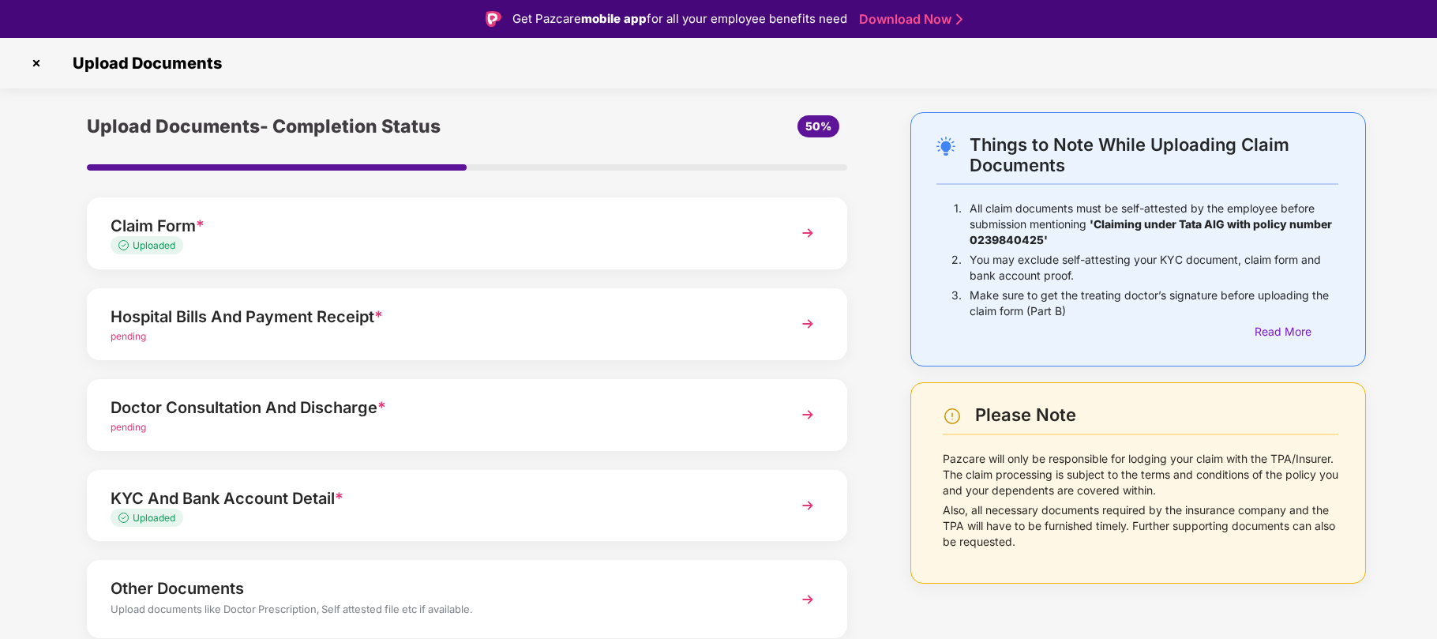
click at [143, 423] on span "pending" at bounding box center [129, 427] width 36 height 12
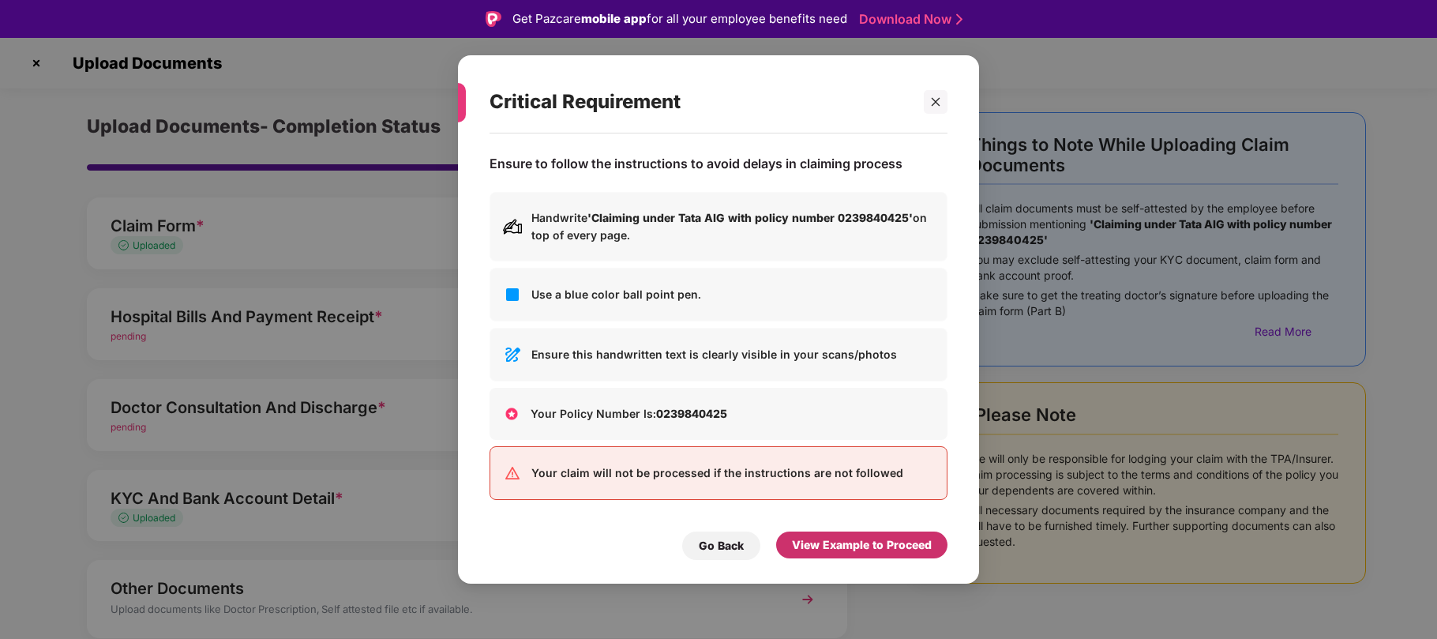
click at [806, 538] on div "View Example to Proceed" at bounding box center [862, 544] width 140 height 17
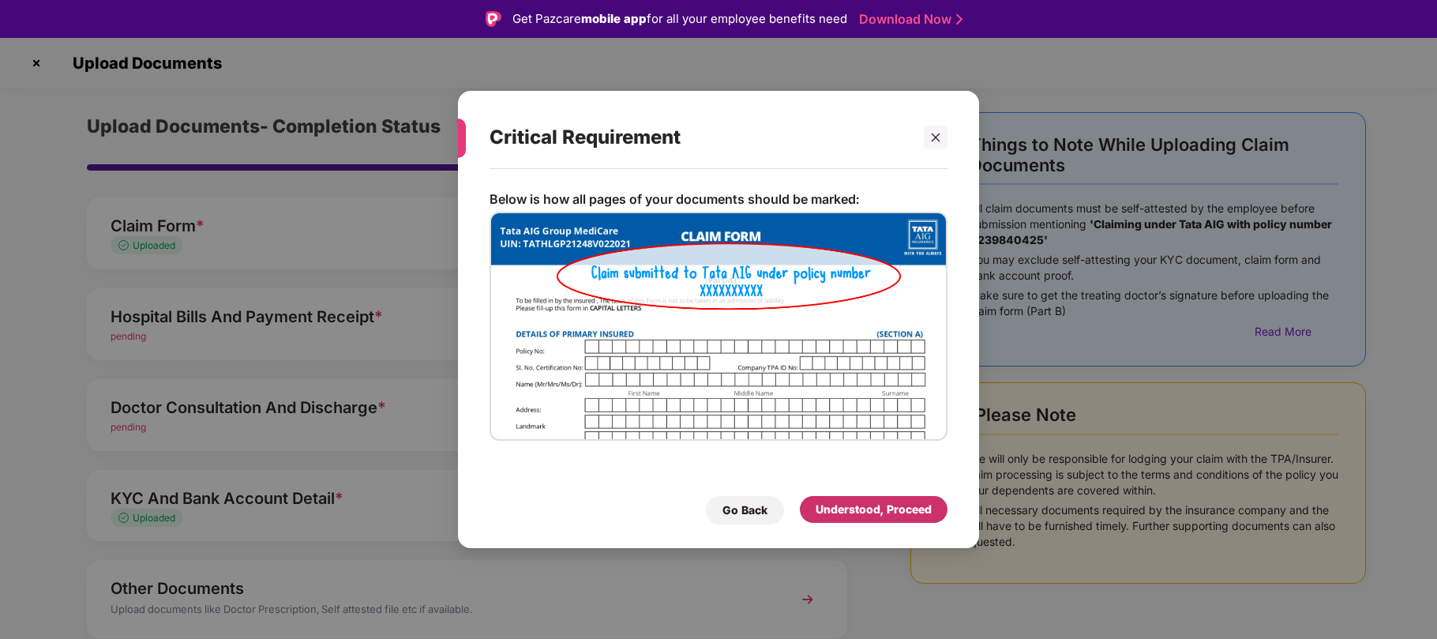
click at [901, 519] on div "Understood, Proceed" at bounding box center [874, 509] width 148 height 27
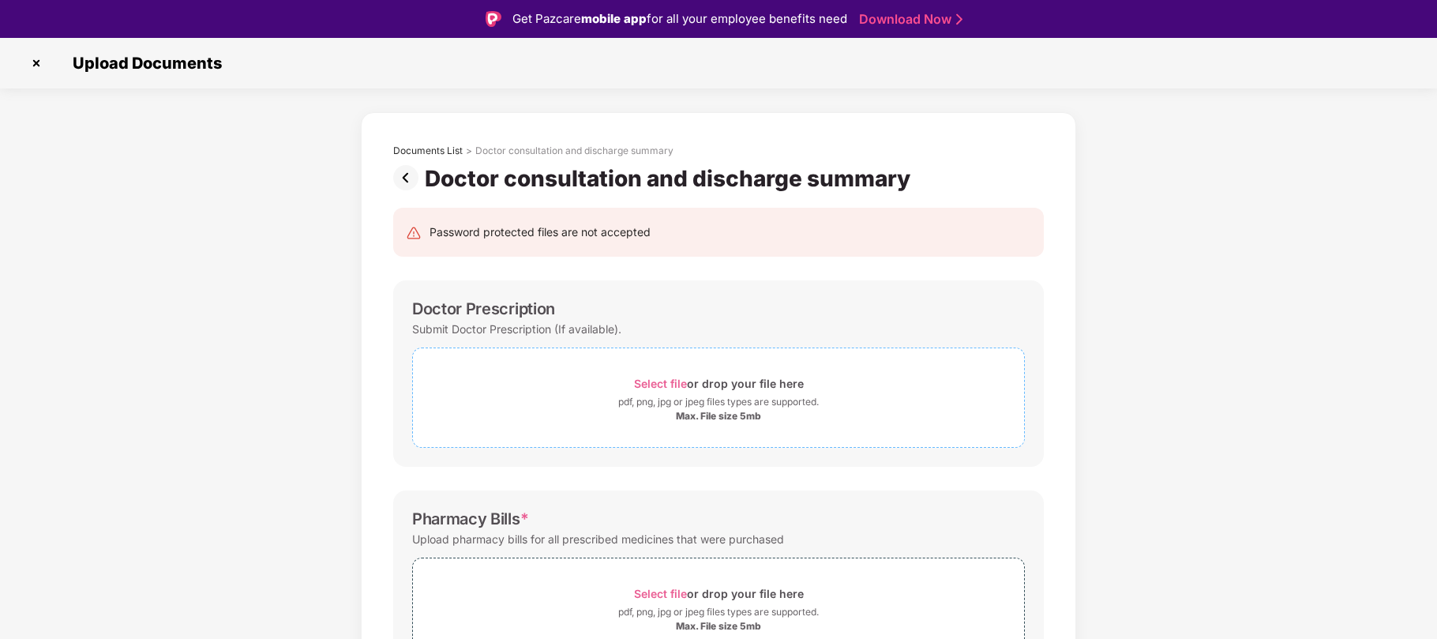
click at [660, 373] on div "Select file or drop your file here" at bounding box center [719, 383] width 170 height 21
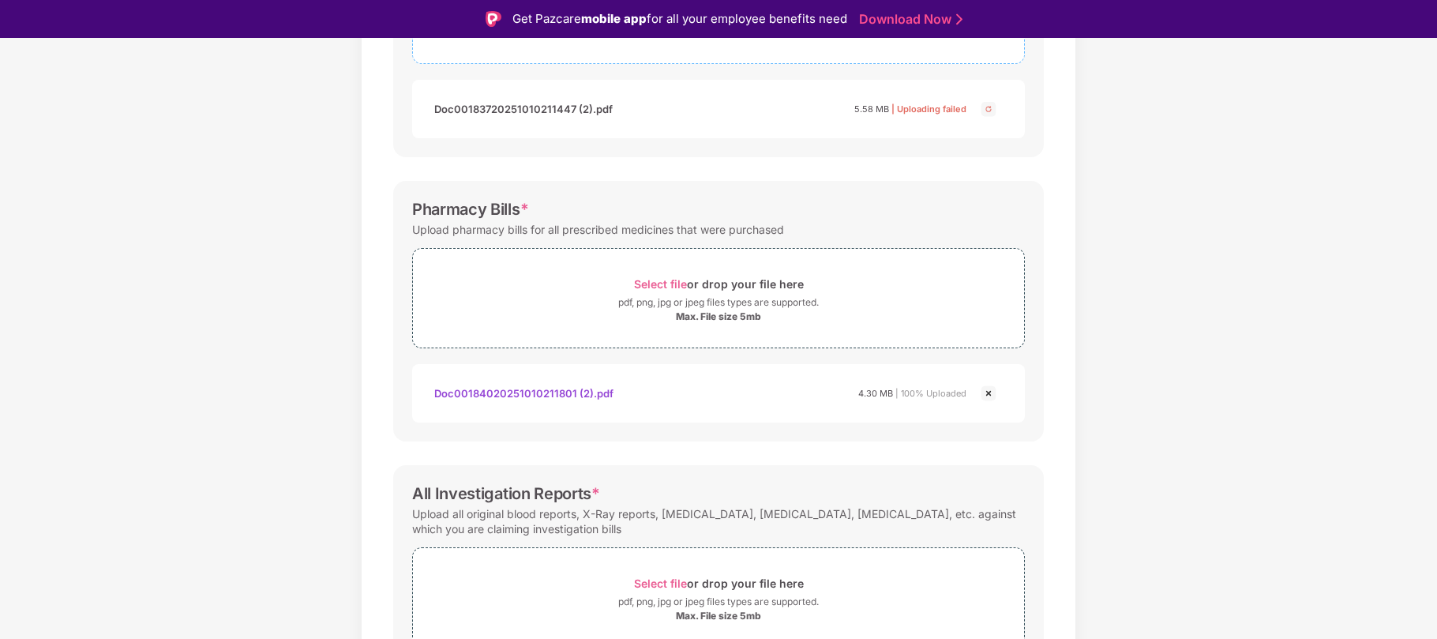
scroll to position [384, 0]
click at [658, 281] on span "Select file" at bounding box center [660, 283] width 53 height 13
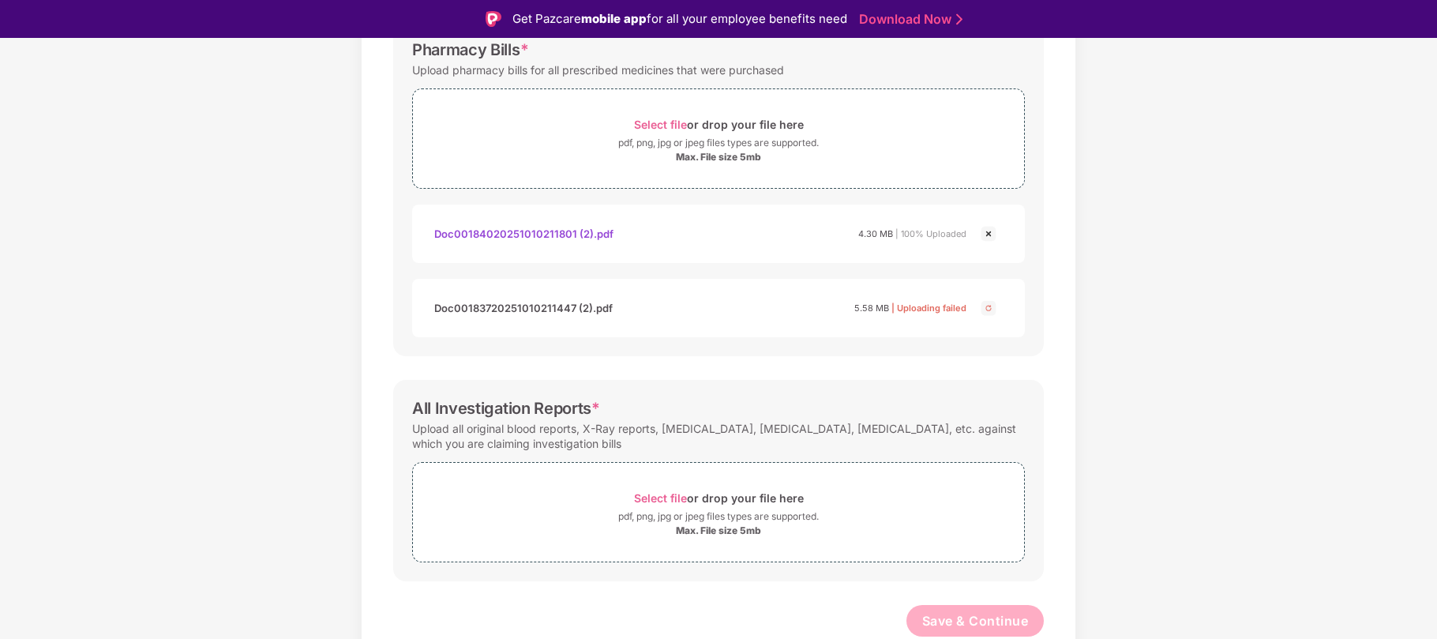
scroll to position [545, 0]
click at [658, 494] on span "Select file" at bounding box center [660, 497] width 53 height 13
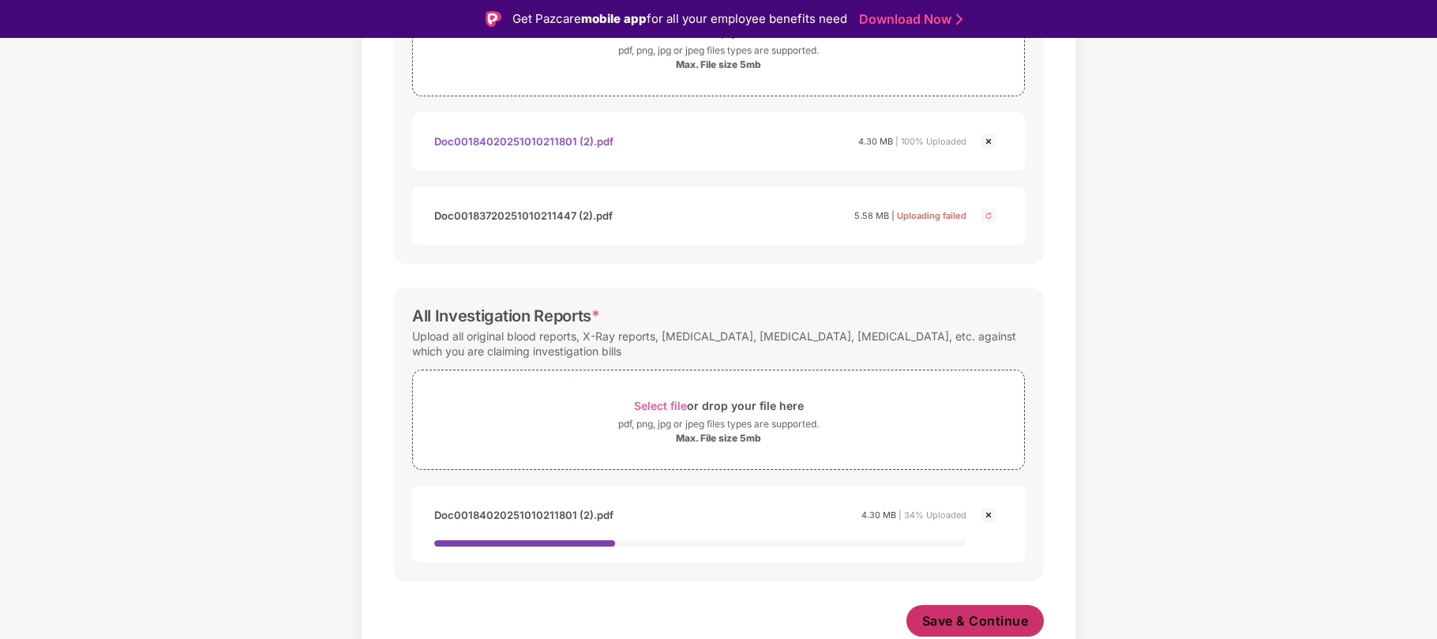
click at [958, 616] on span "Save & Continue" at bounding box center [975, 620] width 107 height 17
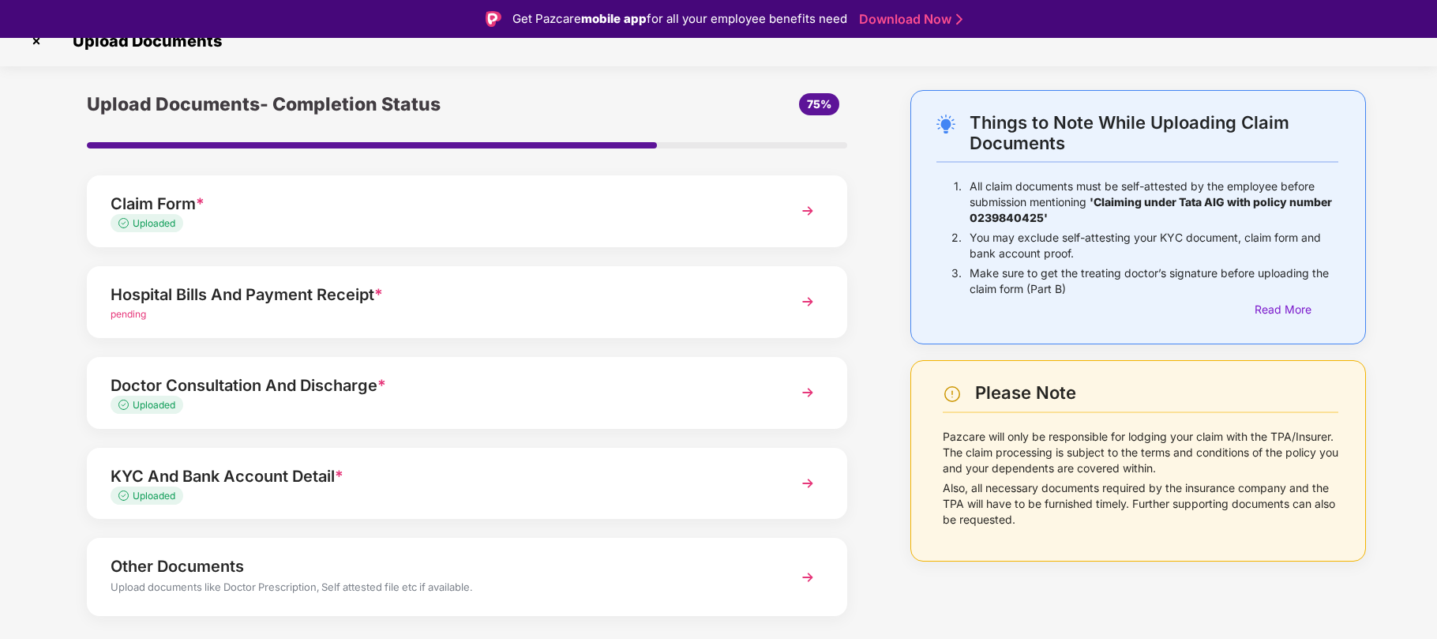
scroll to position [23, 0]
click at [139, 308] on span "pending" at bounding box center [129, 313] width 36 height 12
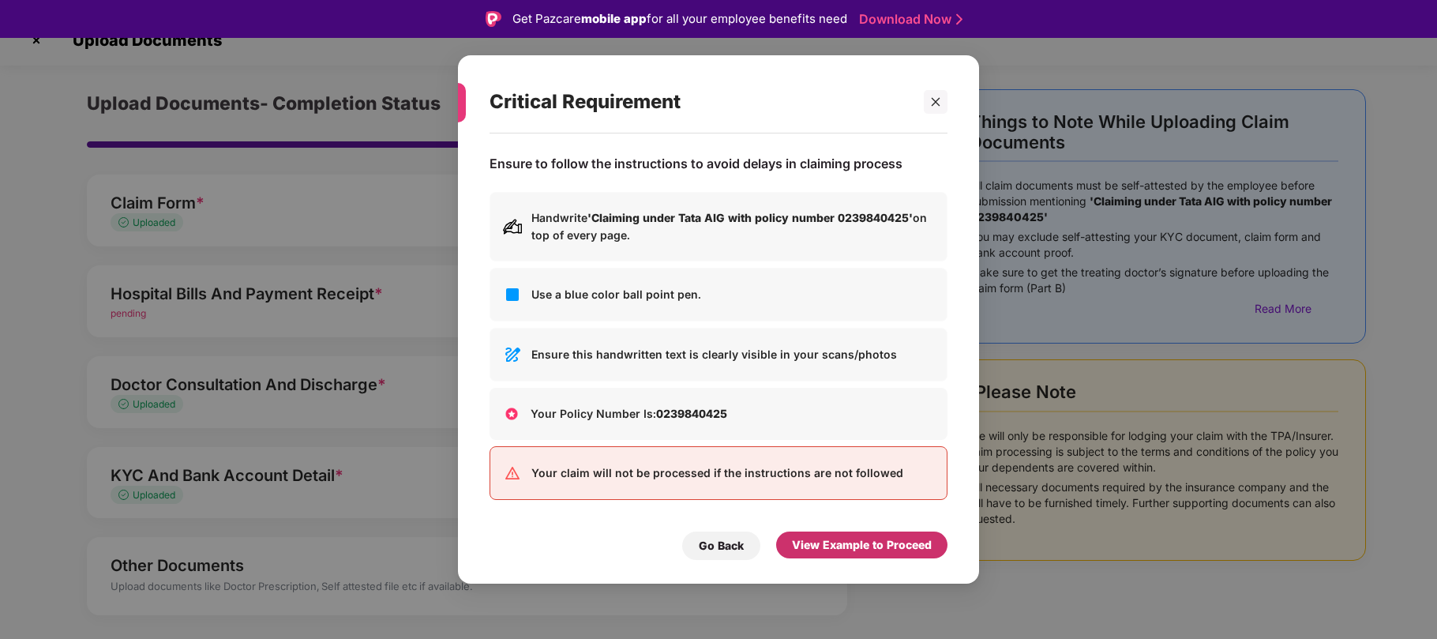
click at [808, 553] on div "View Example to Proceed" at bounding box center [862, 544] width 140 height 17
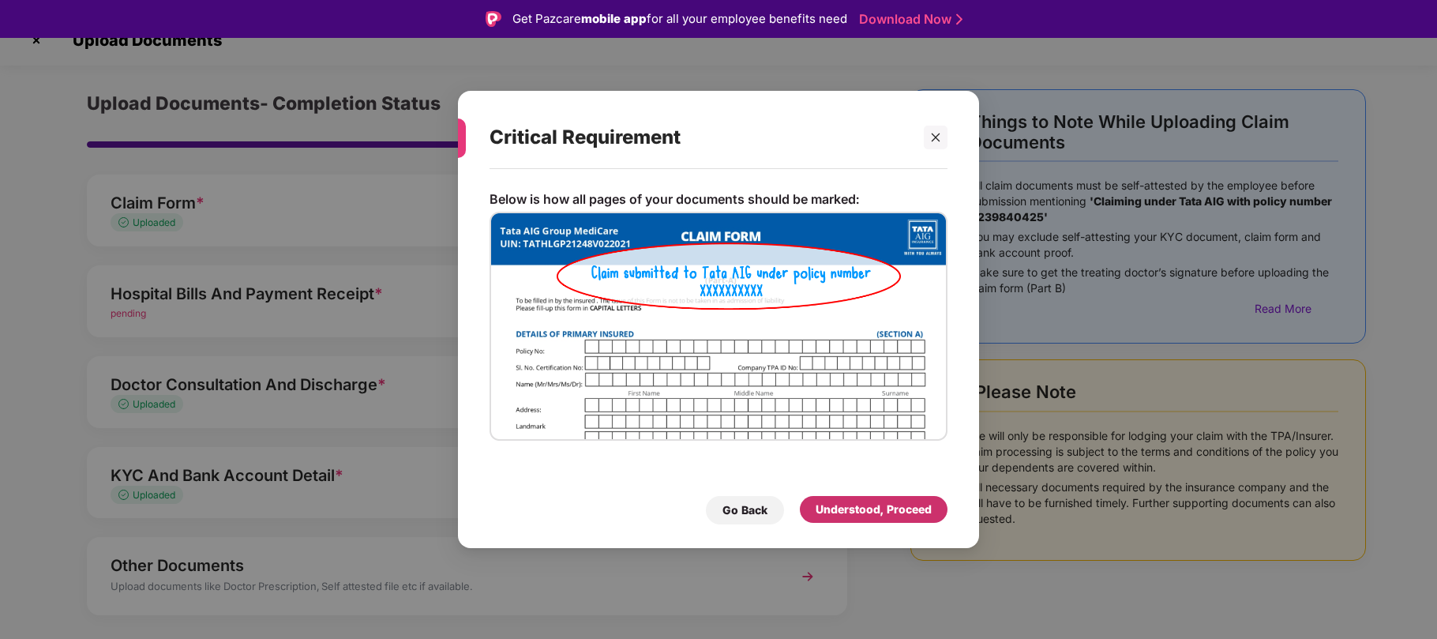
click at [871, 507] on div "Understood, Proceed" at bounding box center [873, 508] width 116 height 17
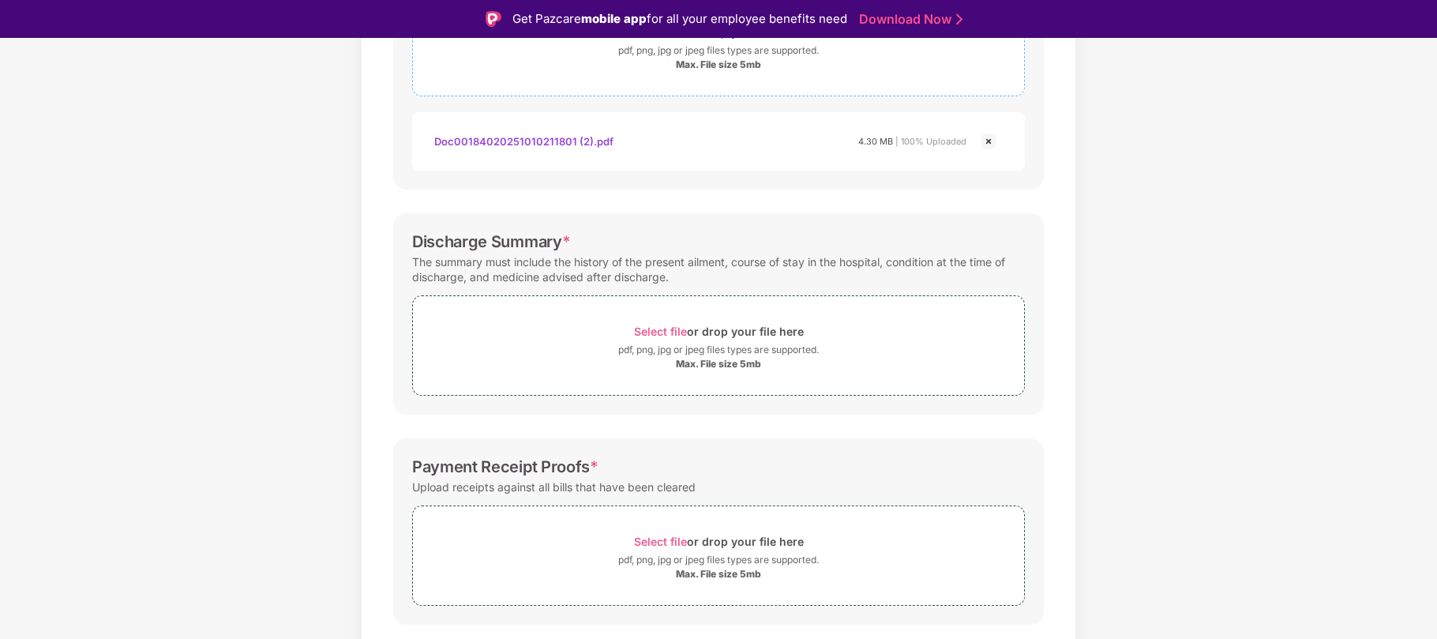
scroll to position [351, 0]
click at [670, 330] on span "Select file" at bounding box center [660, 330] width 53 height 13
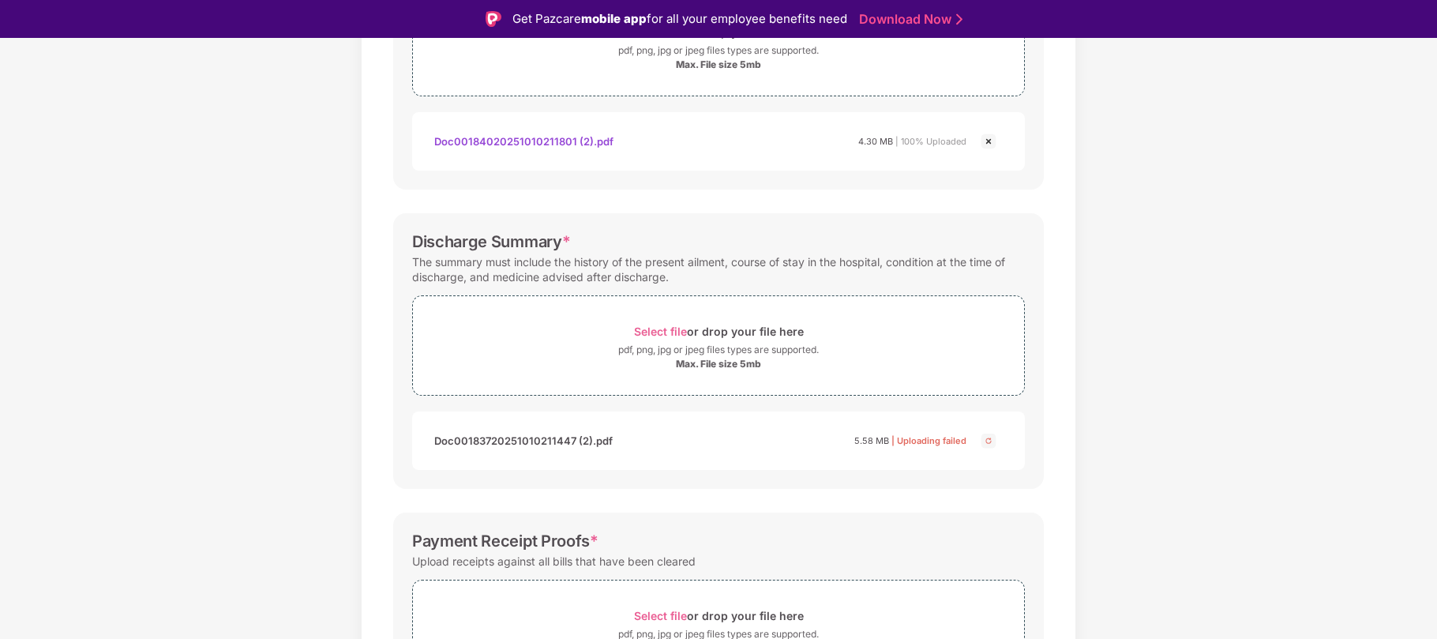
scroll to position [470, 0]
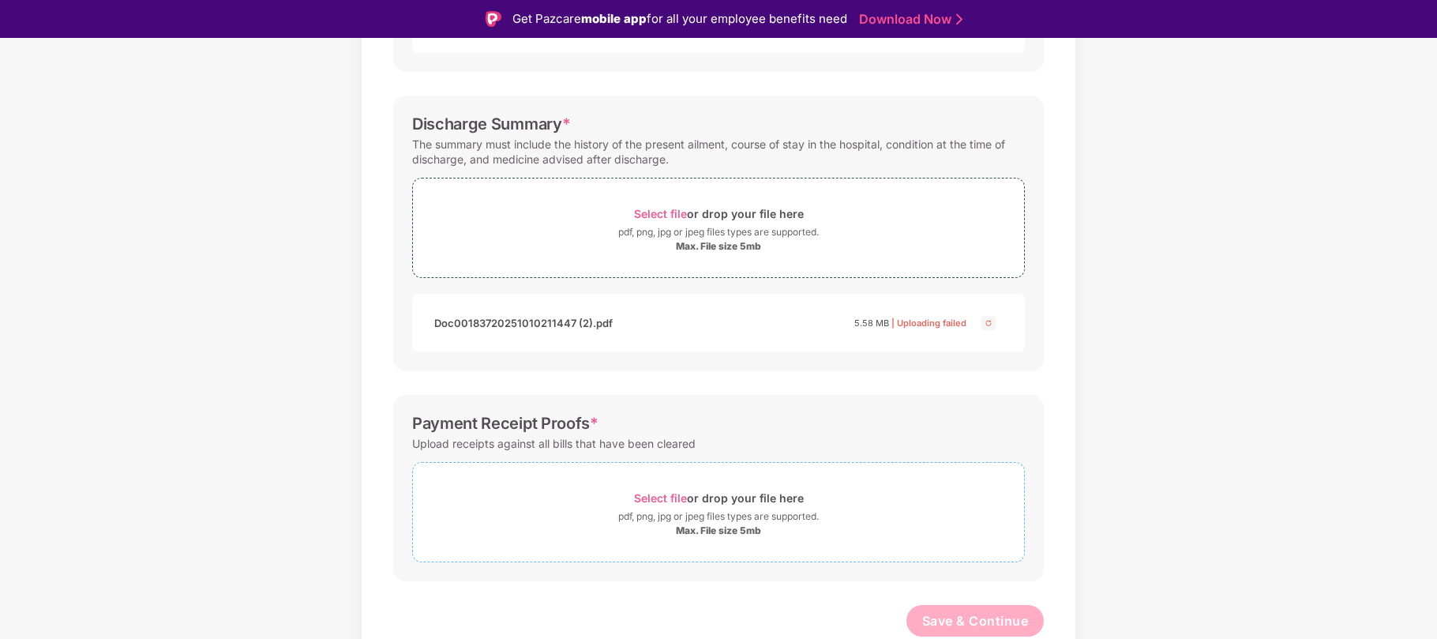
click at [658, 484] on span "Select file or drop your file here pdf, png, jpg or jpeg files types are suppor…" at bounding box center [718, 511] width 611 height 75
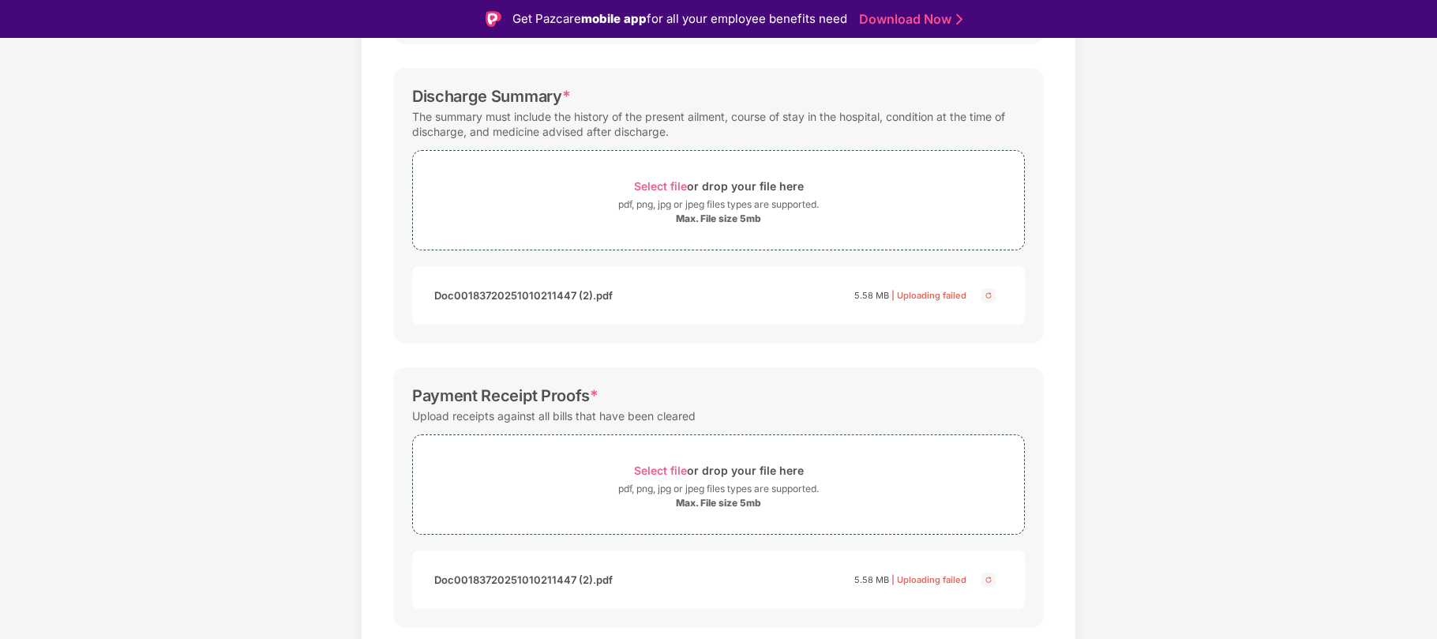
scroll to position [545, 0]
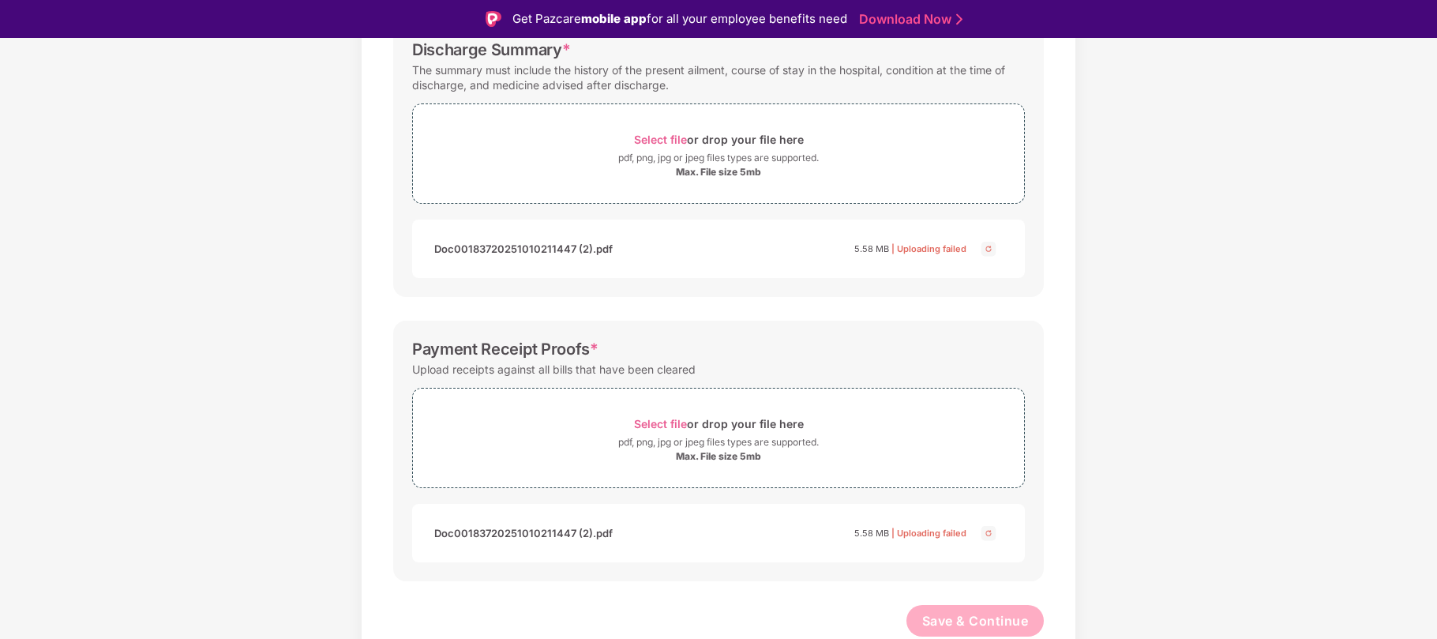
click at [984, 248] on img at bounding box center [988, 248] width 19 height 19
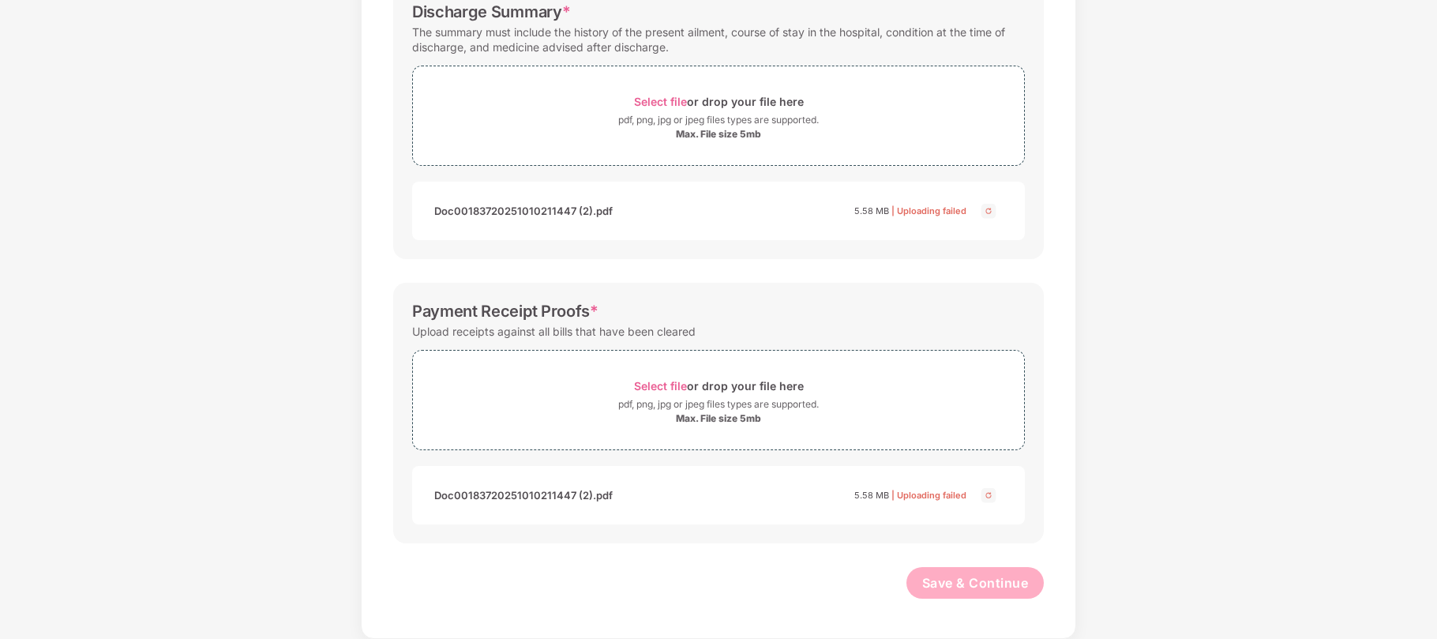
scroll to position [36, 0]
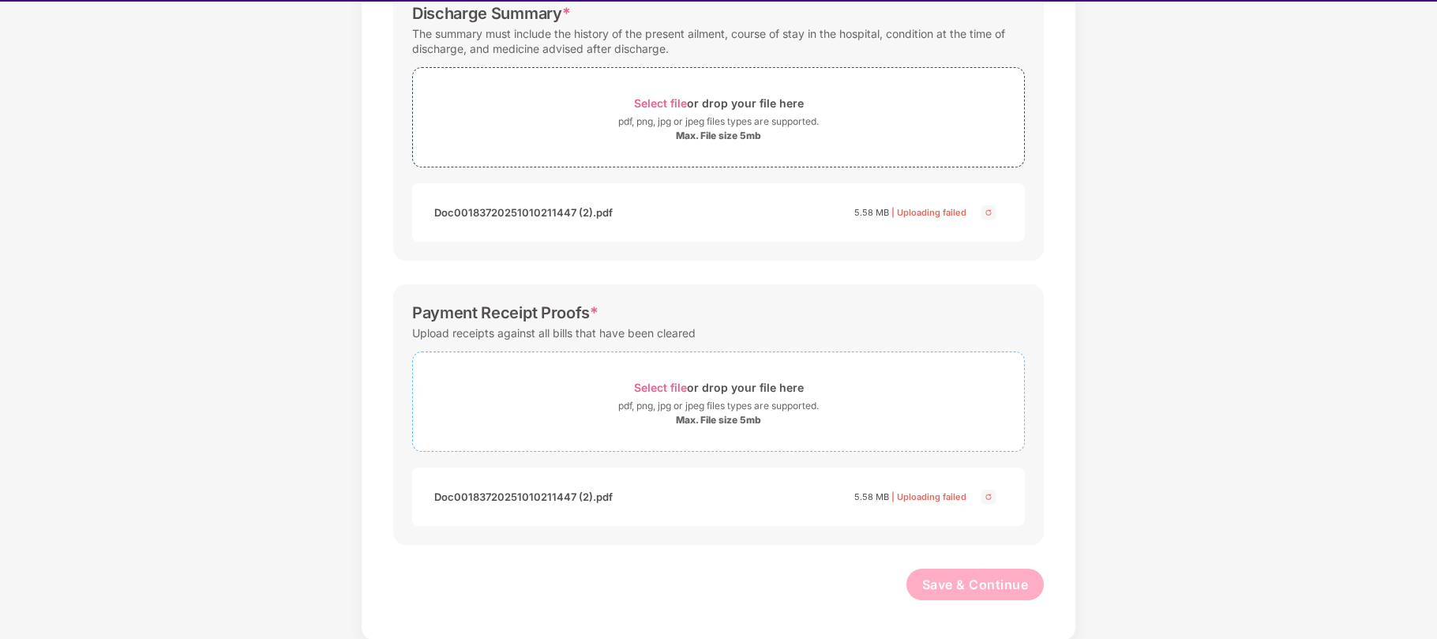
click at [674, 382] on span "Select file" at bounding box center [660, 386] width 53 height 13
click at [955, 591] on span "Save & Continue" at bounding box center [975, 583] width 107 height 17
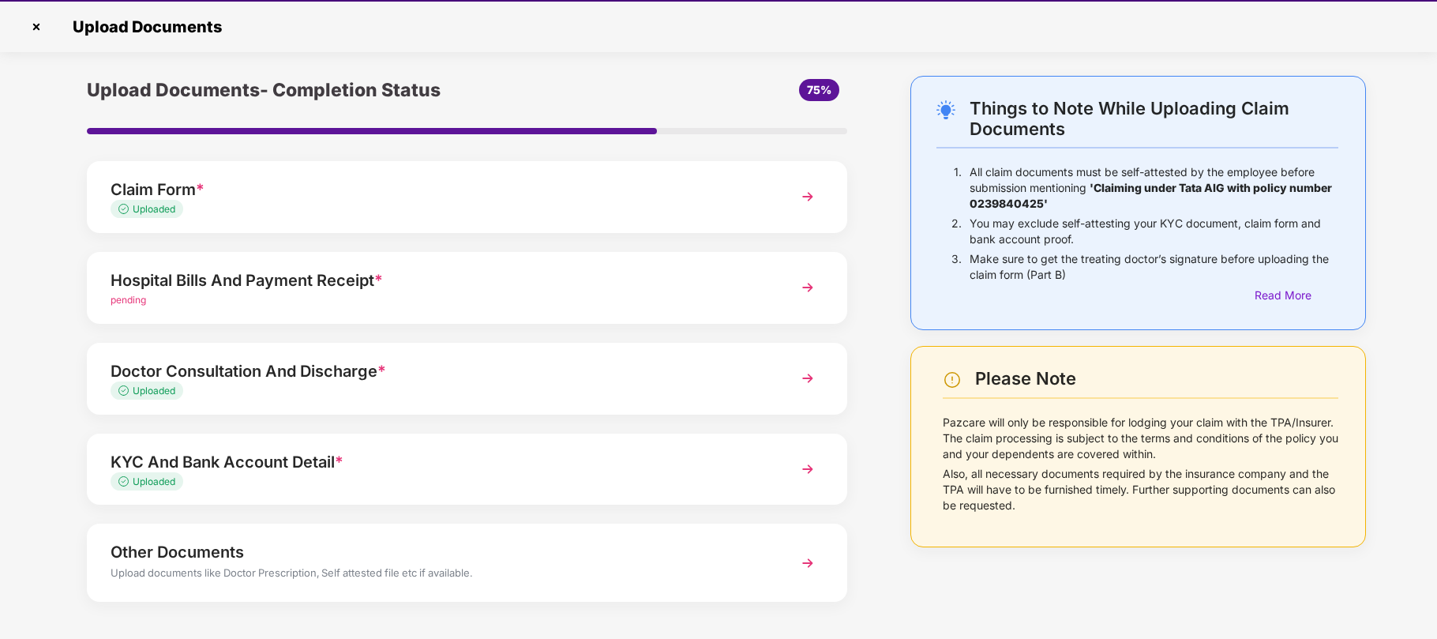
scroll to position [58, 0]
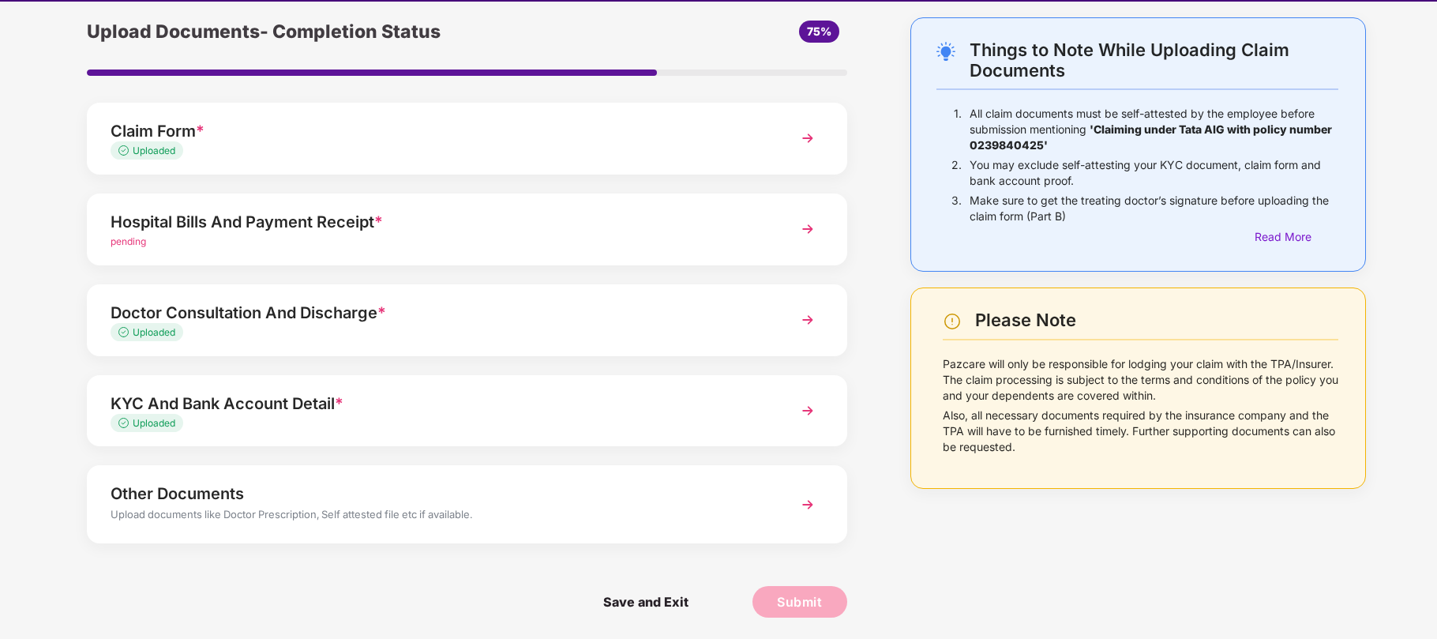
click at [140, 242] on span "pending" at bounding box center [129, 241] width 36 height 12
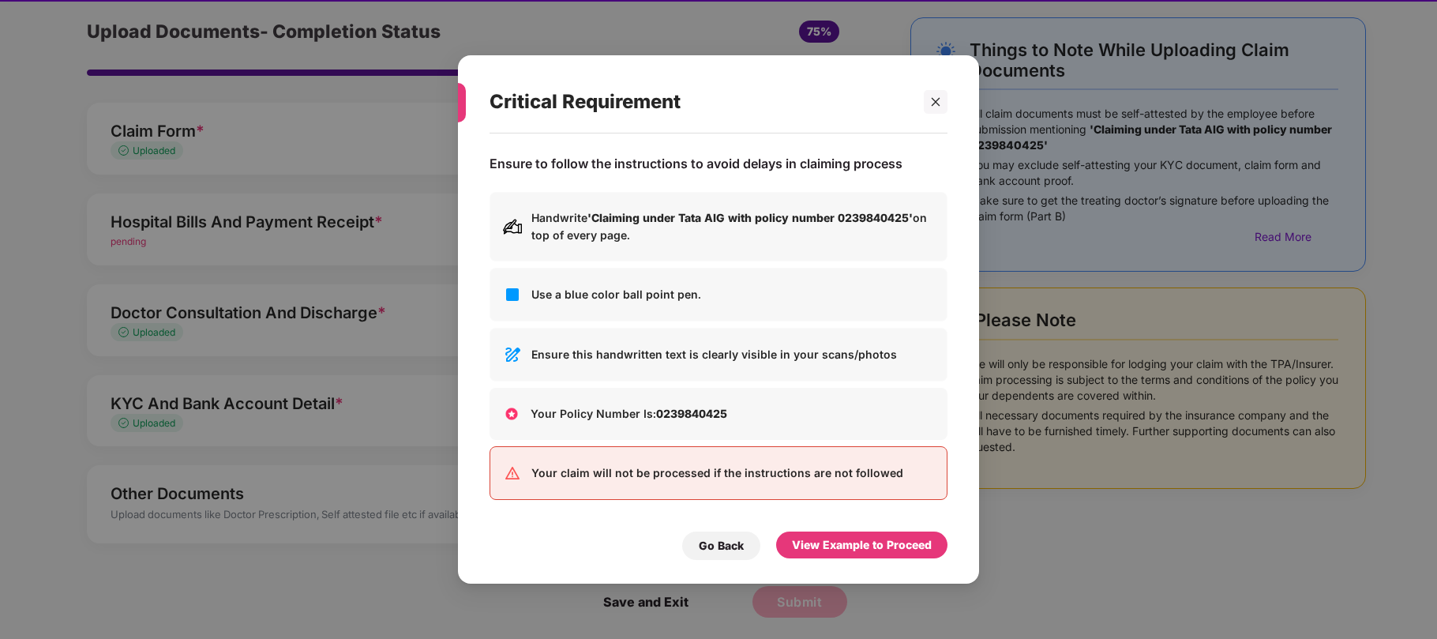
scroll to position [0, 0]
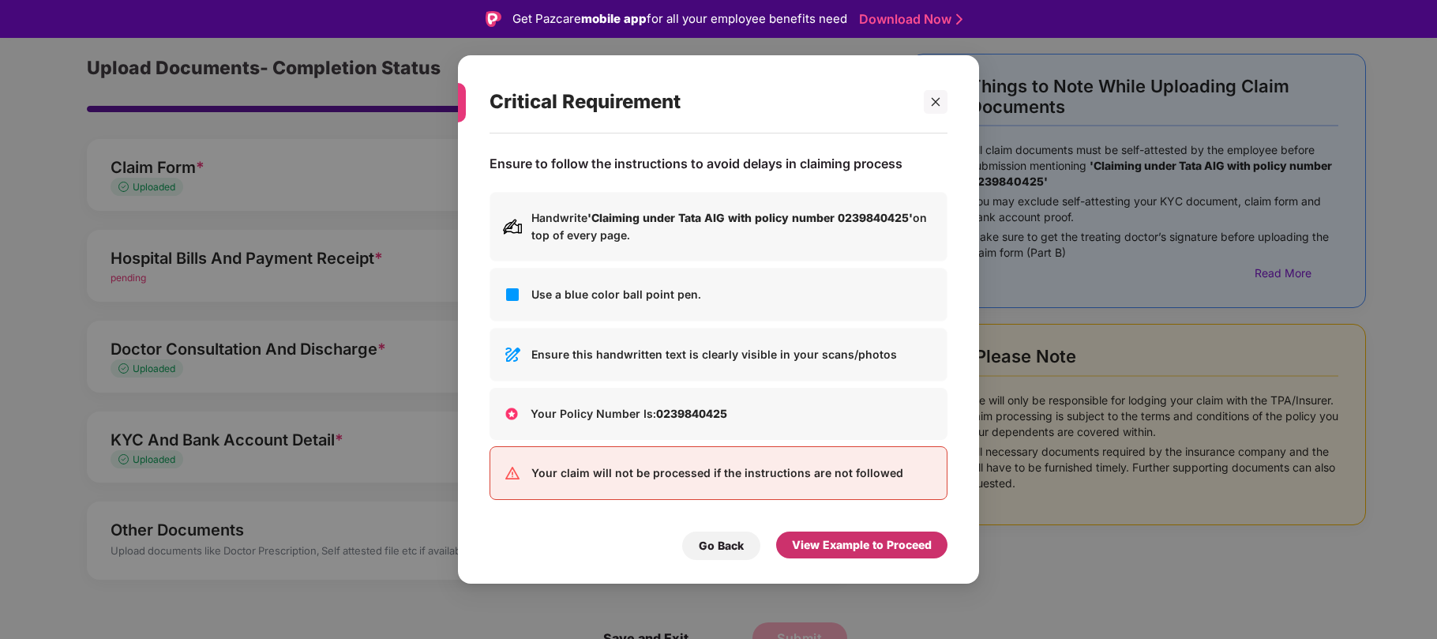
click at [813, 549] on div "View Example to Proceed" at bounding box center [862, 544] width 140 height 17
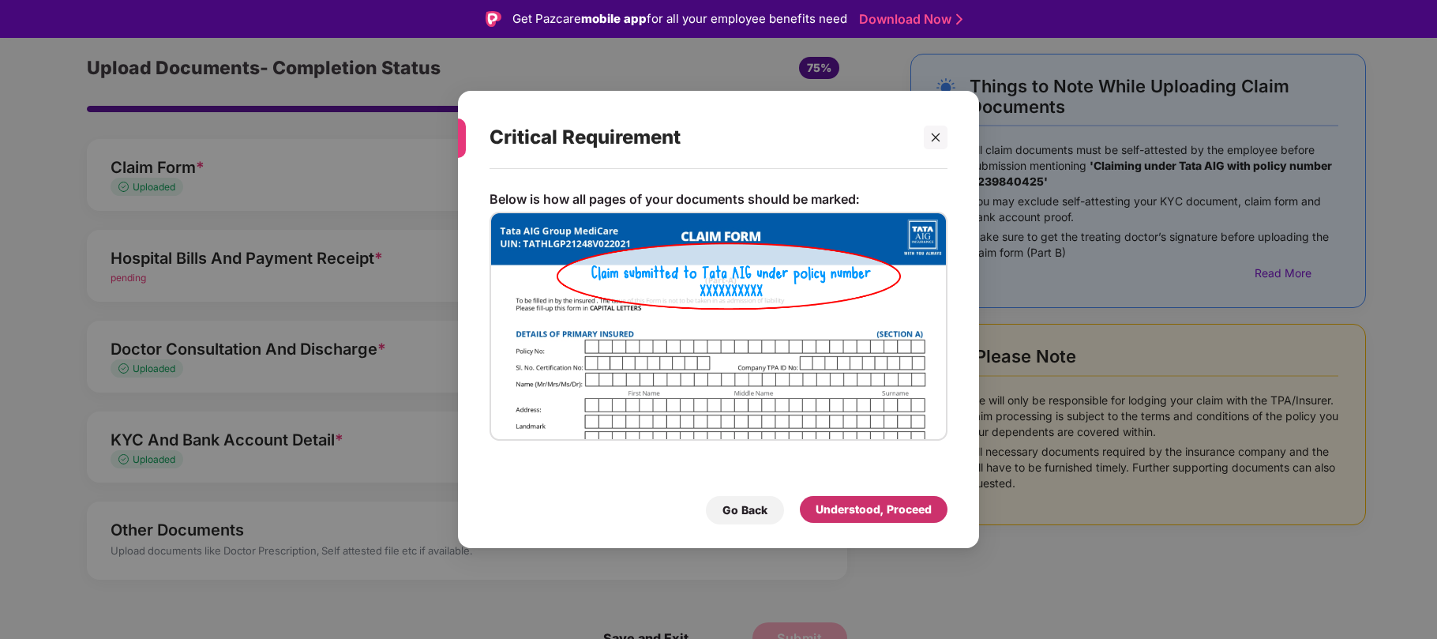
click at [873, 500] on div "Understood, Proceed" at bounding box center [873, 508] width 116 height 17
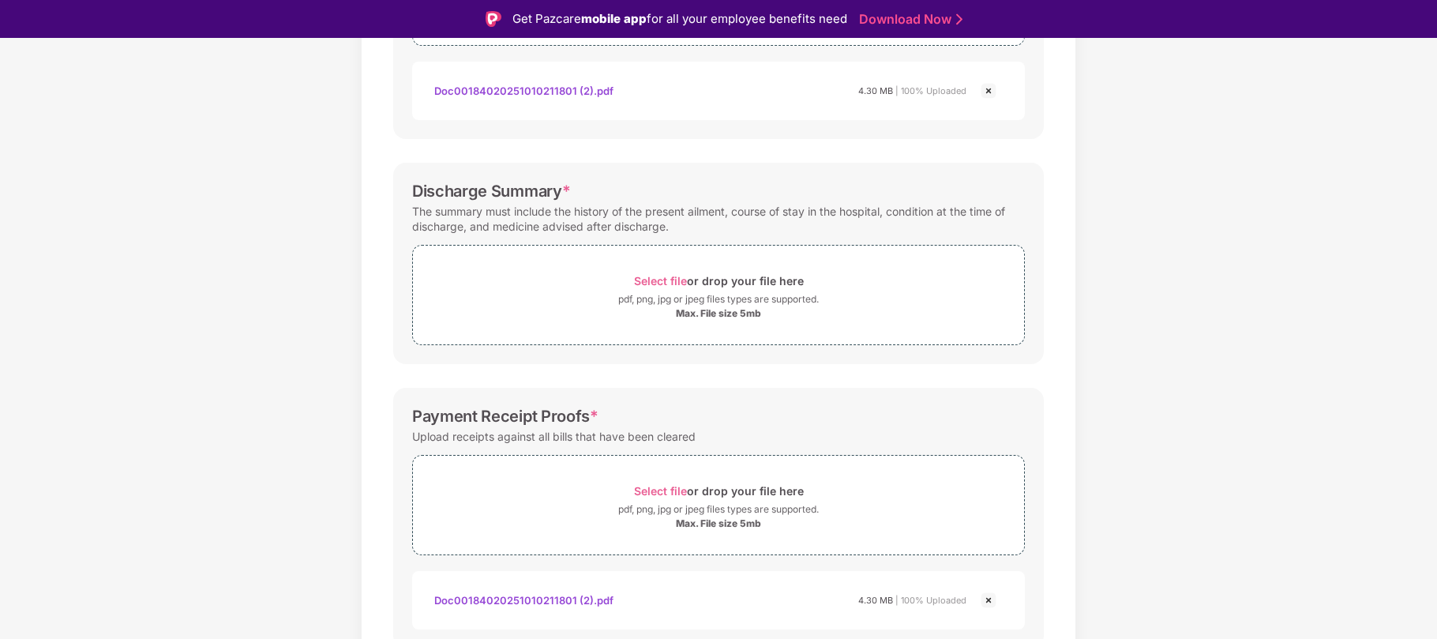
scroll to position [402, 0]
click at [665, 275] on span "Select file" at bounding box center [660, 280] width 53 height 13
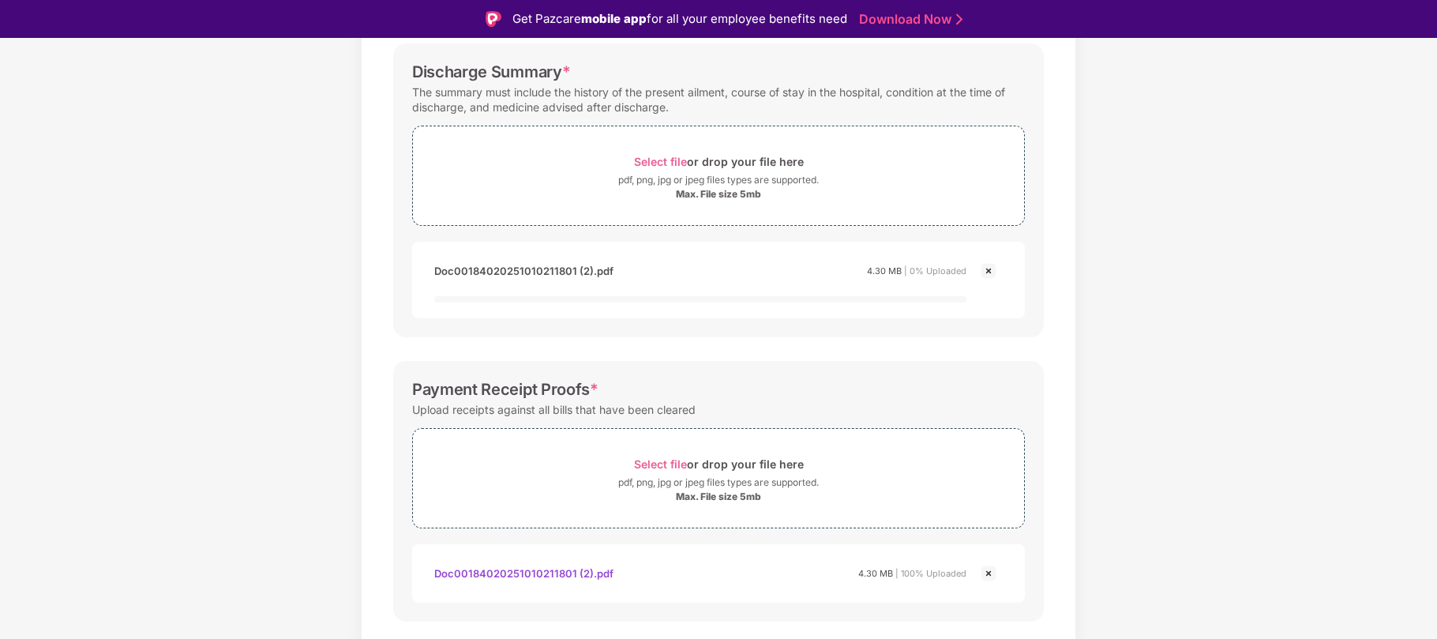
scroll to position [563, 0]
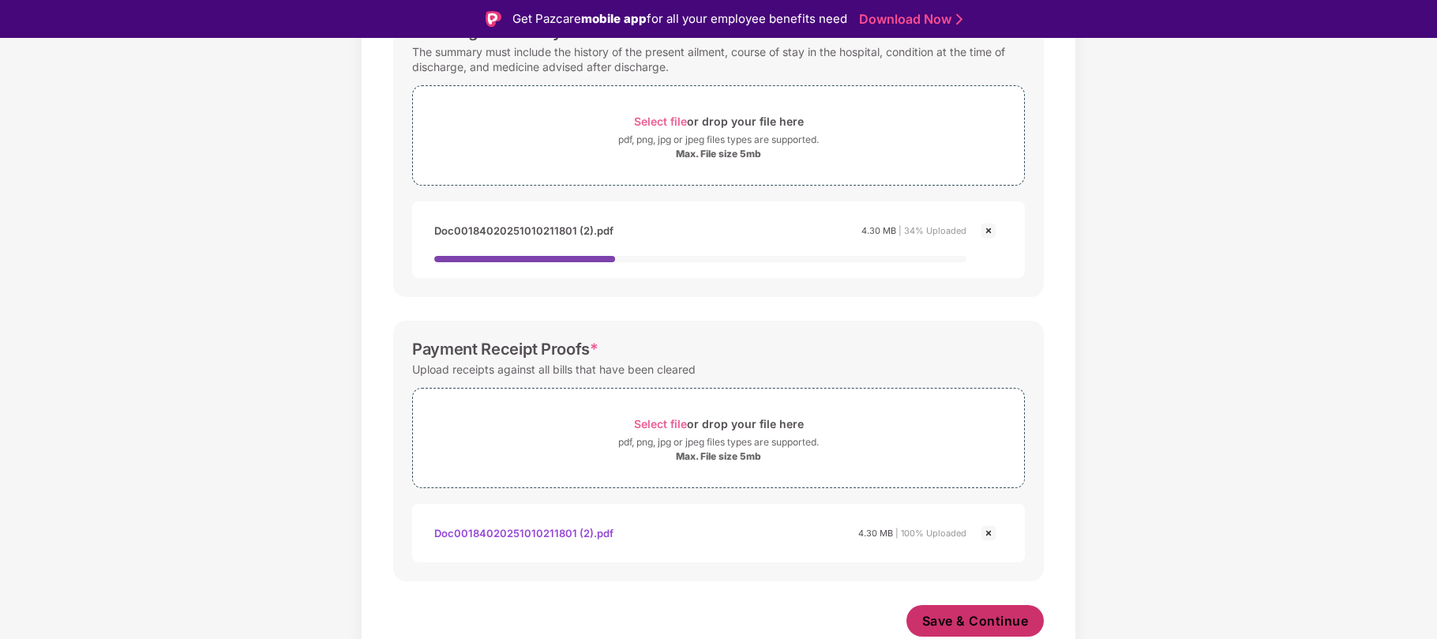
click at [948, 613] on span "Save & Continue" at bounding box center [975, 620] width 107 height 17
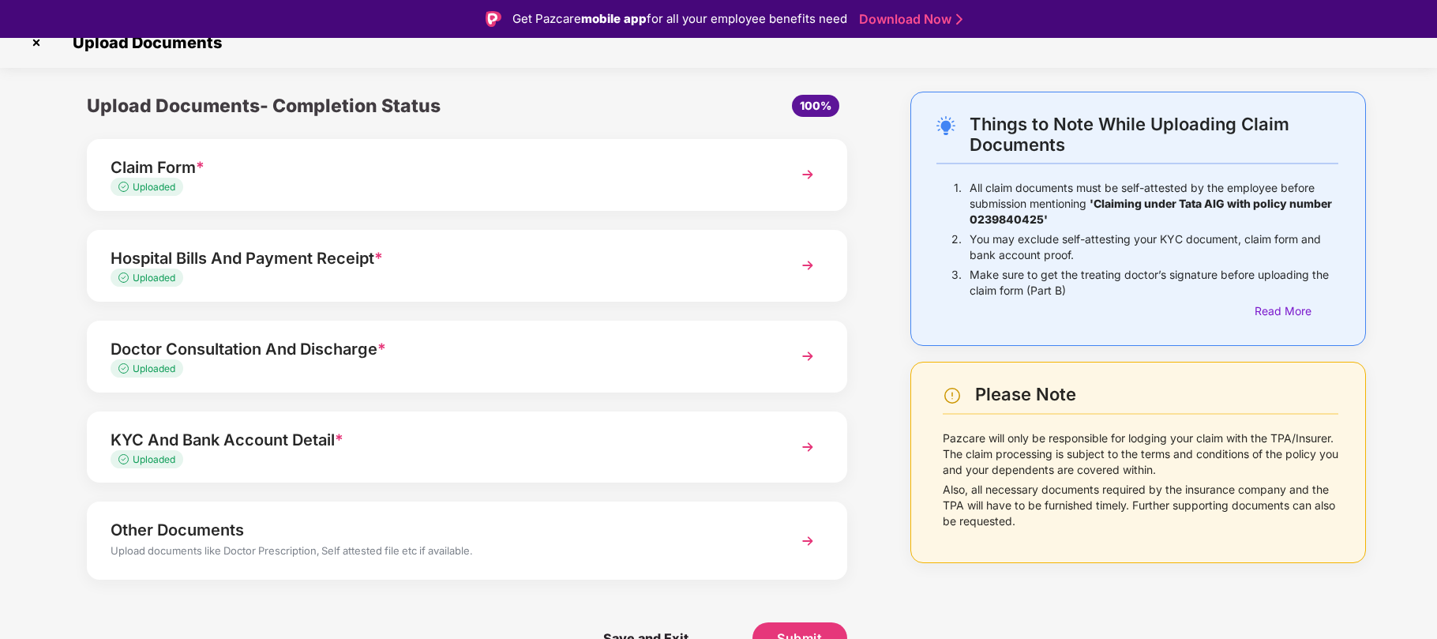
scroll to position [38, 0]
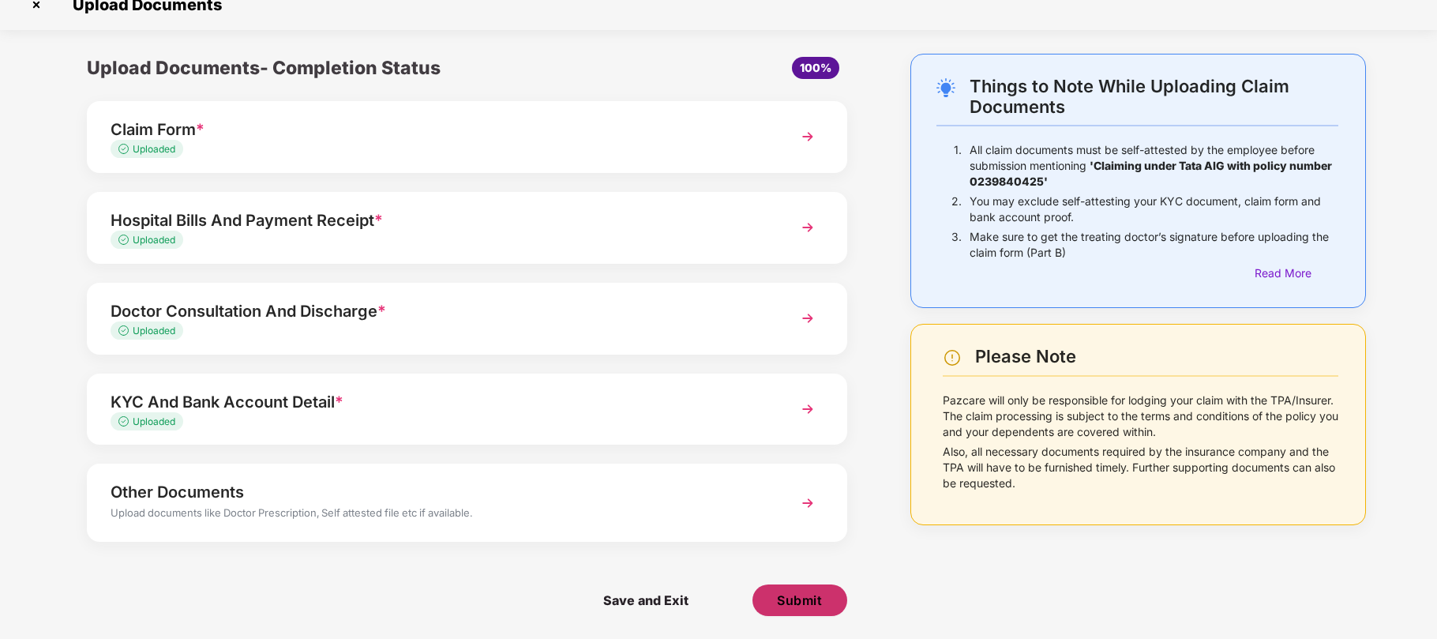
click at [811, 595] on span "Submit" at bounding box center [799, 599] width 45 height 17
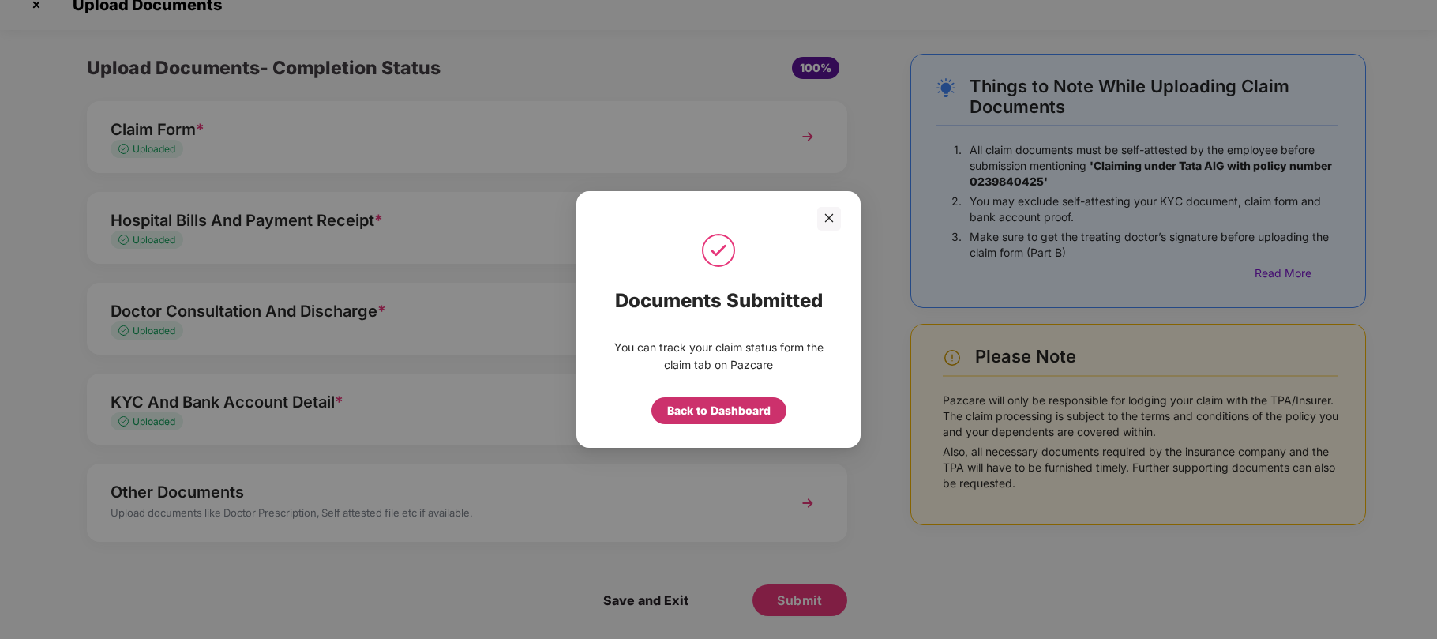
click at [740, 415] on div "Back to Dashboard" at bounding box center [718, 410] width 103 height 17
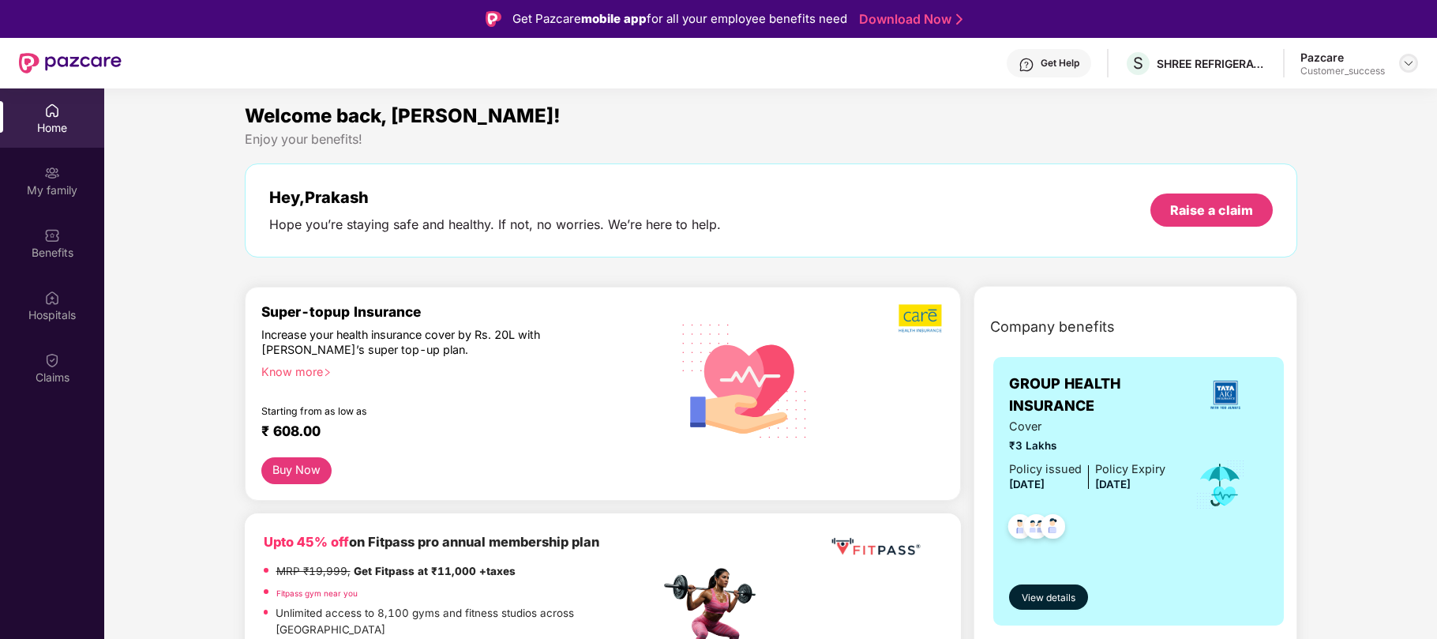
click at [1409, 61] on img at bounding box center [1408, 63] width 13 height 13
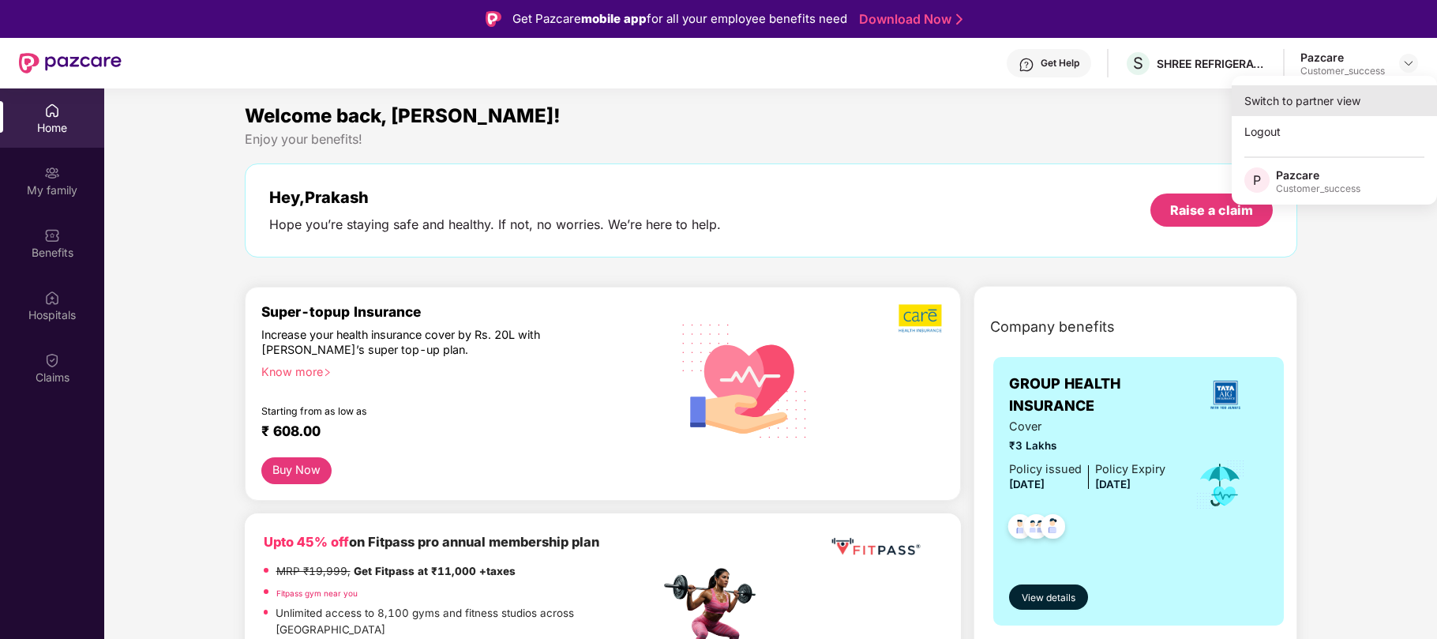
click at [1321, 98] on div "Switch to partner view" at bounding box center [1333, 100] width 205 height 31
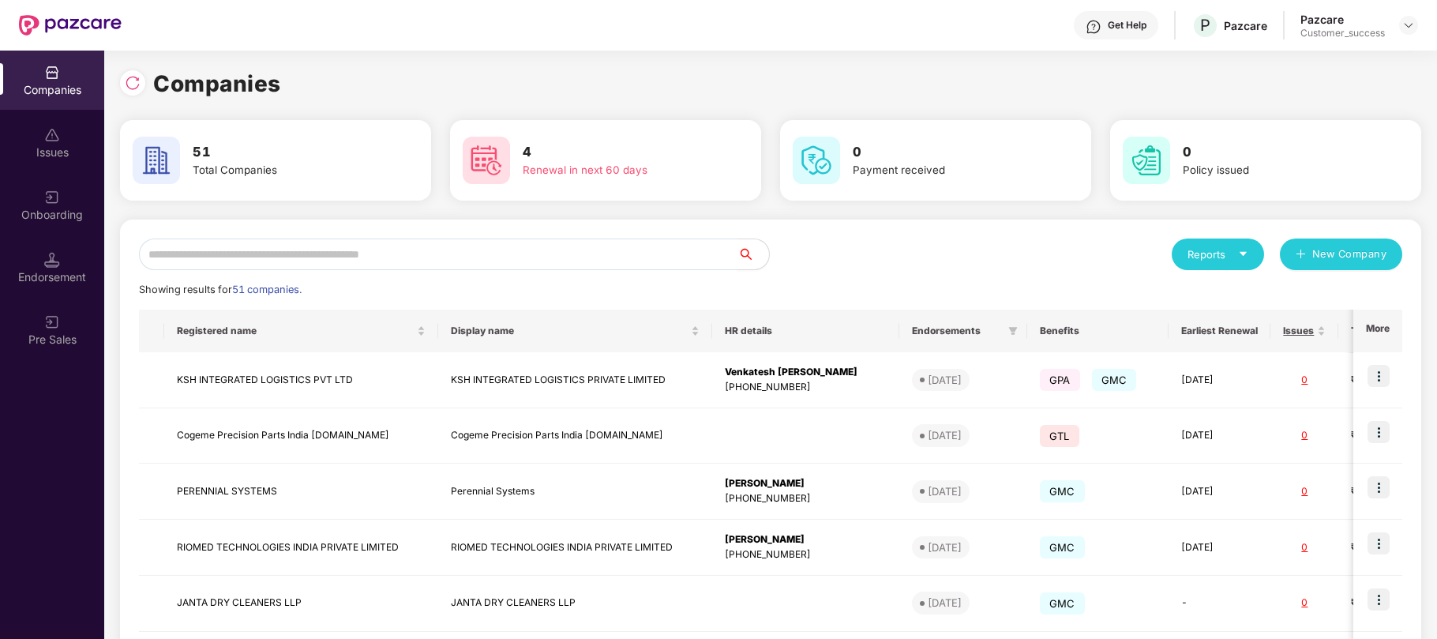
click at [317, 253] on input "text" at bounding box center [438, 254] width 598 height 32
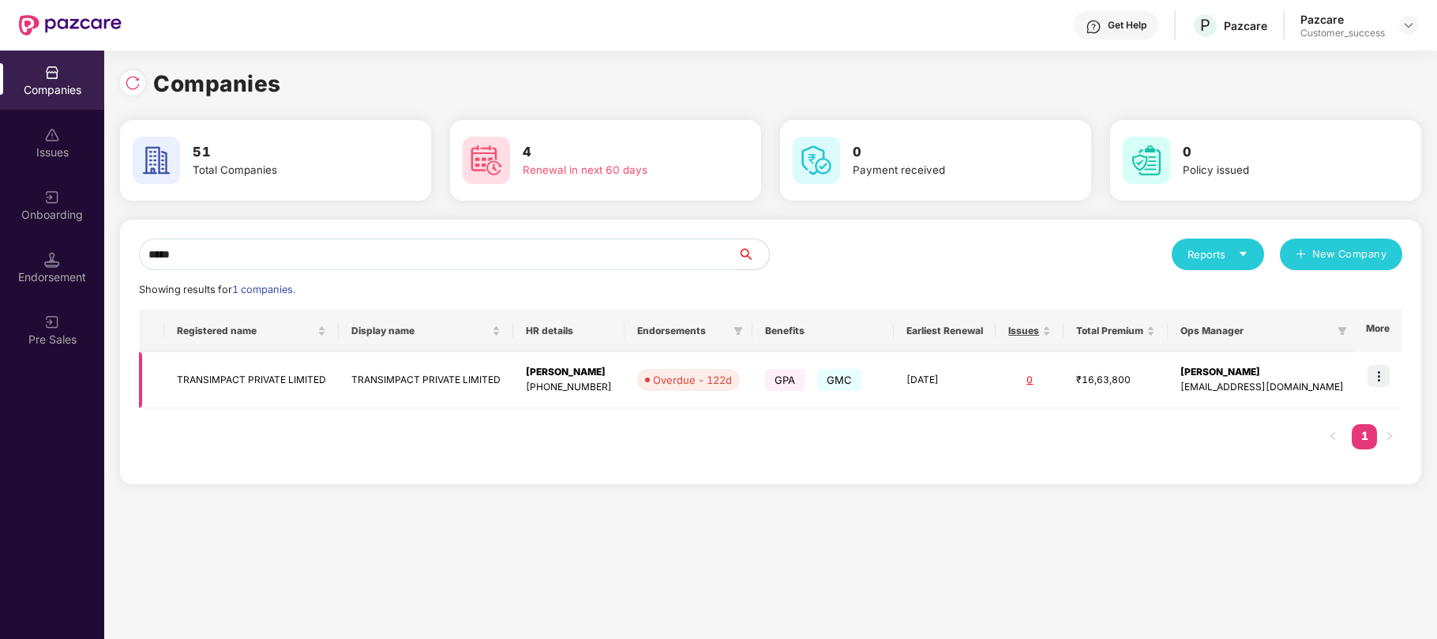
type input "*****"
click at [1375, 380] on img at bounding box center [1378, 376] width 22 height 22
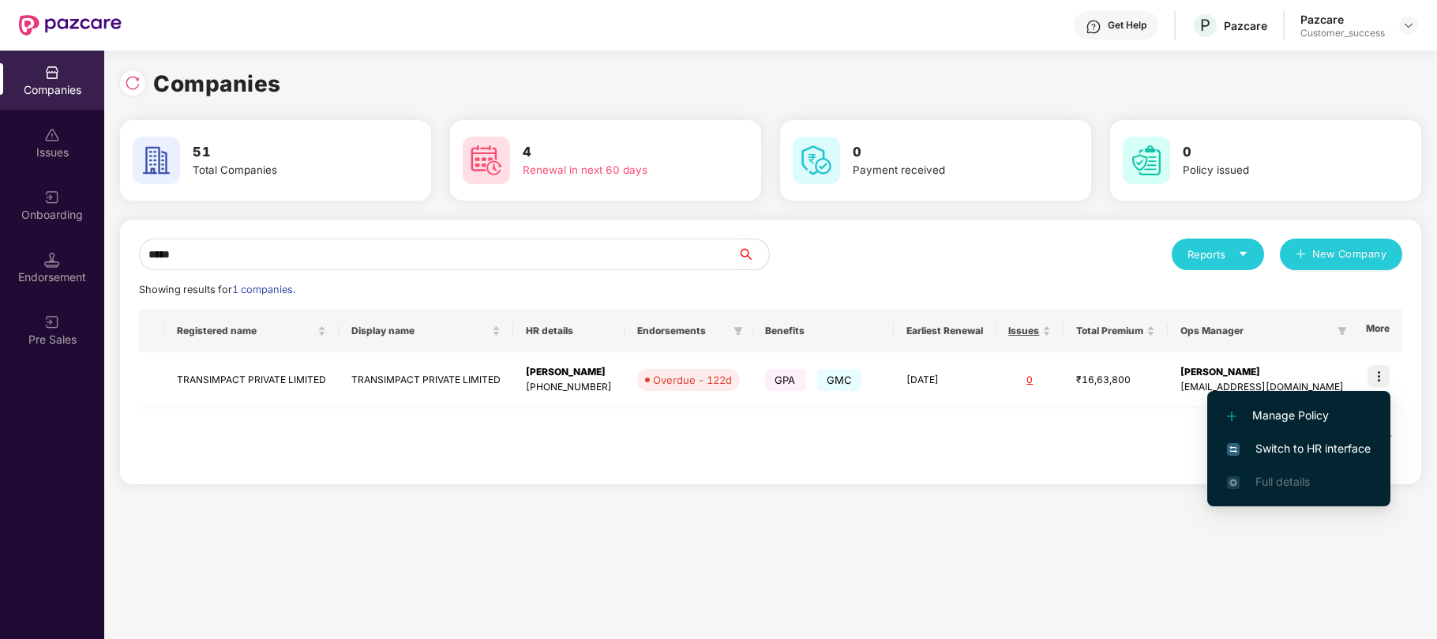
click at [1272, 447] on span "Switch to HR interface" at bounding box center [1299, 448] width 144 height 17
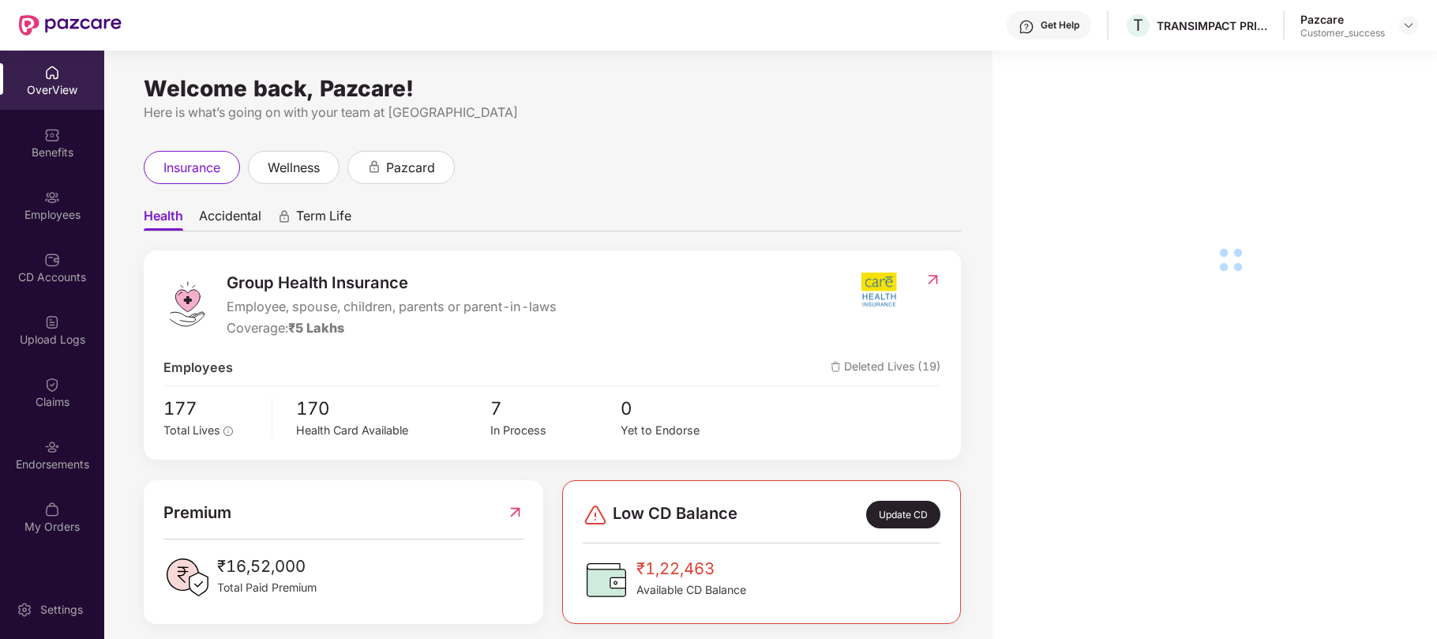
click at [57, 207] on div "Employees" at bounding box center [52, 215] width 104 height 16
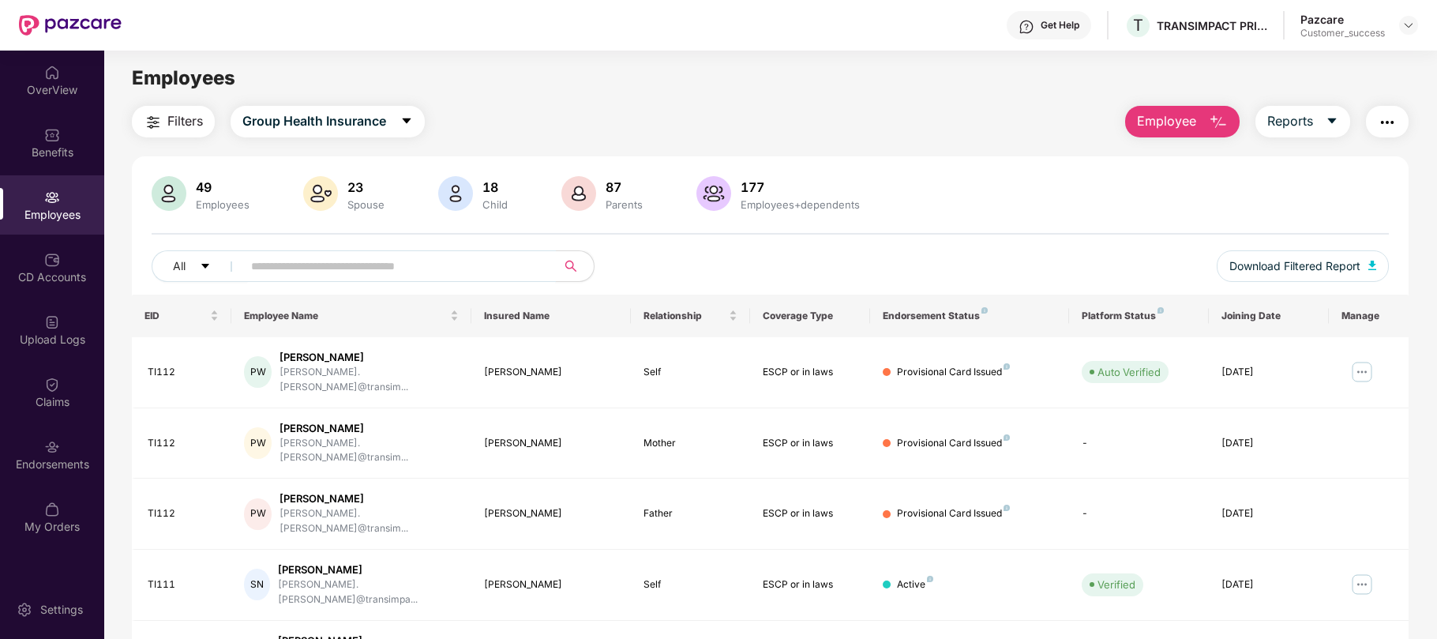
click at [410, 264] on input "text" at bounding box center [392, 266] width 283 height 24
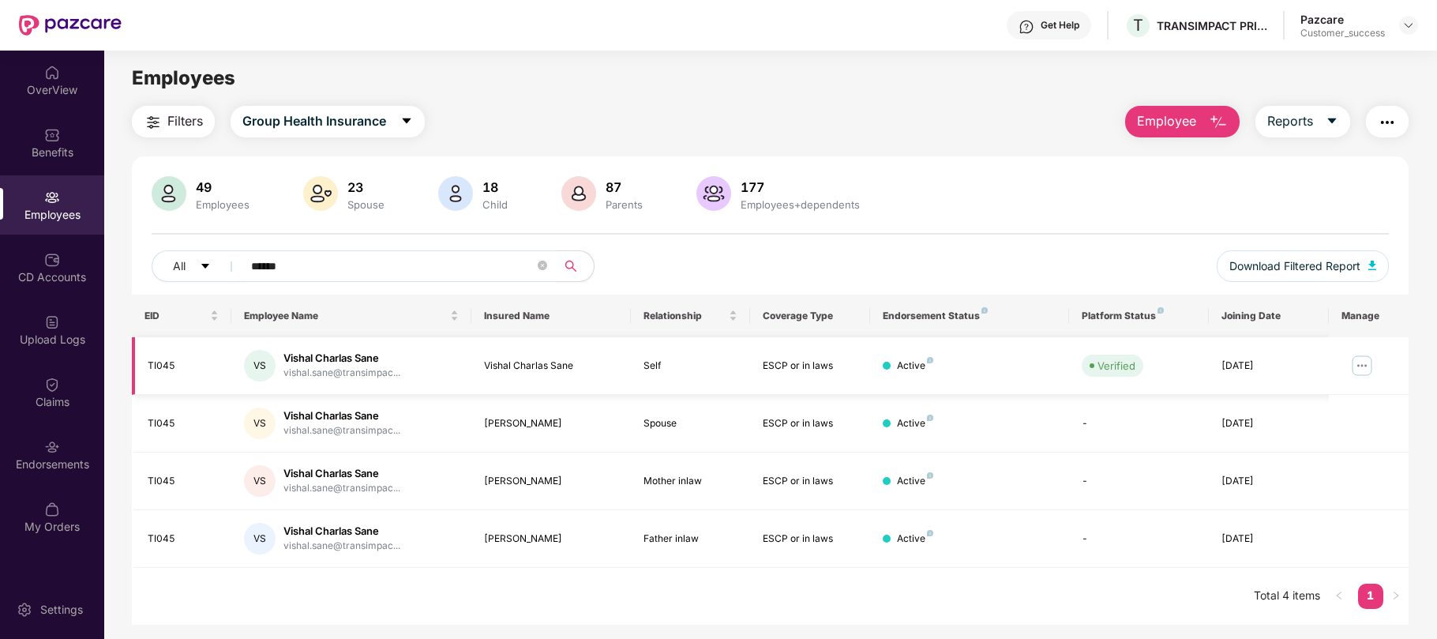
type input "******"
click at [1362, 366] on img at bounding box center [1361, 365] width 25 height 25
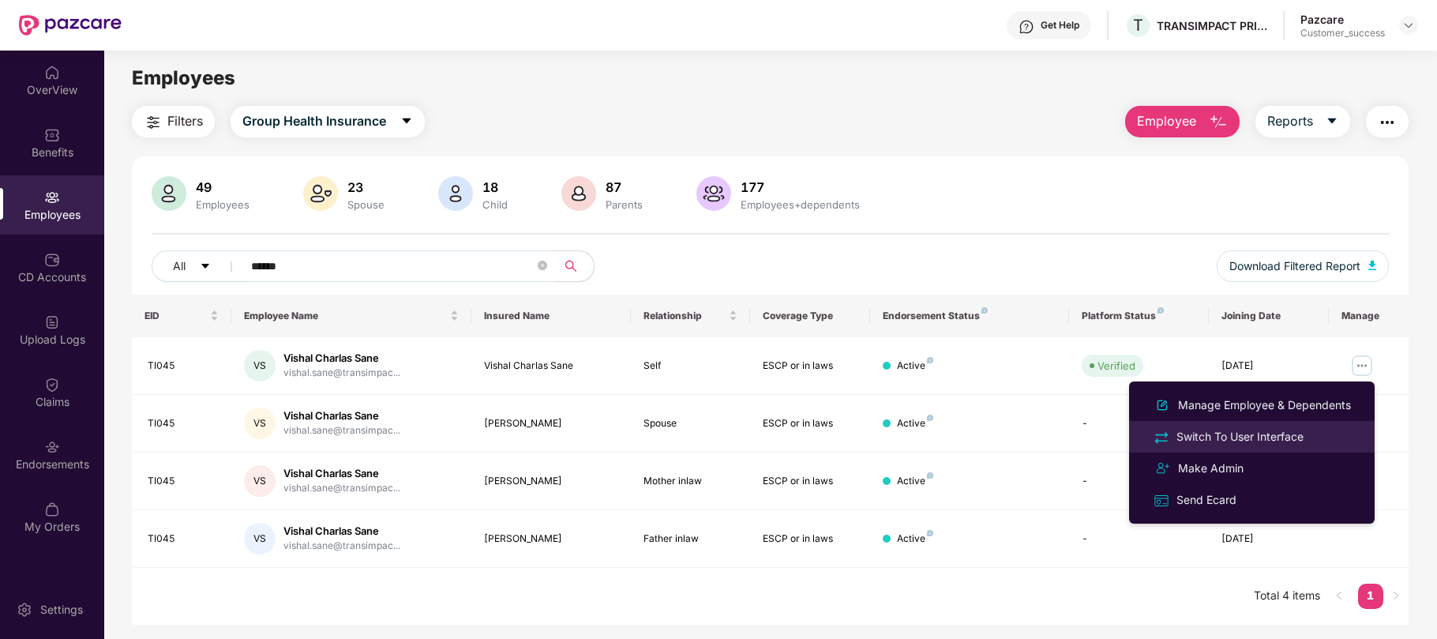
click at [1261, 437] on div "Switch To User Interface" at bounding box center [1239, 436] width 133 height 17
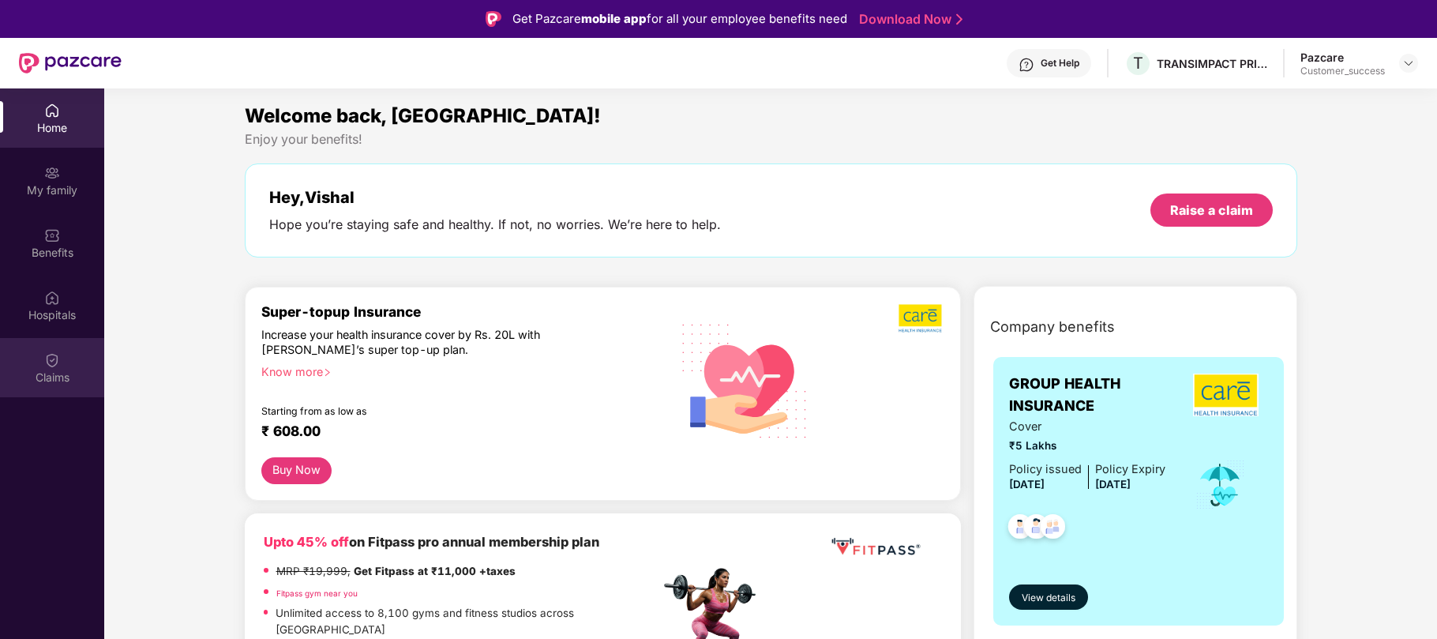
click at [46, 376] on div "Claims" at bounding box center [52, 377] width 104 height 16
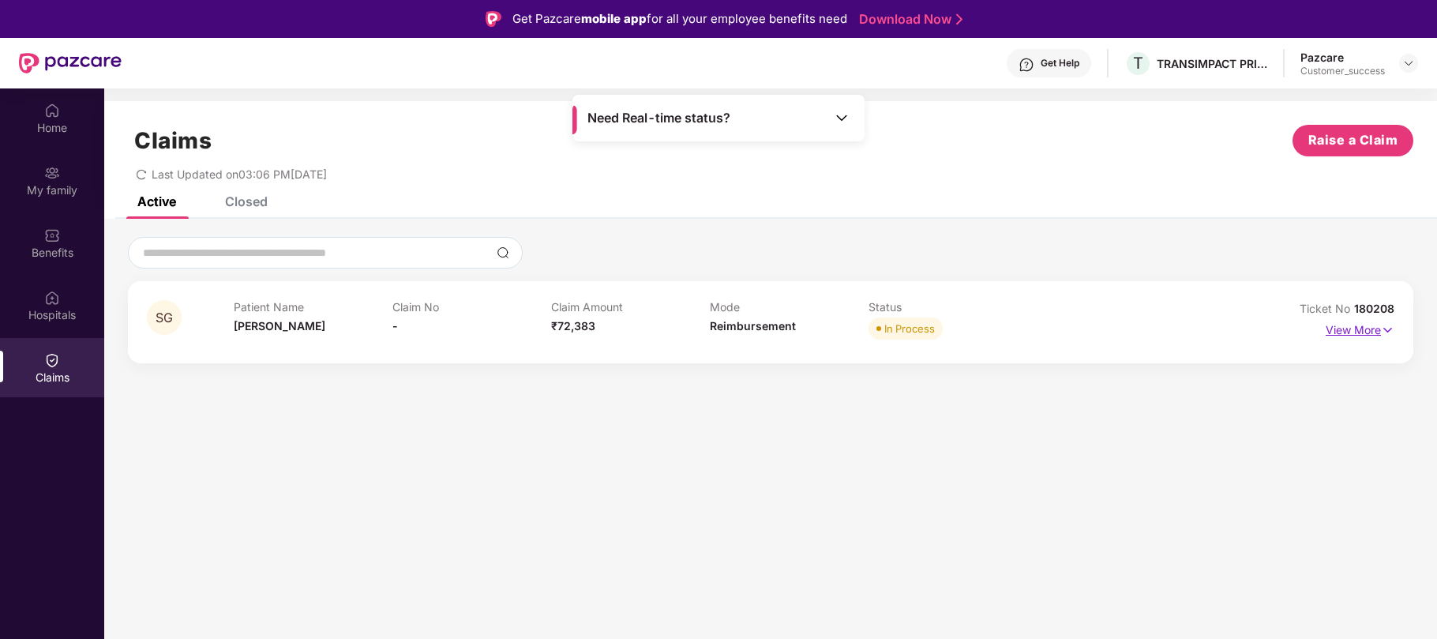
click at [1387, 328] on img at bounding box center [1387, 329] width 13 height 17
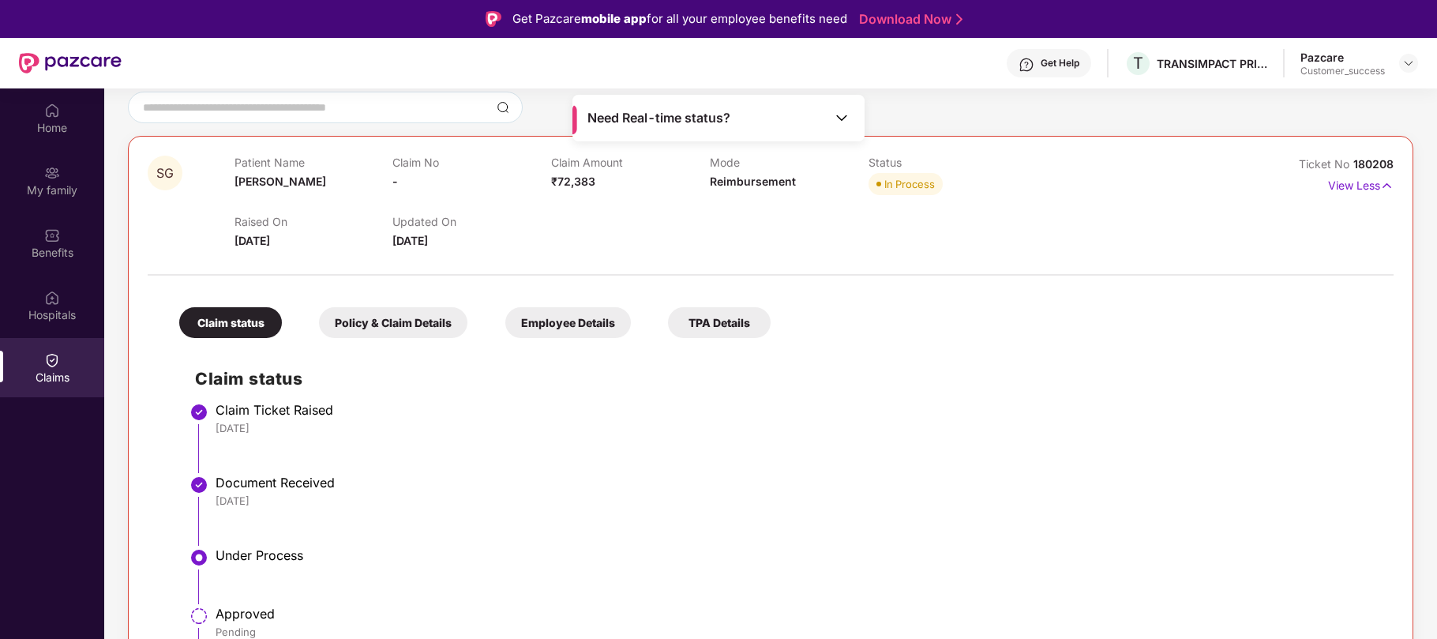
scroll to position [148, 0]
click at [311, 243] on div "Raised On 30 Sept 2025" at bounding box center [313, 229] width 159 height 35
click at [1409, 61] on img at bounding box center [1408, 63] width 13 height 13
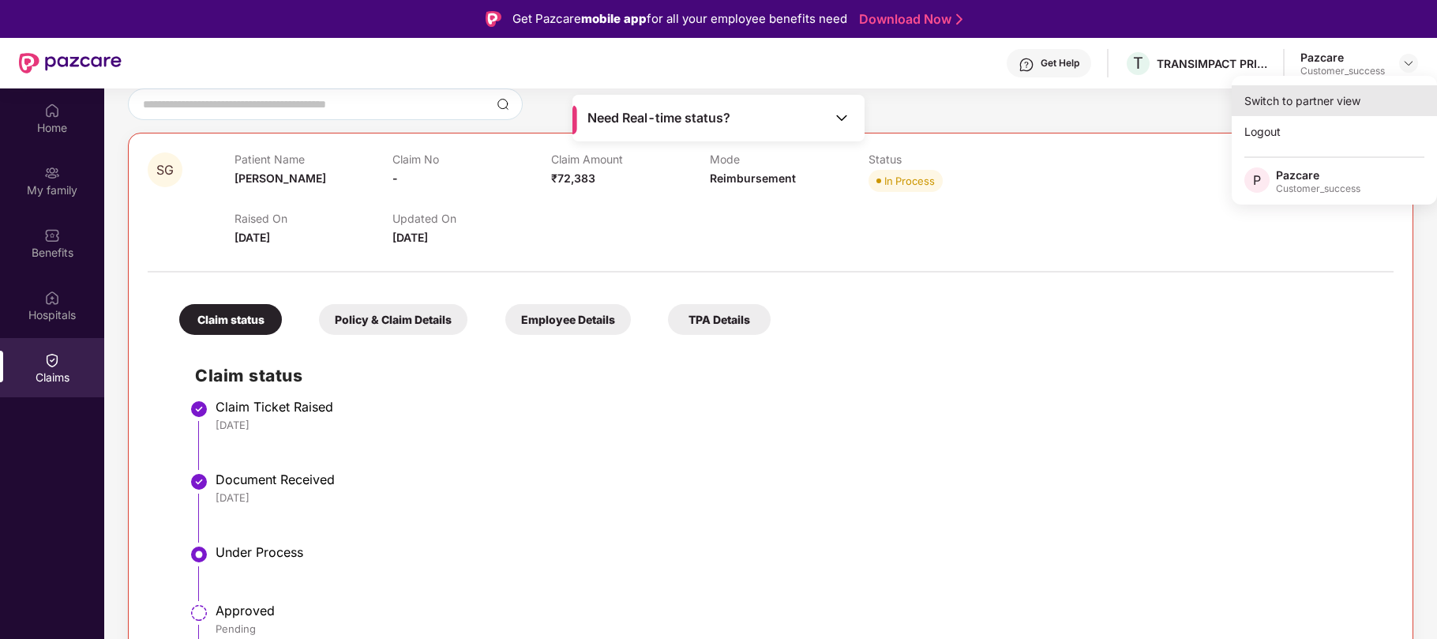
click at [1268, 105] on div "Switch to partner view" at bounding box center [1333, 100] width 205 height 31
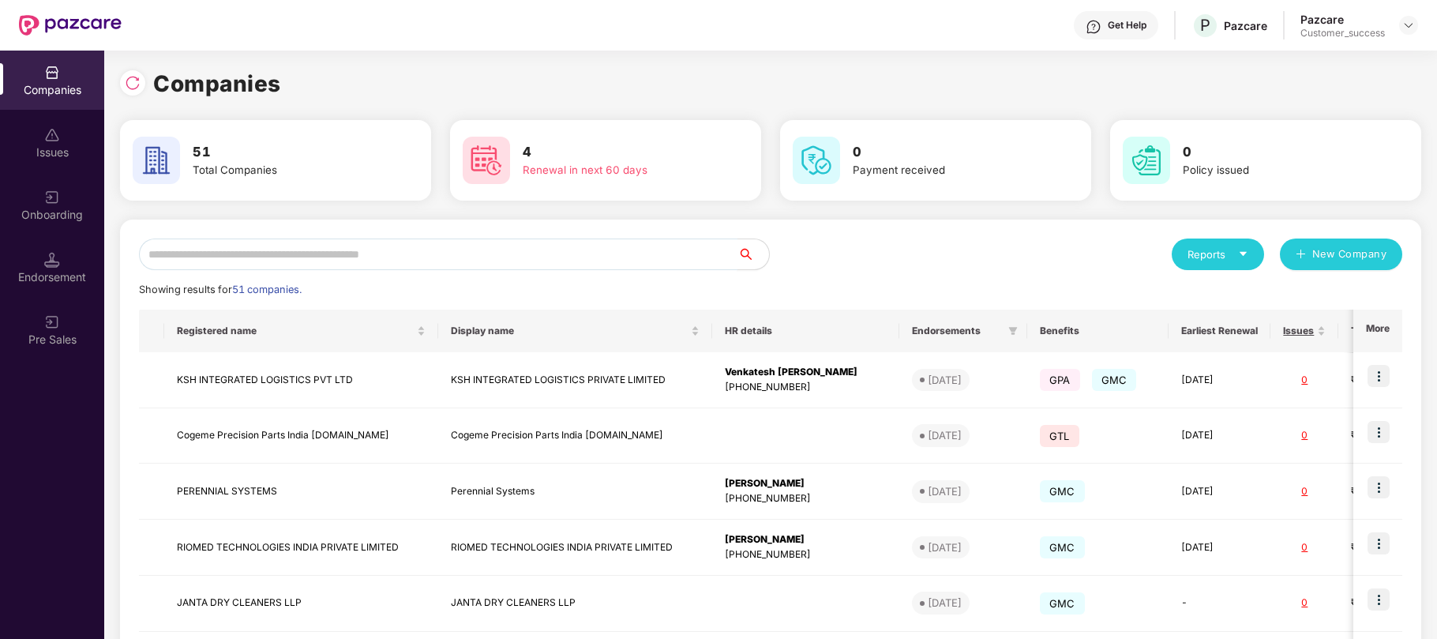
click at [403, 259] on input "text" at bounding box center [438, 254] width 598 height 32
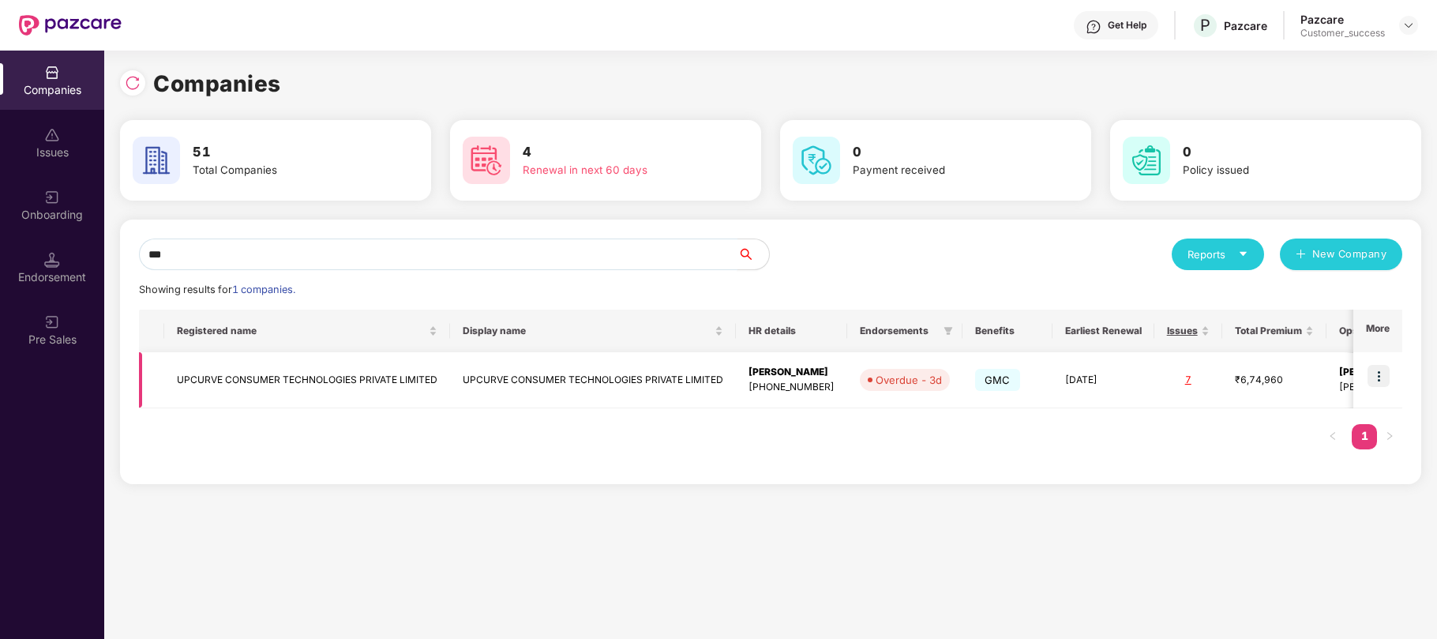
type input "***"
click at [624, 380] on td "UPCURVE CONSUMER TECHNOLOGIES PRIVATE LIMITED" at bounding box center [593, 380] width 286 height 56
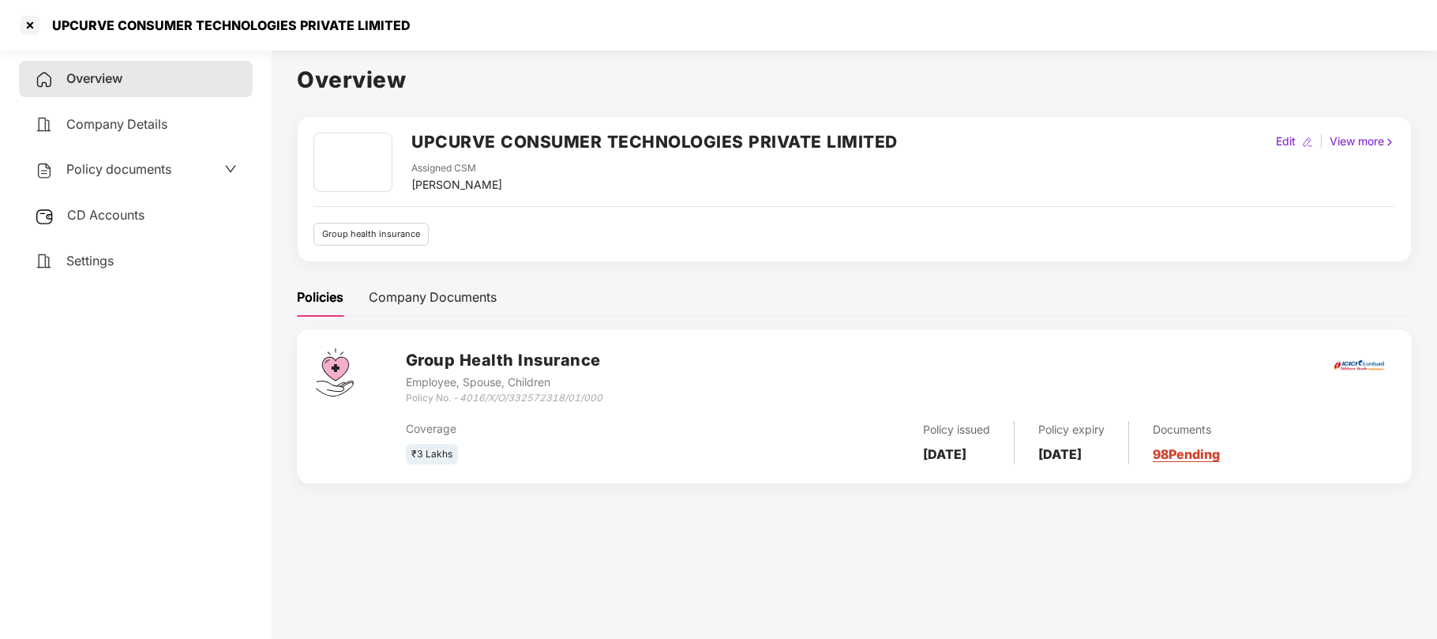
click at [127, 168] on span "Policy documents" at bounding box center [118, 169] width 105 height 16
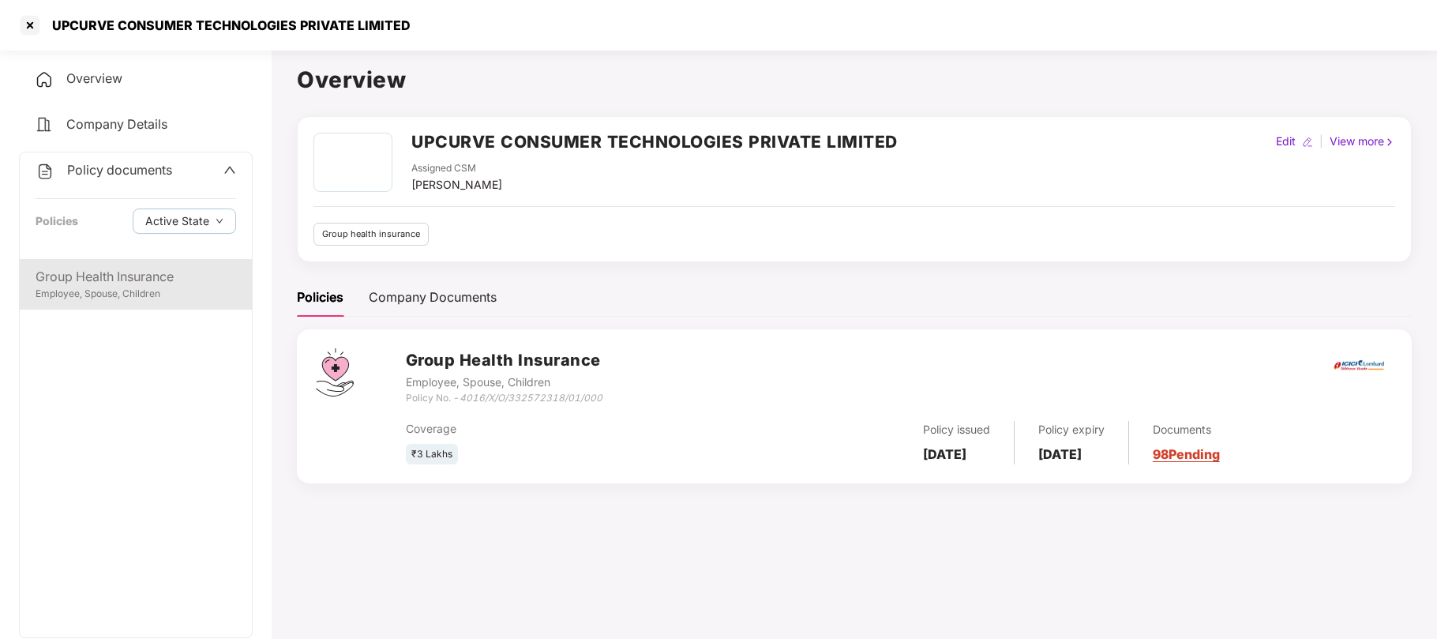
click at [121, 273] on div "Group Health Insurance" at bounding box center [136, 277] width 200 height 20
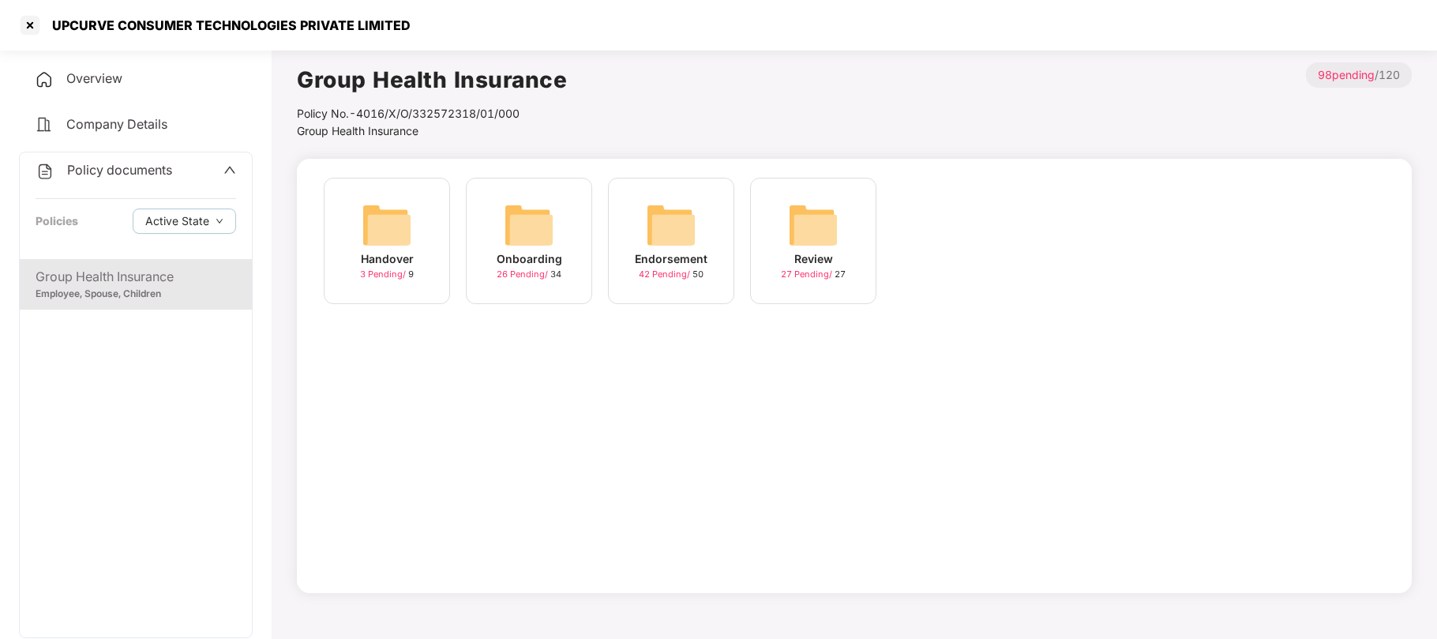
click at [543, 265] on div "Onboarding" at bounding box center [530, 258] width 66 height 17
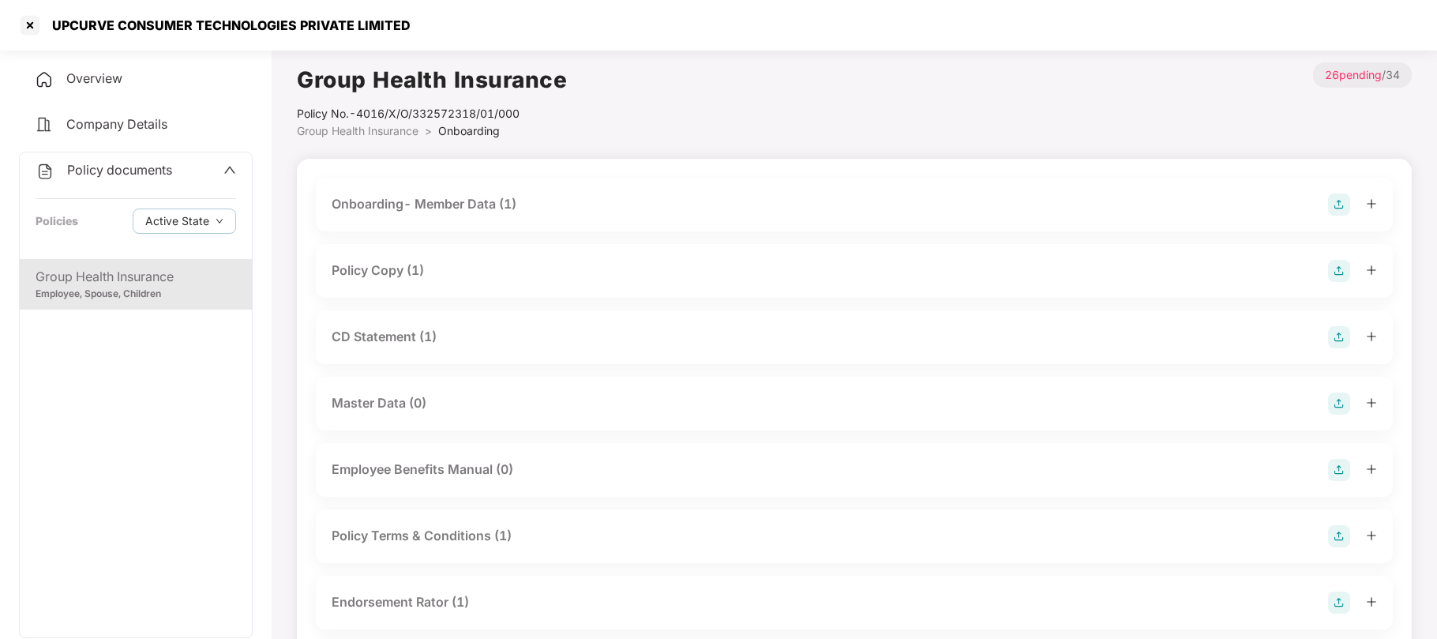
click at [409, 272] on div "Policy Copy (1)" at bounding box center [378, 270] width 92 height 20
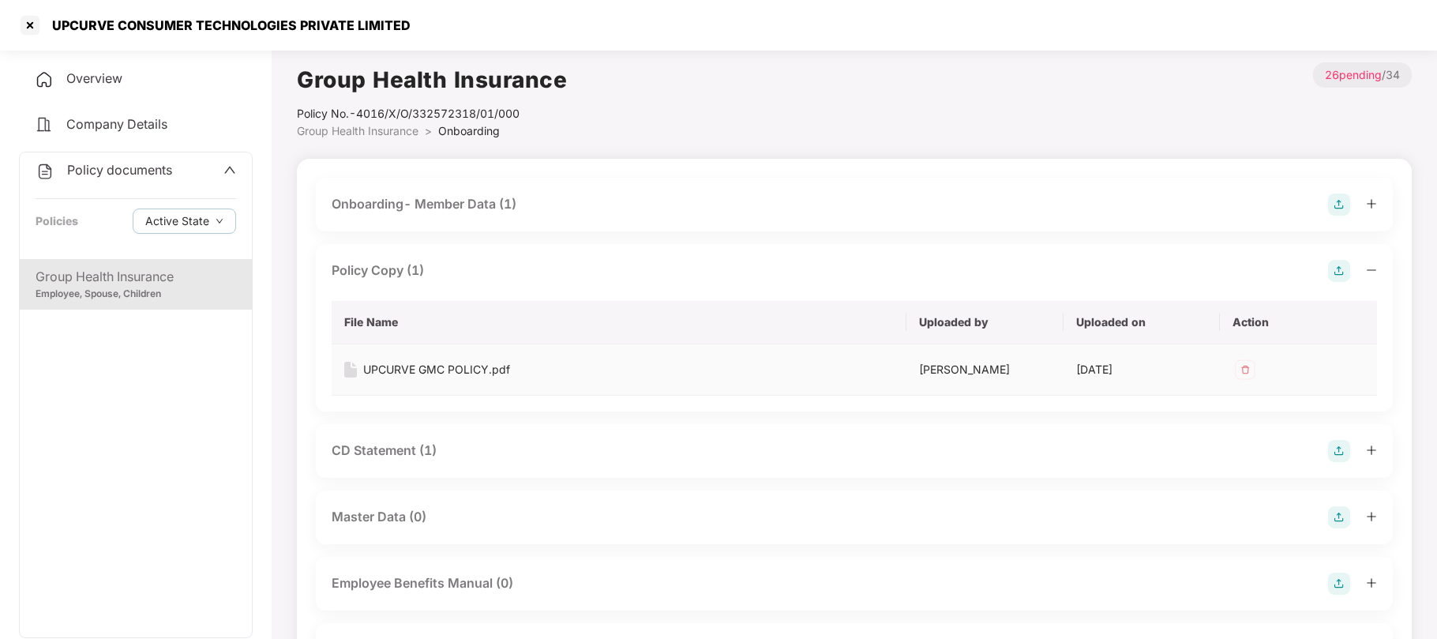
click at [401, 371] on div "UPCURVE GMC POLICY.pdf" at bounding box center [436, 369] width 147 height 17
